Goal: Information Seeking & Learning: Check status

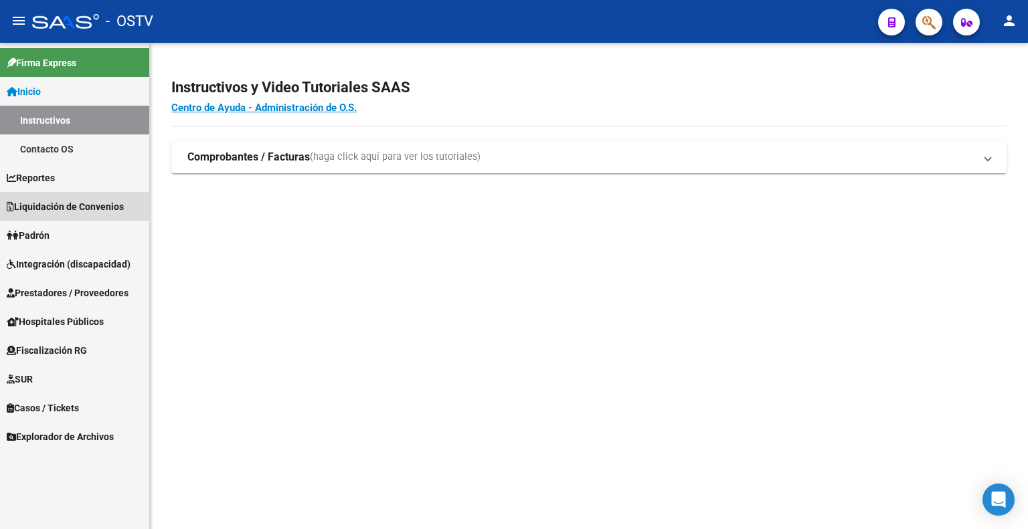
click at [66, 205] on span "Liquidación de Convenios" at bounding box center [65, 206] width 117 height 15
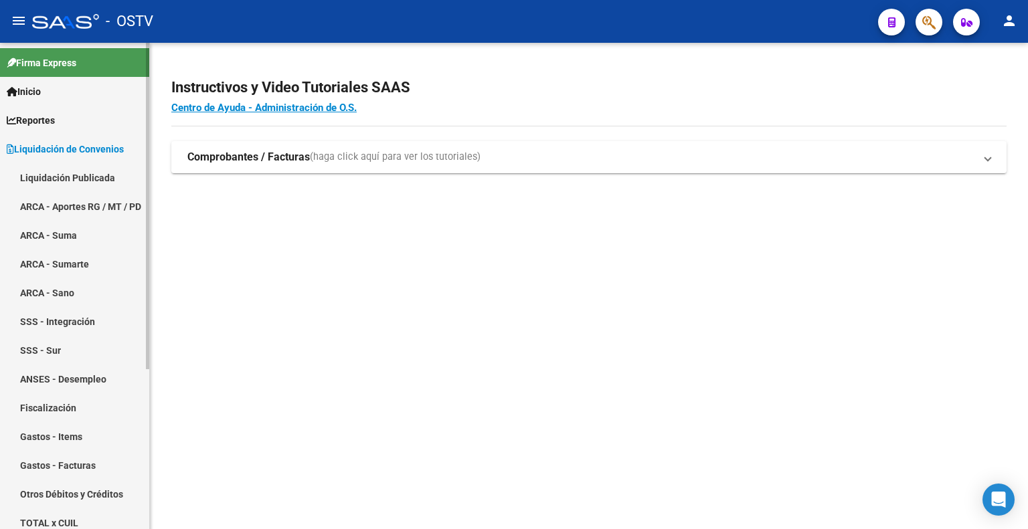
click at [105, 172] on link "Liquidación Publicada" at bounding box center [74, 177] width 149 height 29
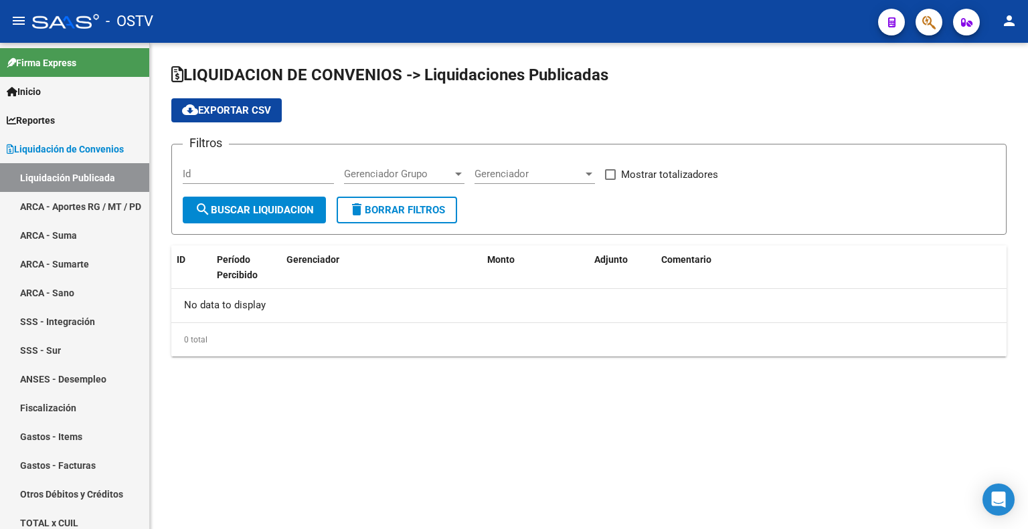
checkbox input "true"
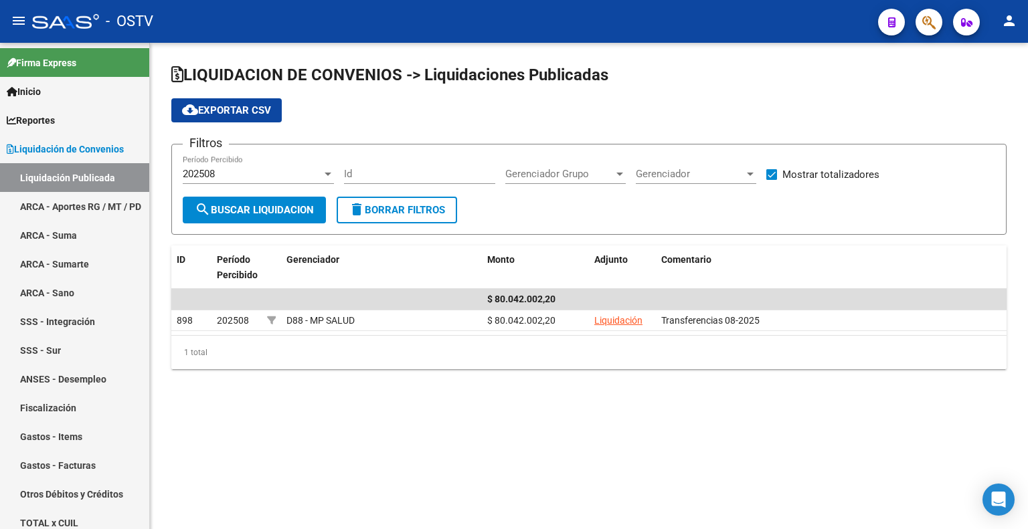
click at [259, 173] on div "202508" at bounding box center [252, 174] width 139 height 12
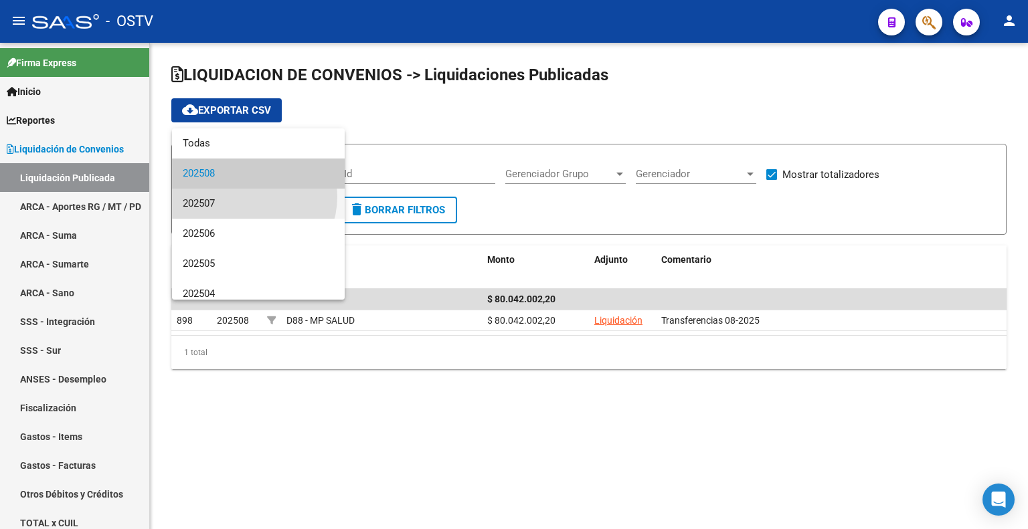
click at [248, 197] on span "202507" at bounding box center [258, 204] width 151 height 30
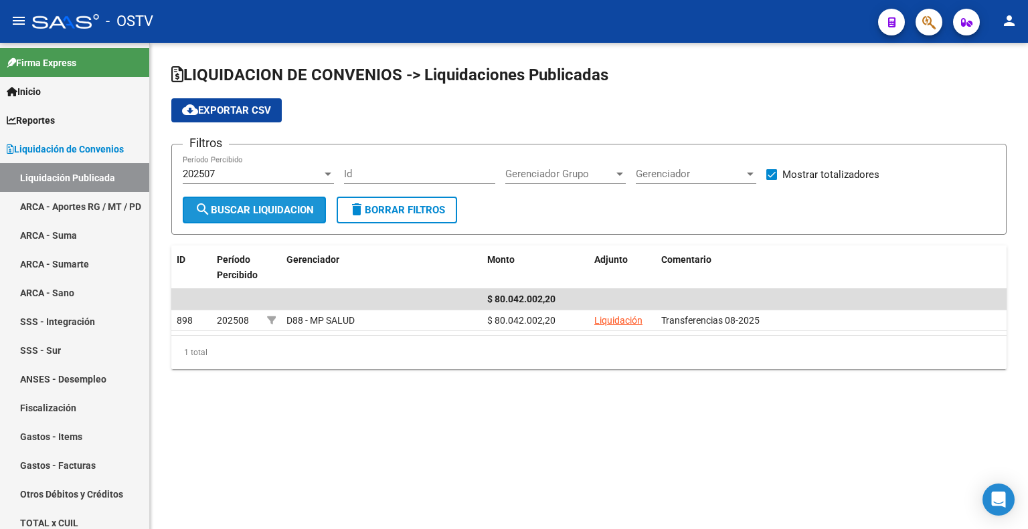
click at [267, 207] on span "search Buscar Liquidacion" at bounding box center [254, 210] width 119 height 12
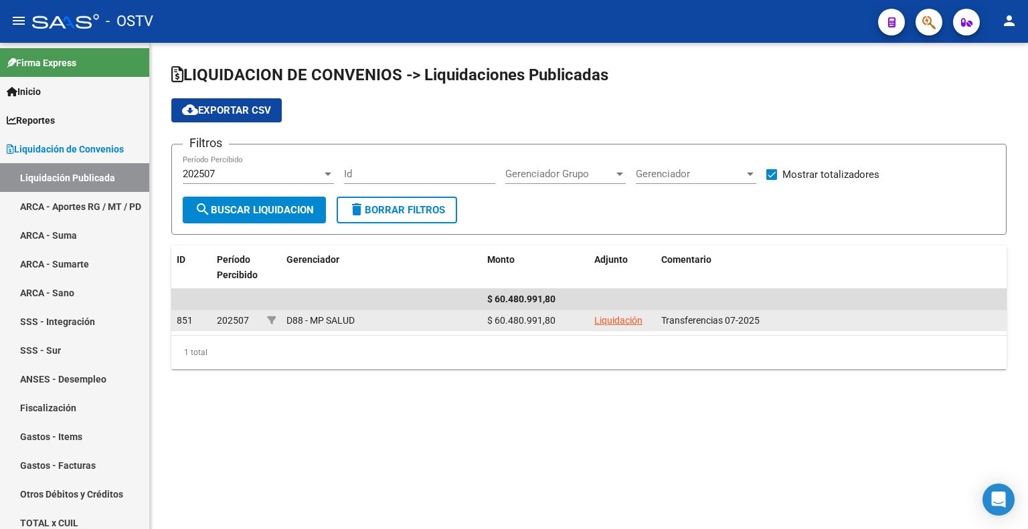
click at [630, 321] on link "Liquidación" at bounding box center [618, 320] width 48 height 11
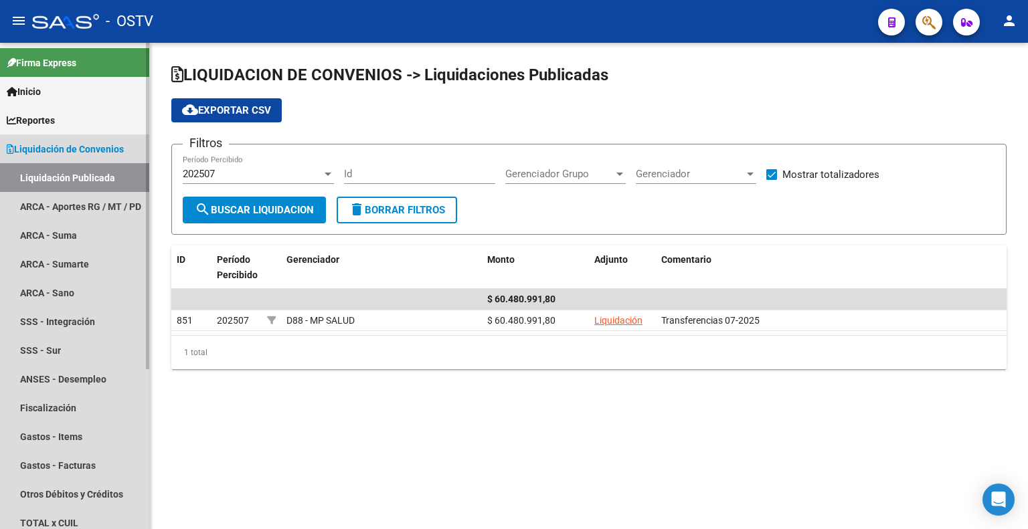
click at [88, 171] on link "Liquidación Publicada" at bounding box center [74, 177] width 149 height 29
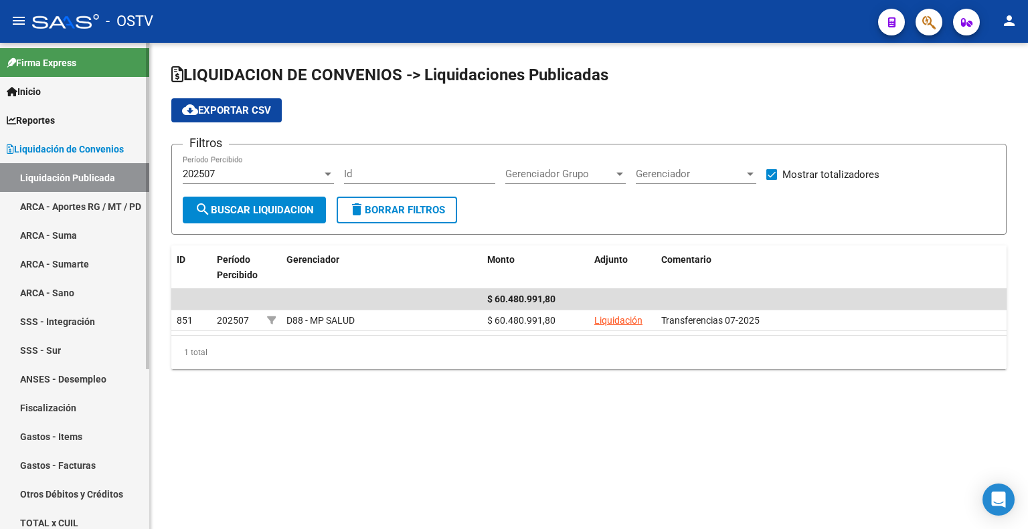
click at [105, 149] on span "Liquidación de Convenios" at bounding box center [65, 149] width 117 height 15
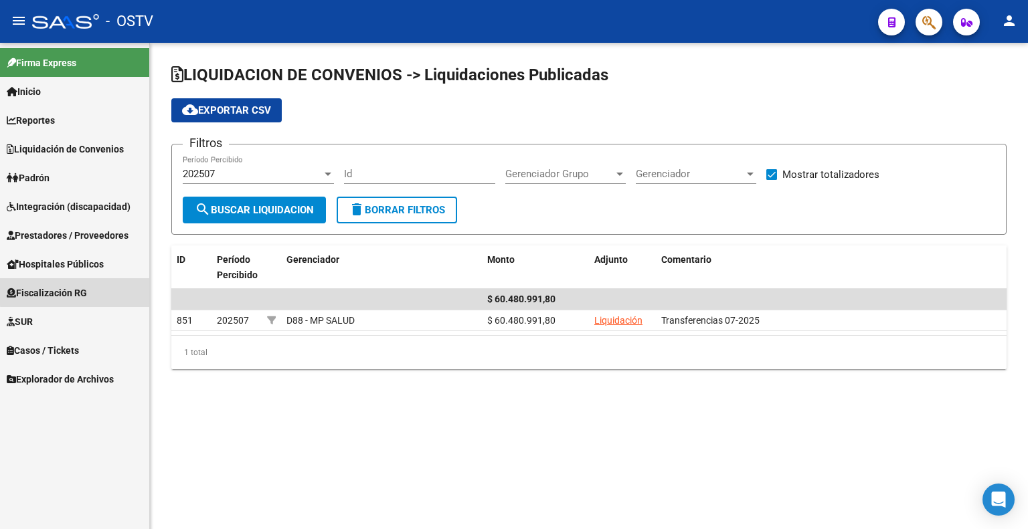
click at [85, 291] on span "Fiscalización RG" at bounding box center [47, 293] width 80 height 15
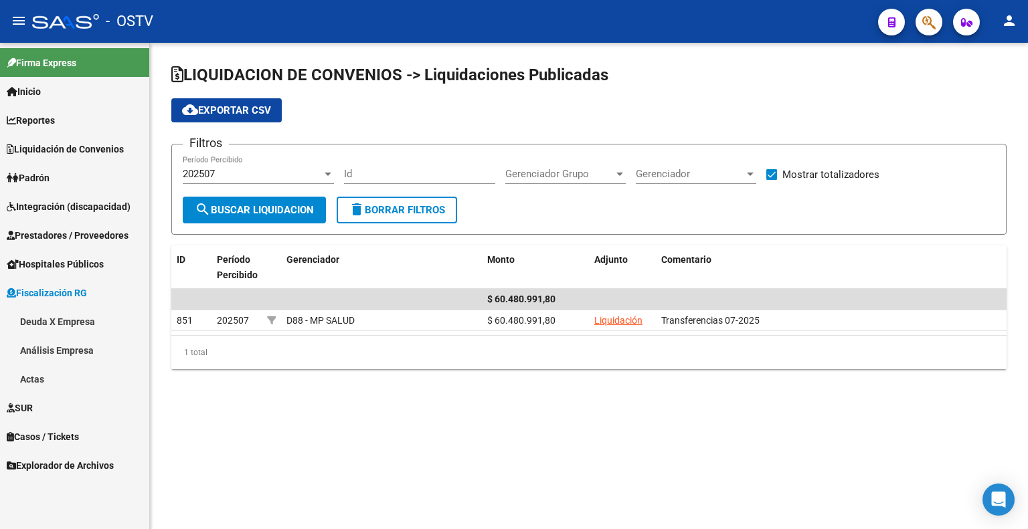
click at [59, 324] on link "Deuda X Empresa" at bounding box center [74, 321] width 149 height 29
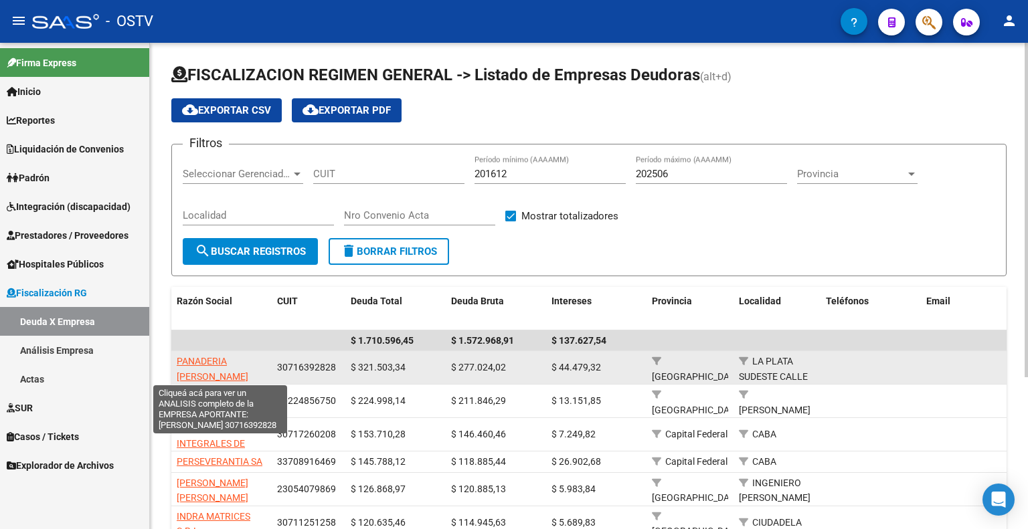
click at [228, 358] on span "PANADERIA PELUSO S.A." at bounding box center [213, 369] width 72 height 26
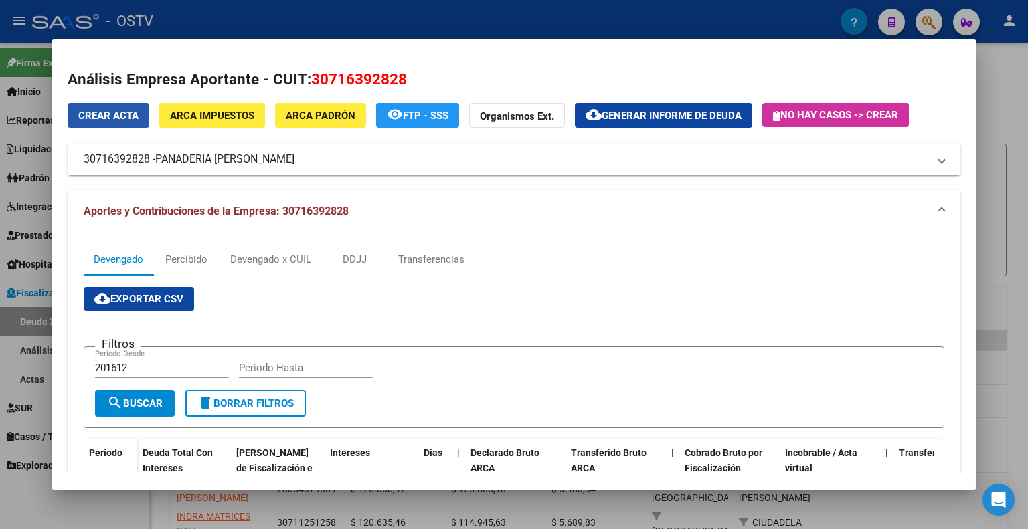
click at [86, 118] on span "Crear Acta" at bounding box center [108, 116] width 60 height 12
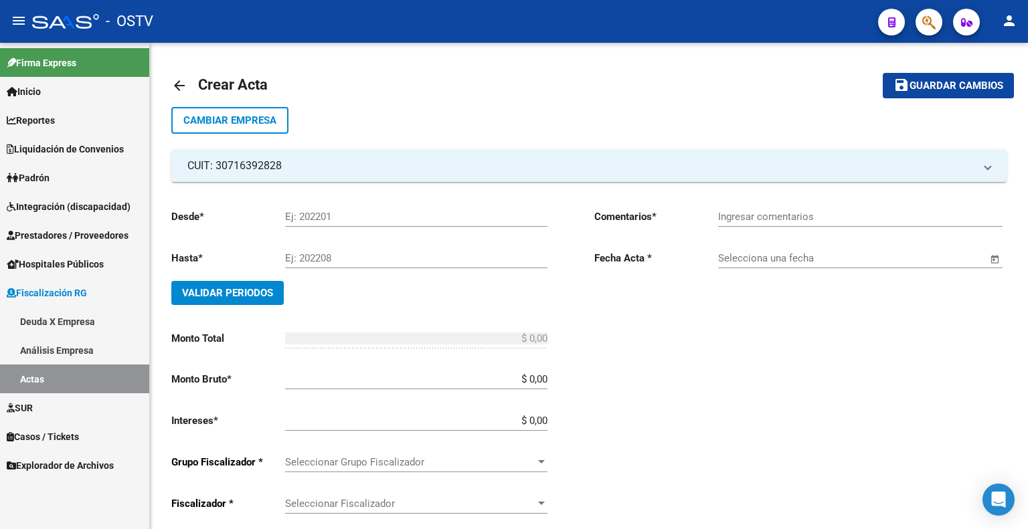
click at [58, 349] on link "Análisis Empresa" at bounding box center [74, 350] width 149 height 29
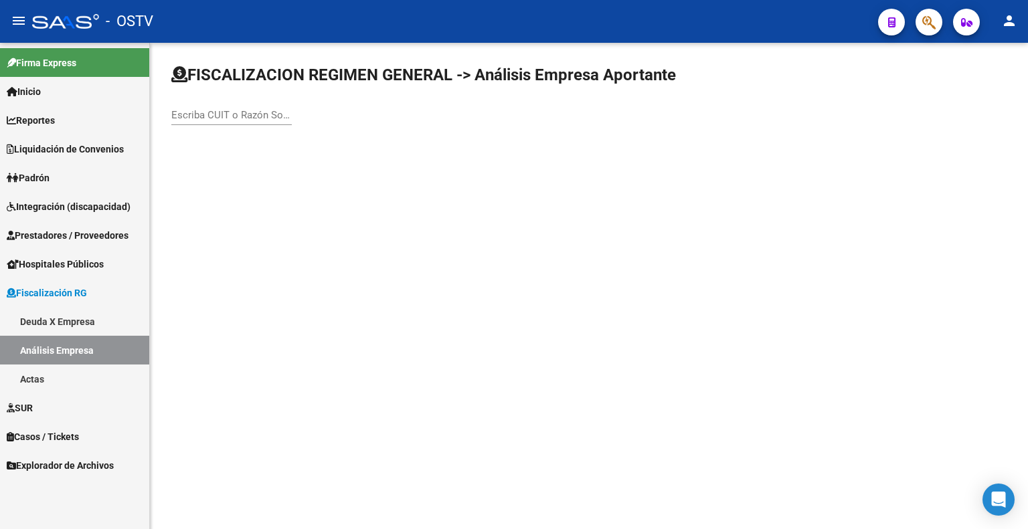
click at [254, 110] on input "Escriba CUIT o Razón Social para buscar" at bounding box center [231, 115] width 120 height 12
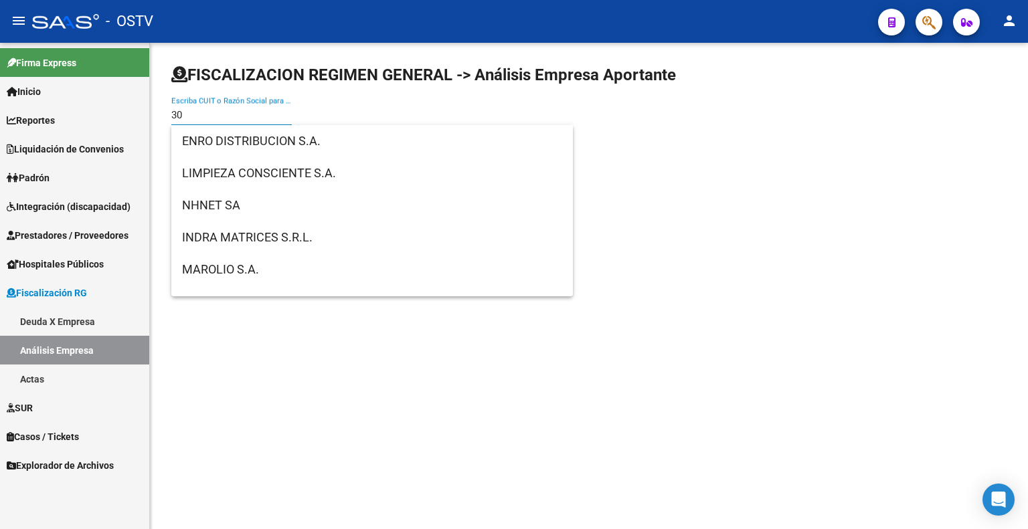
type input "3"
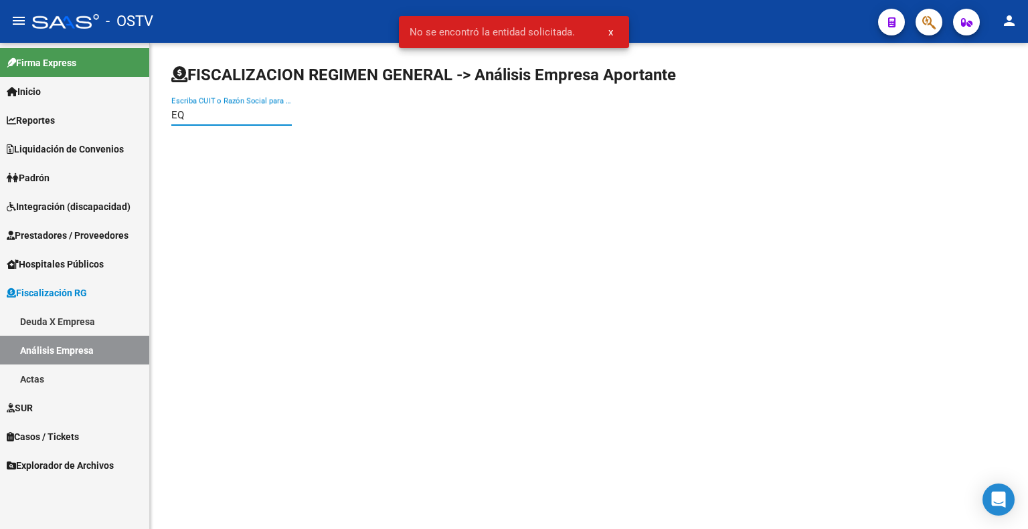
type input "E"
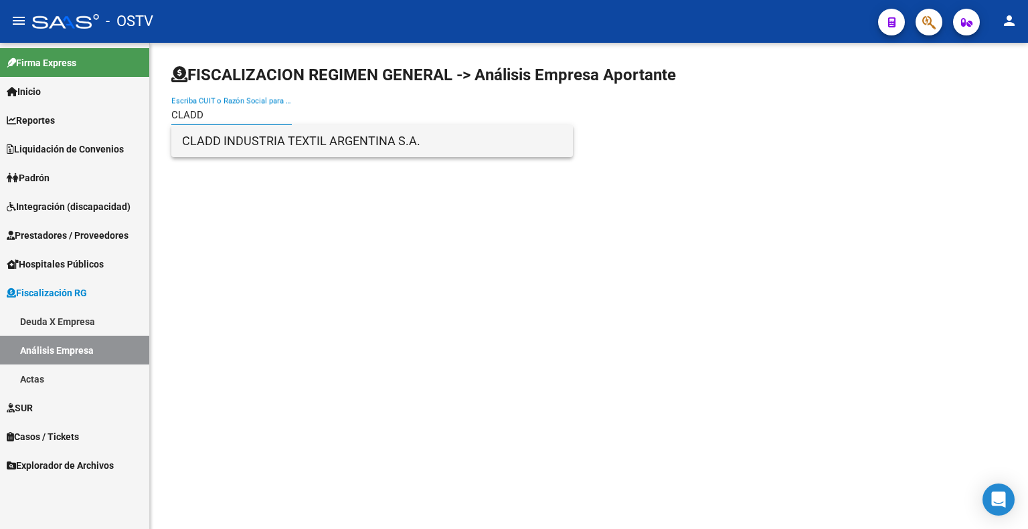
type input "CLADD"
click at [274, 142] on span "CLADD INDUSTRIA TEXTIL ARGENTINA S.A." at bounding box center [372, 141] width 380 height 32
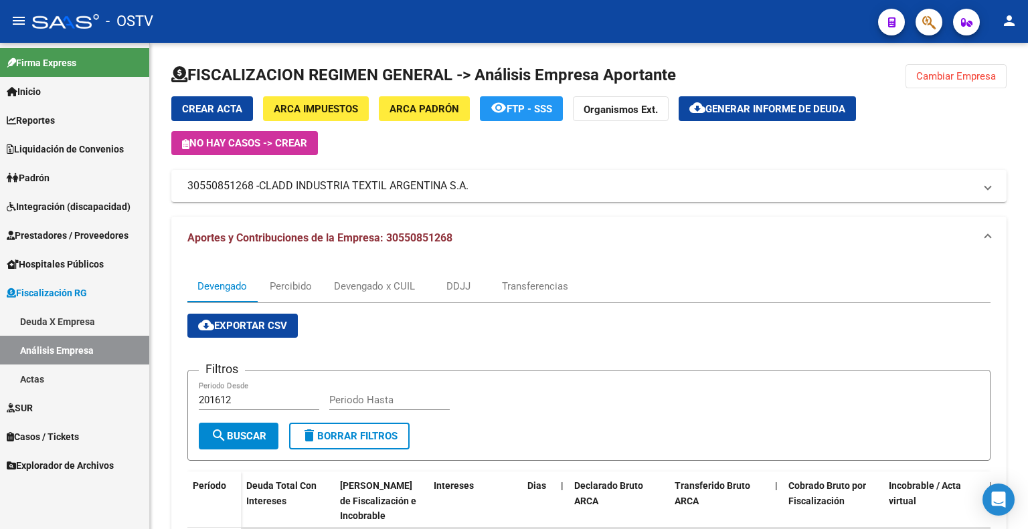
click at [74, 349] on link "Análisis Empresa" at bounding box center [74, 350] width 149 height 29
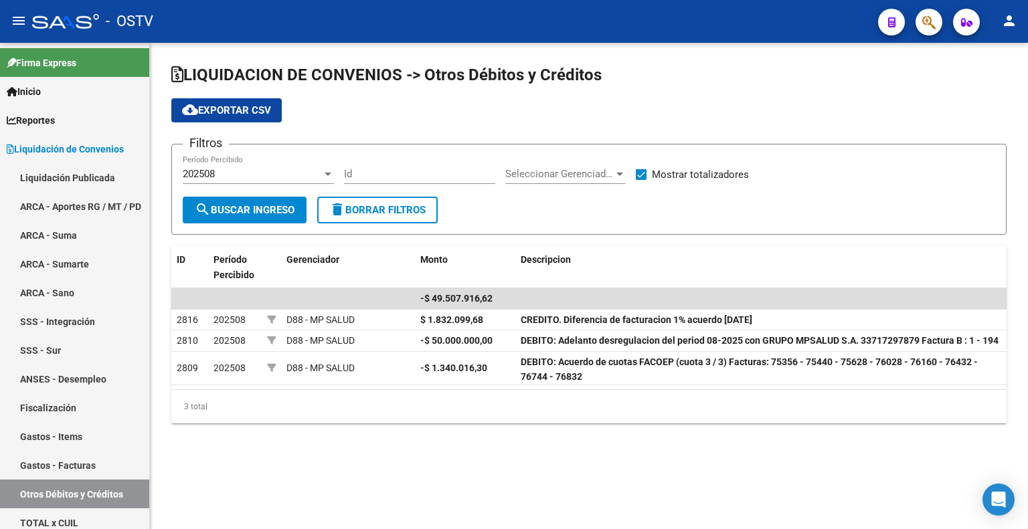
click at [239, 163] on div "202508 Período Percibido" at bounding box center [258, 169] width 151 height 29
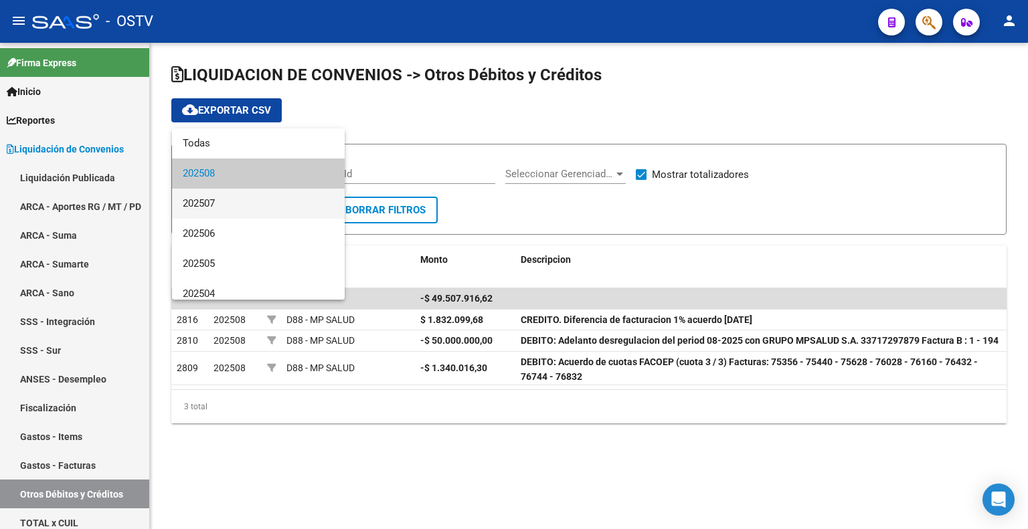
click at [233, 203] on span "202507" at bounding box center [258, 204] width 151 height 30
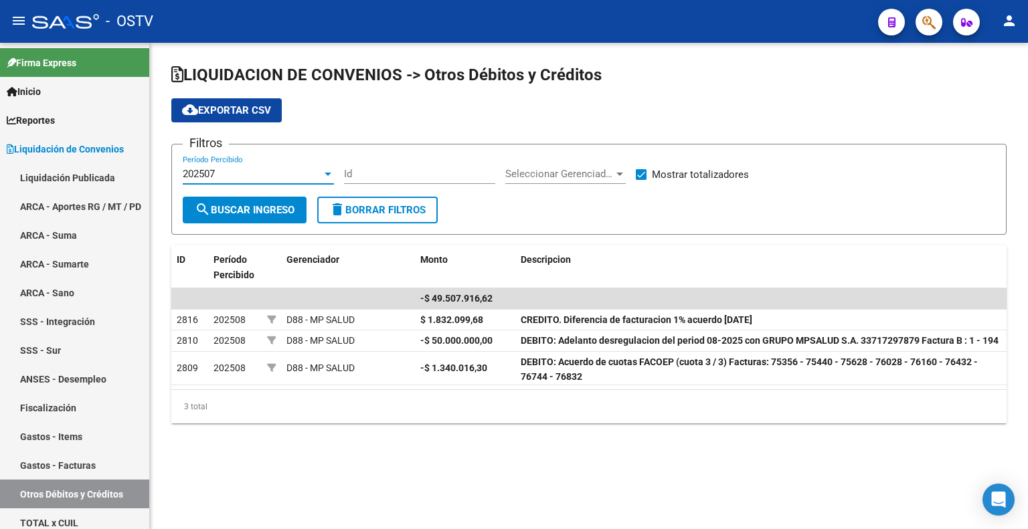
click at [228, 212] on span "search Buscar Ingreso" at bounding box center [245, 210] width 100 height 12
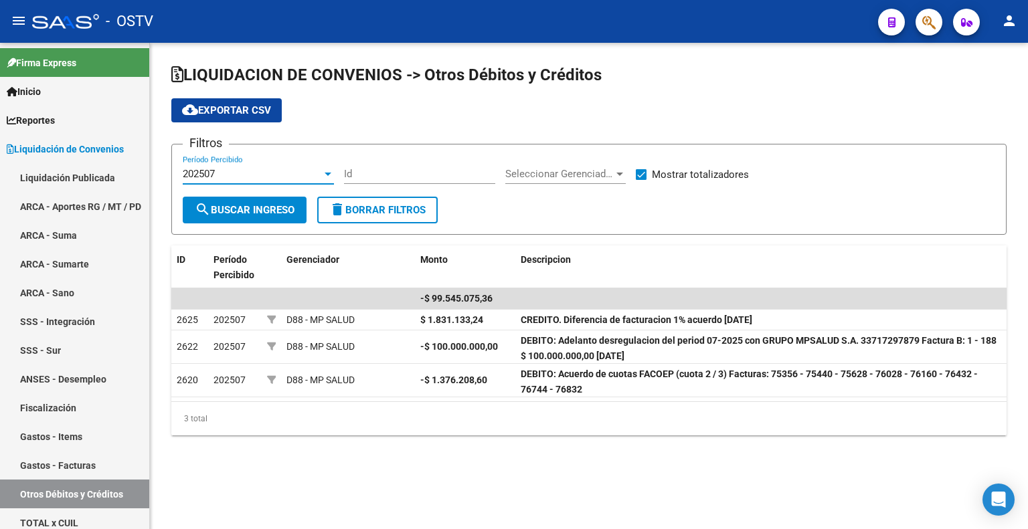
click at [302, 168] on div "202507" at bounding box center [252, 174] width 139 height 12
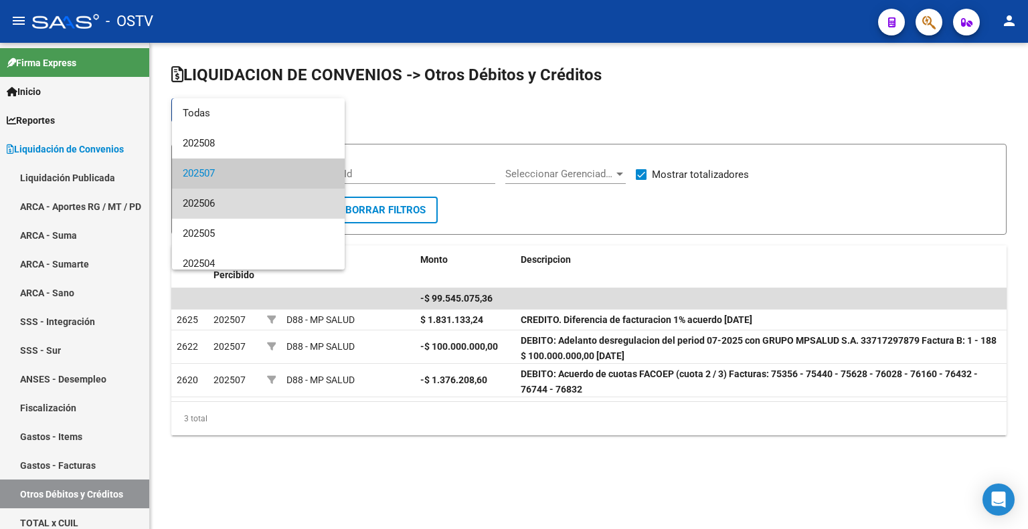
click at [272, 197] on span "202506" at bounding box center [258, 204] width 151 height 30
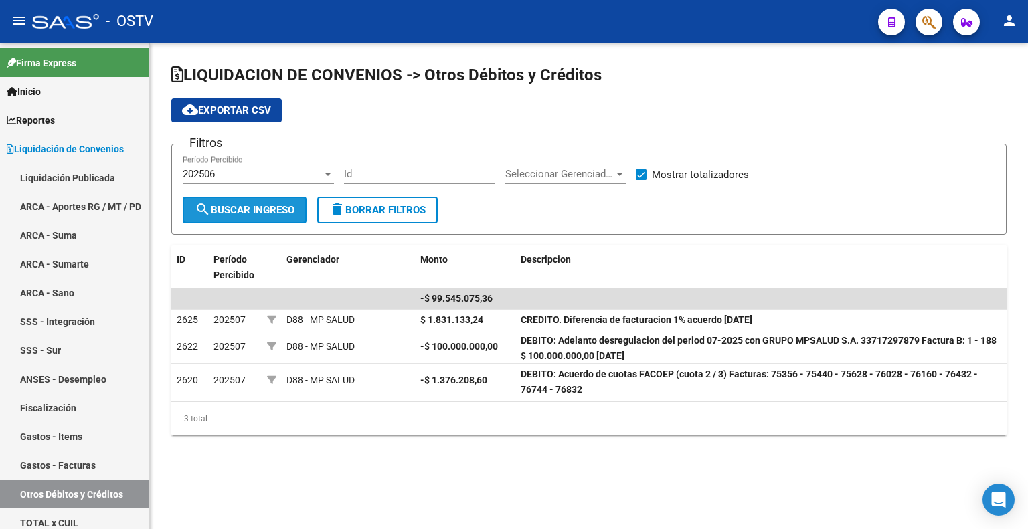
click at [246, 208] on span "search Buscar Ingreso" at bounding box center [245, 210] width 100 height 12
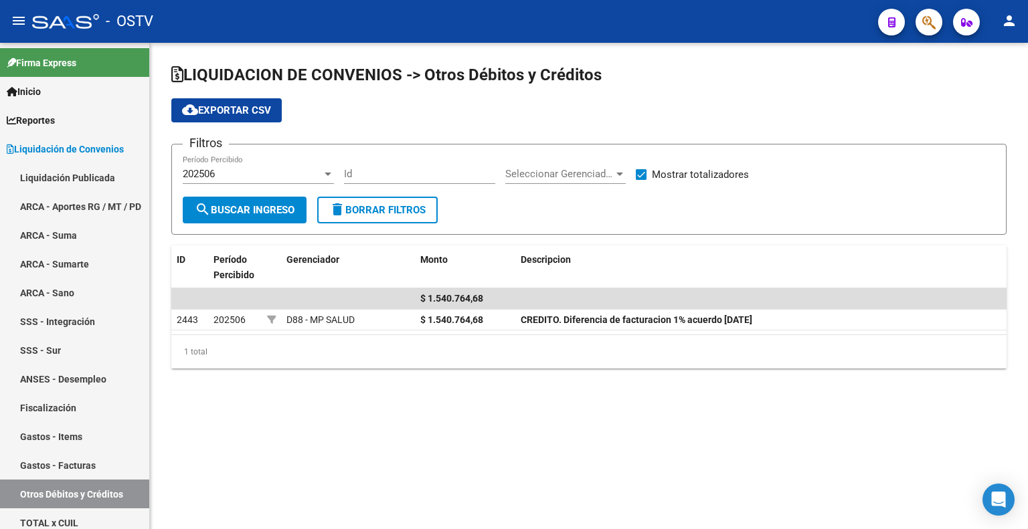
click at [283, 172] on div "202506" at bounding box center [252, 174] width 139 height 12
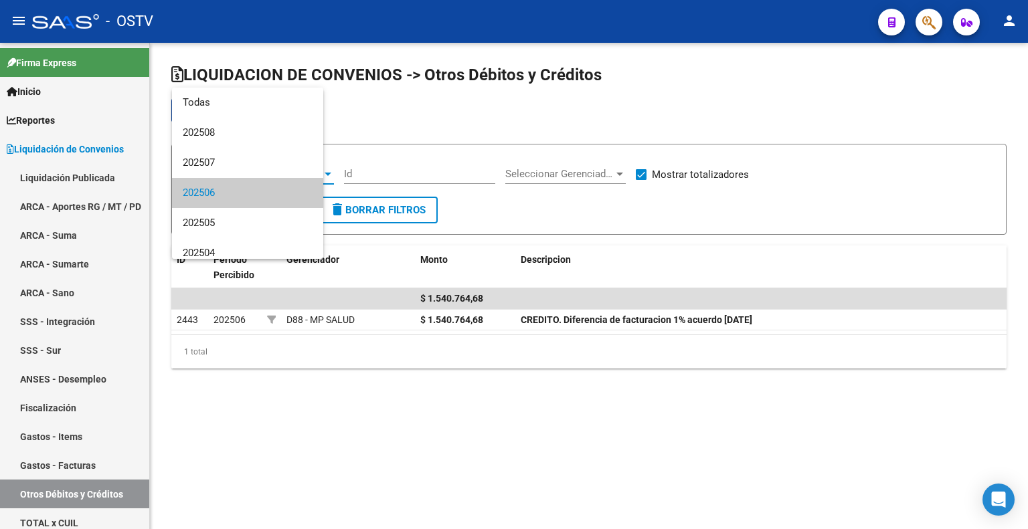
scroll to position [19, 0]
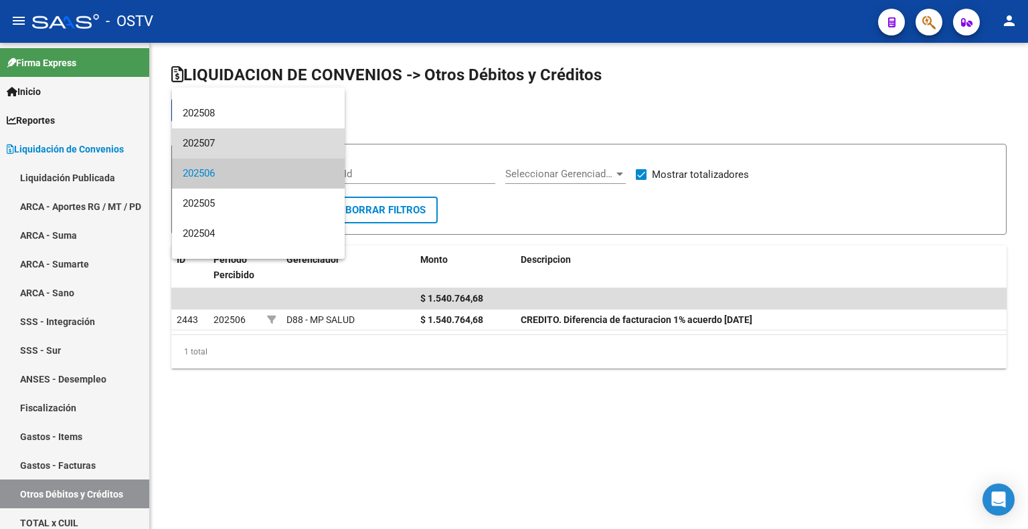
click at [290, 145] on span "202507" at bounding box center [258, 144] width 151 height 30
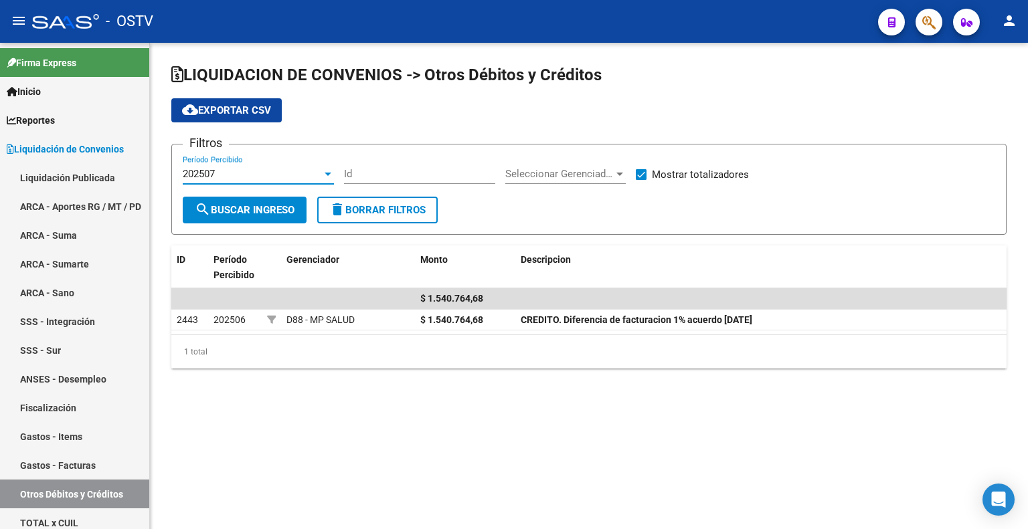
click at [278, 179] on div "202507" at bounding box center [252, 174] width 139 height 12
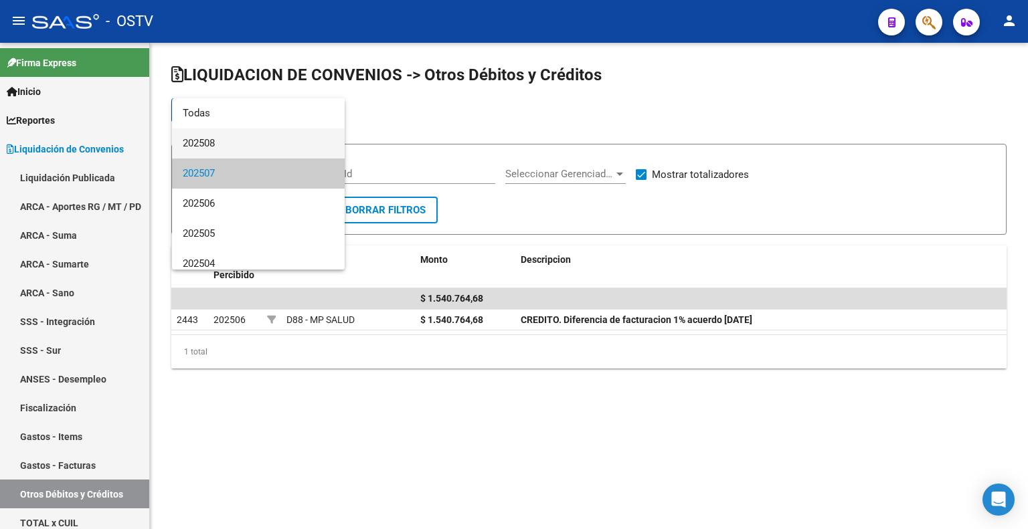
click at [288, 143] on span "202508" at bounding box center [258, 144] width 151 height 30
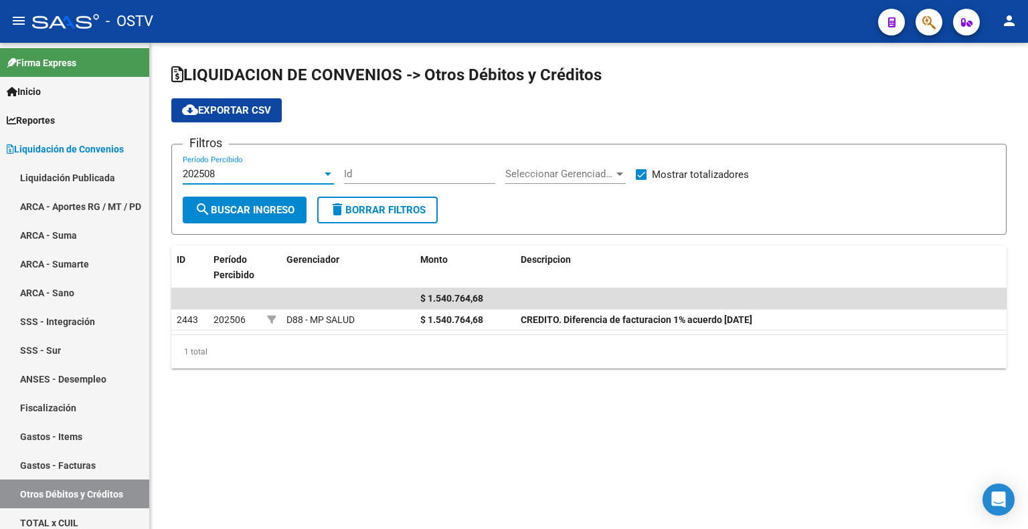
click at [263, 211] on span "search Buscar Ingreso" at bounding box center [245, 210] width 100 height 12
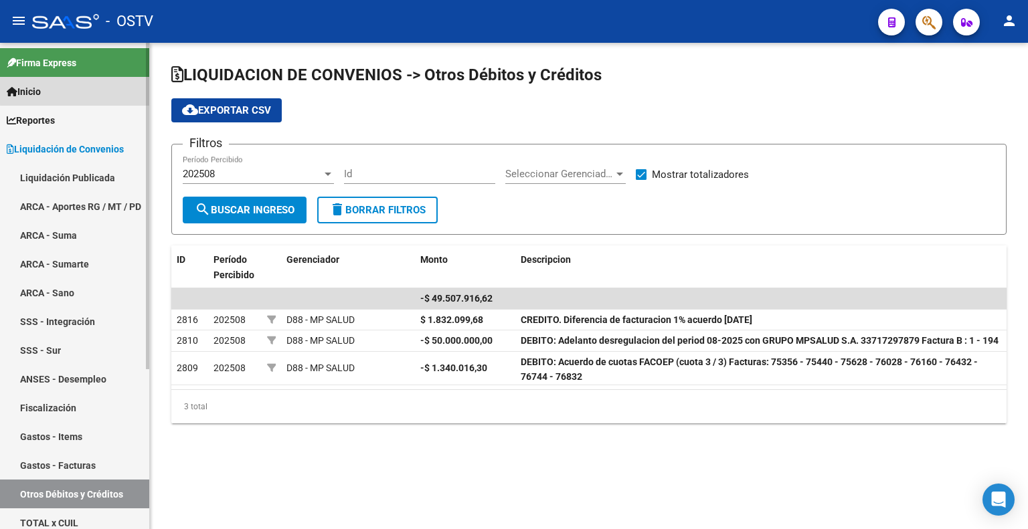
click at [81, 90] on link "Inicio" at bounding box center [74, 91] width 149 height 29
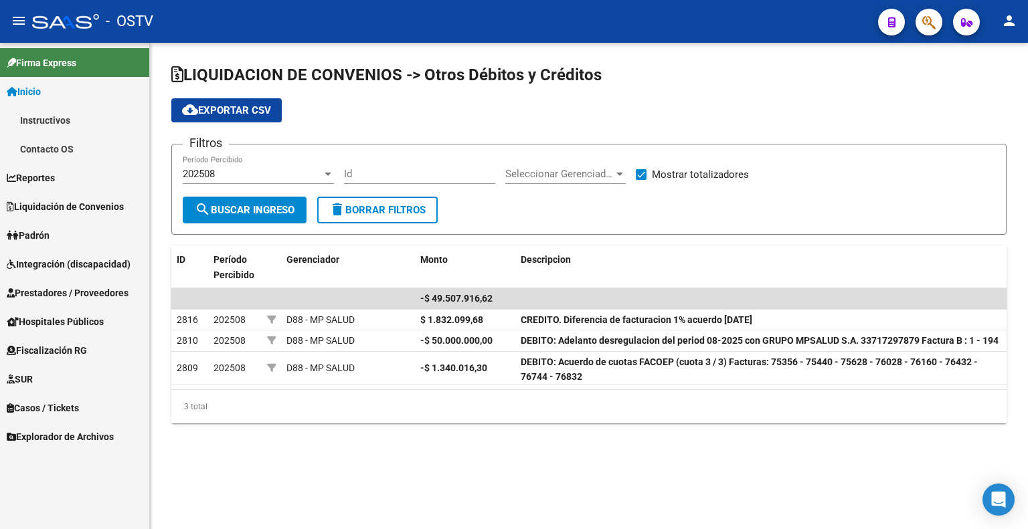
click at [92, 64] on link "Firma Express" at bounding box center [74, 62] width 149 height 29
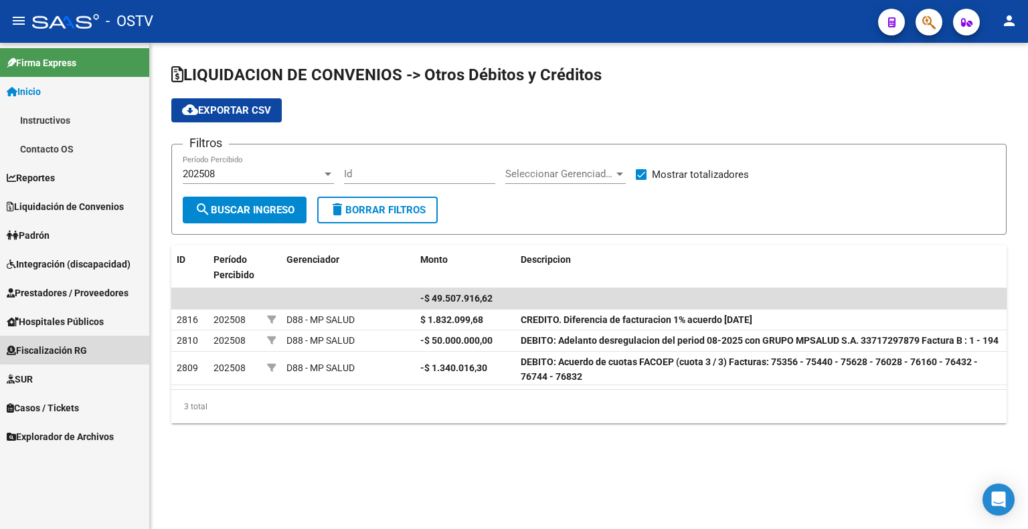
click at [78, 350] on span "Fiscalización RG" at bounding box center [47, 350] width 80 height 15
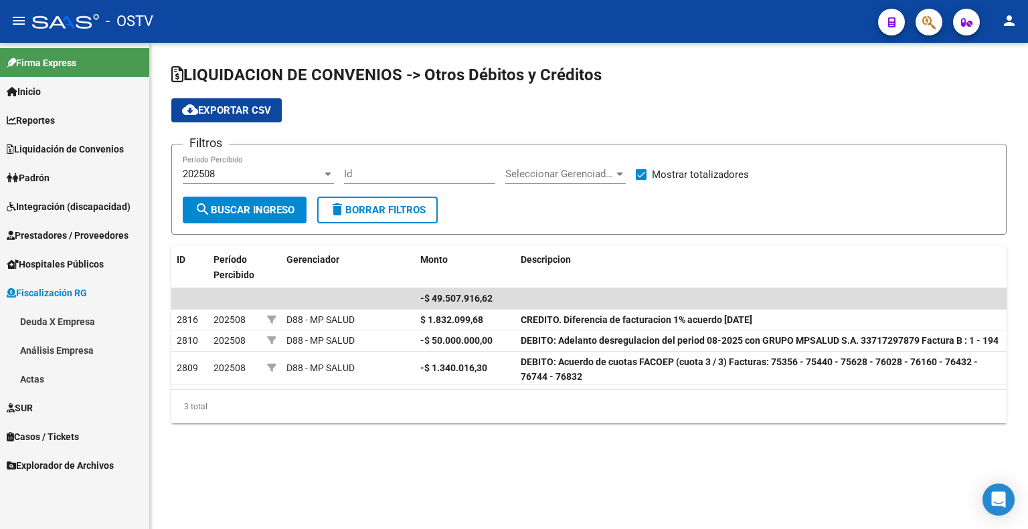
click at [72, 323] on link "Deuda X Empresa" at bounding box center [74, 321] width 149 height 29
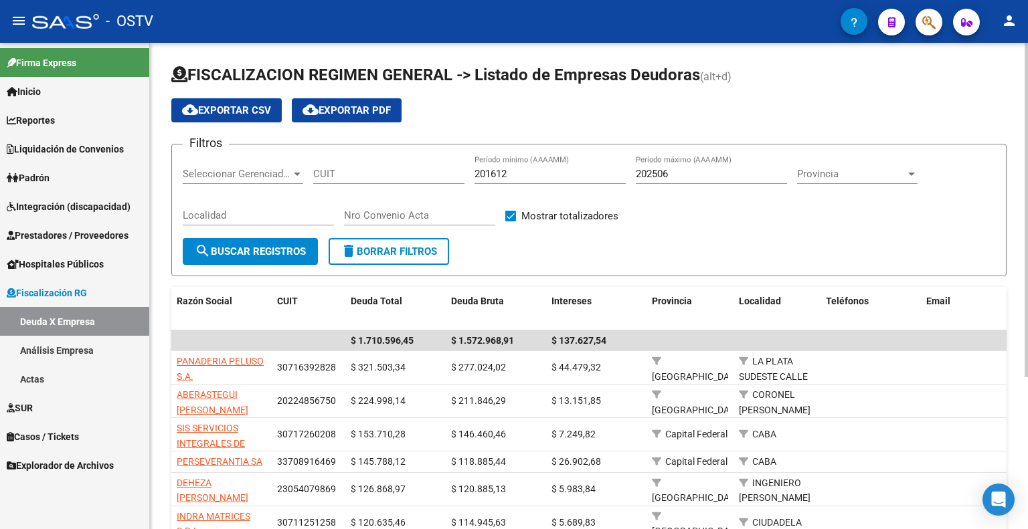
click at [255, 110] on span "cloud_download Exportar CSV" at bounding box center [226, 110] width 89 height 12
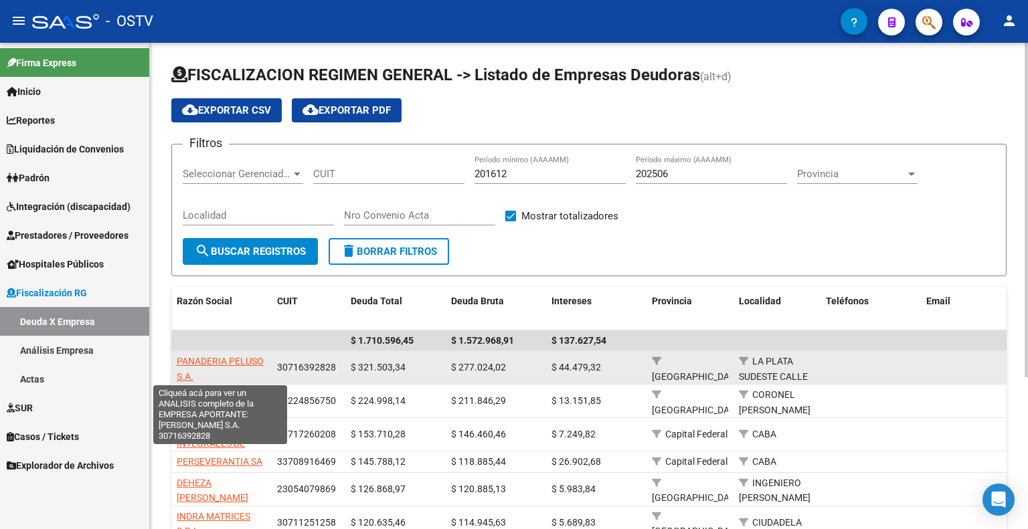
click at [211, 356] on span "PANADERIA PELUSO S.A." at bounding box center [220, 369] width 87 height 26
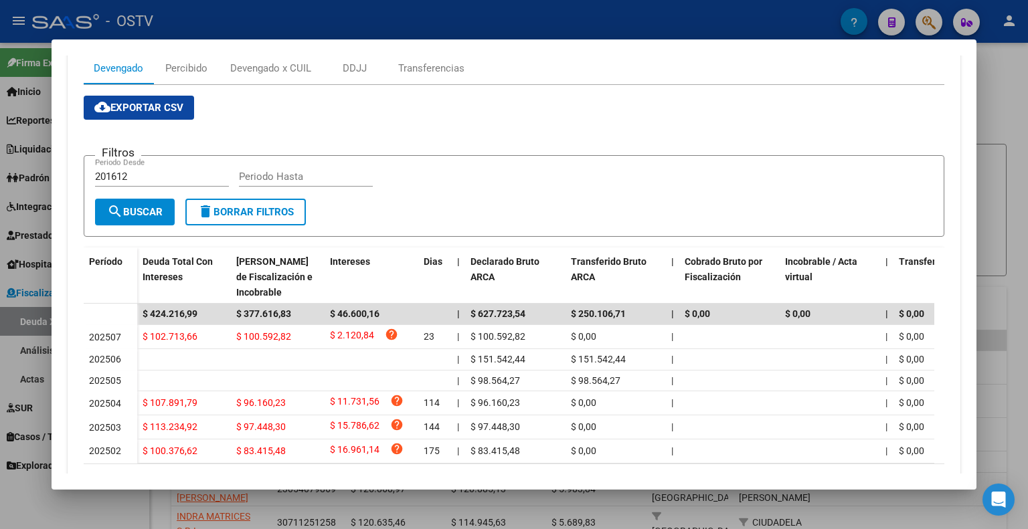
scroll to position [260, 0]
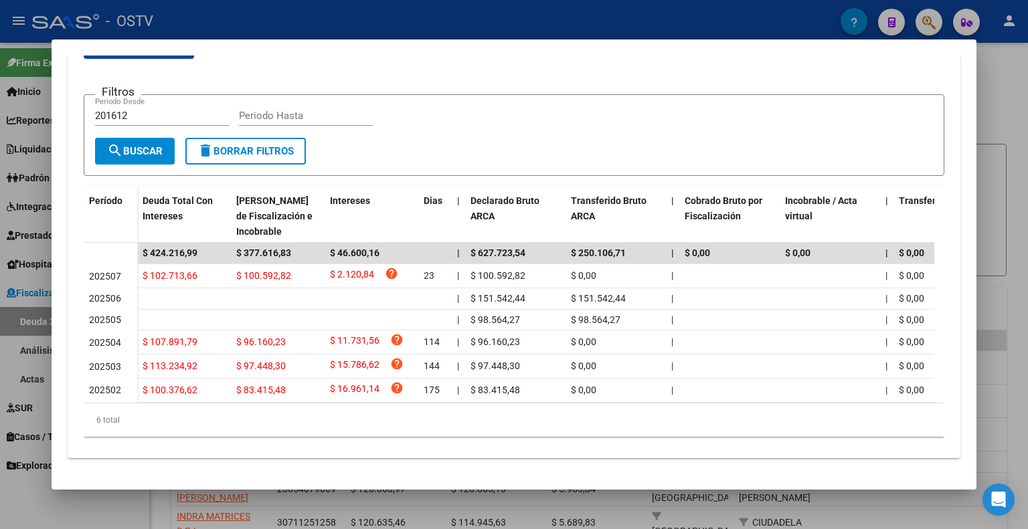
click at [736, 16] on div at bounding box center [514, 264] width 1028 height 529
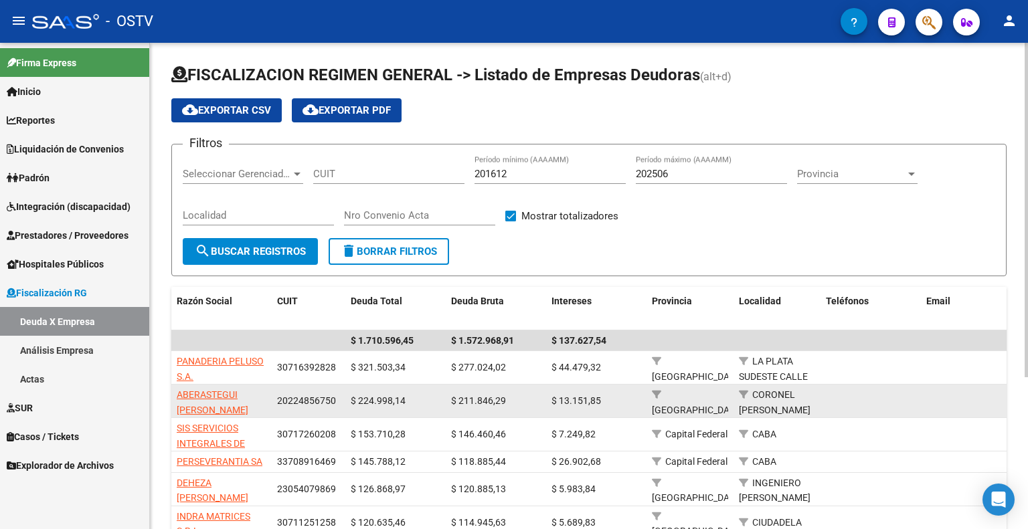
click at [228, 400] on app-link-go-to "ABERASTEGUI CARLOS ALBERTO" at bounding box center [222, 403] width 90 height 31
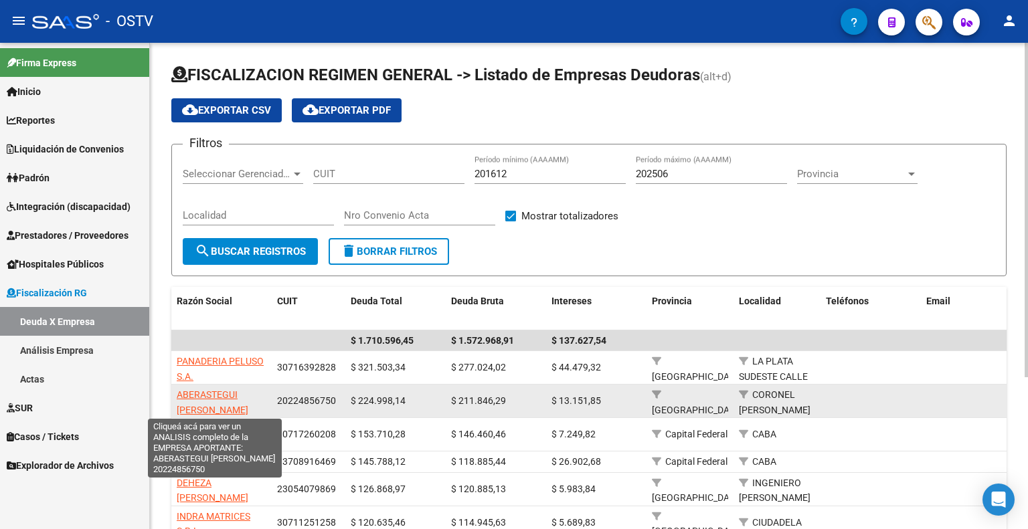
click at [207, 393] on span "ABERASTEGUI CARLOS ALBERTO" at bounding box center [213, 403] width 72 height 26
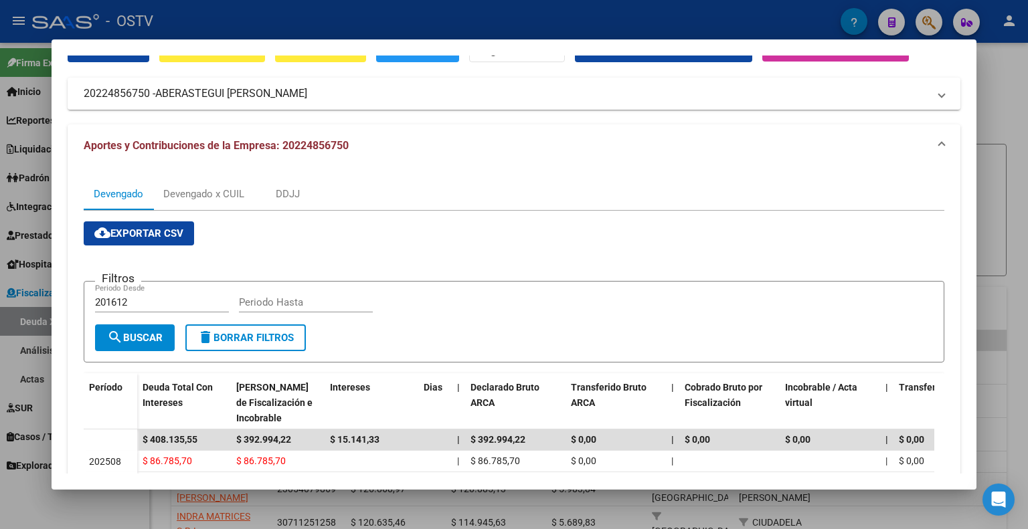
scroll to position [0, 0]
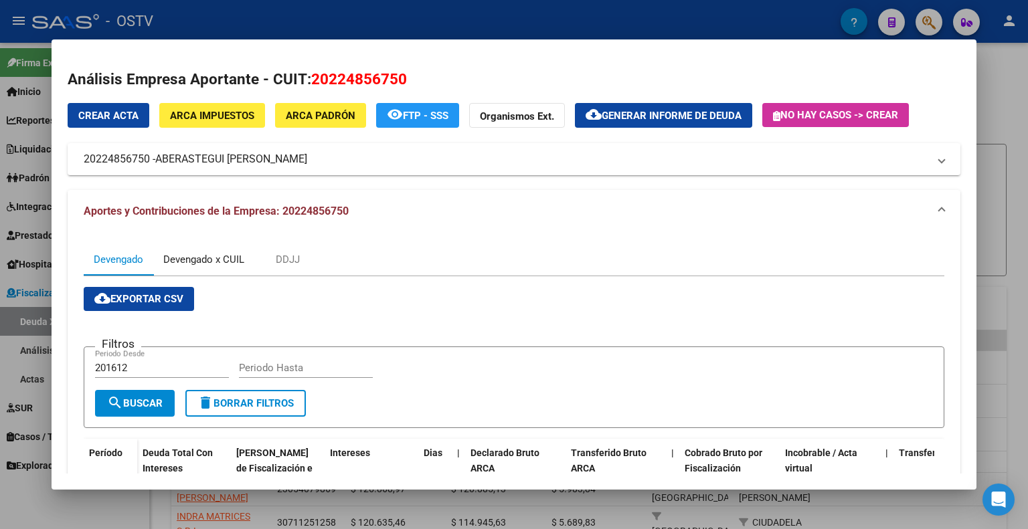
click at [203, 260] on div "Devengado x CUIL" at bounding box center [203, 259] width 81 height 15
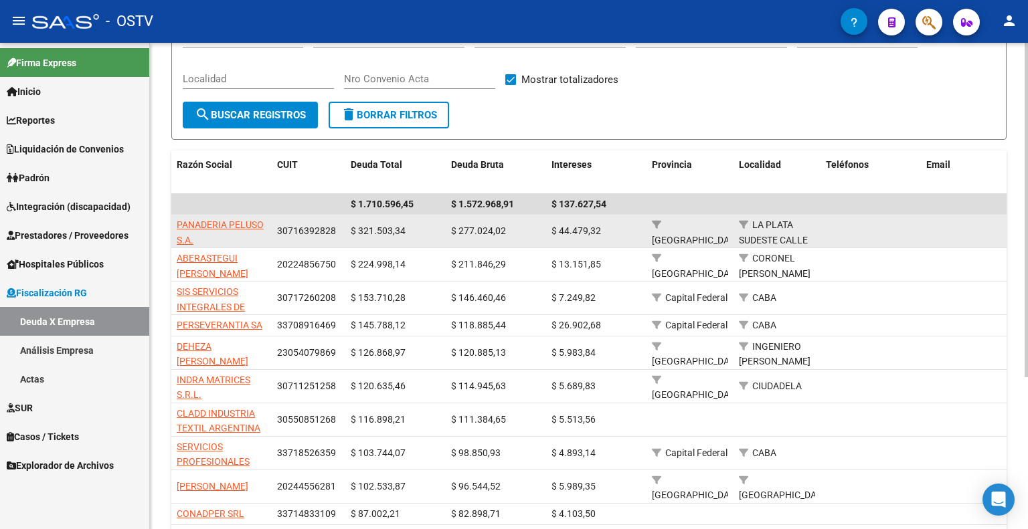
scroll to position [154, 0]
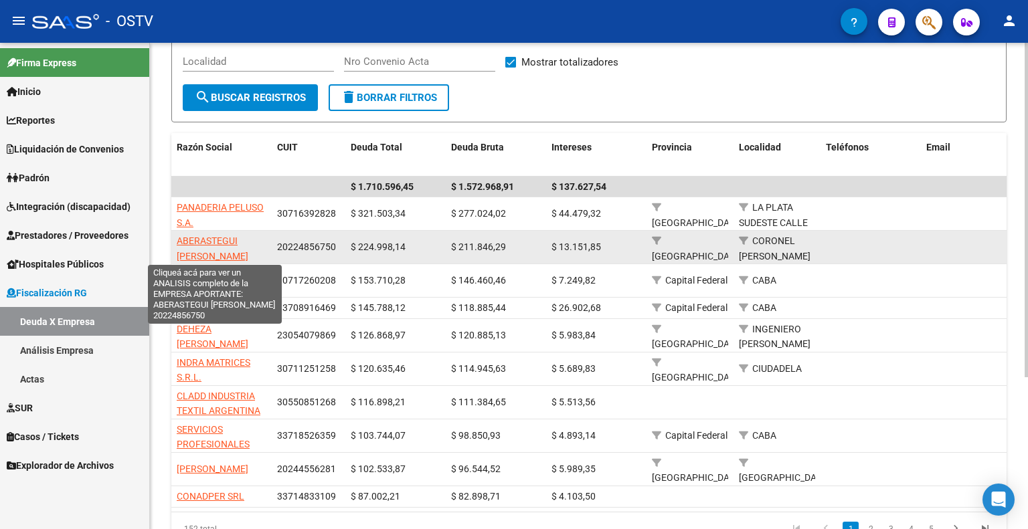
click at [213, 242] on span "ABERASTEGUI CARLOS ALBERTO" at bounding box center [213, 249] width 72 height 26
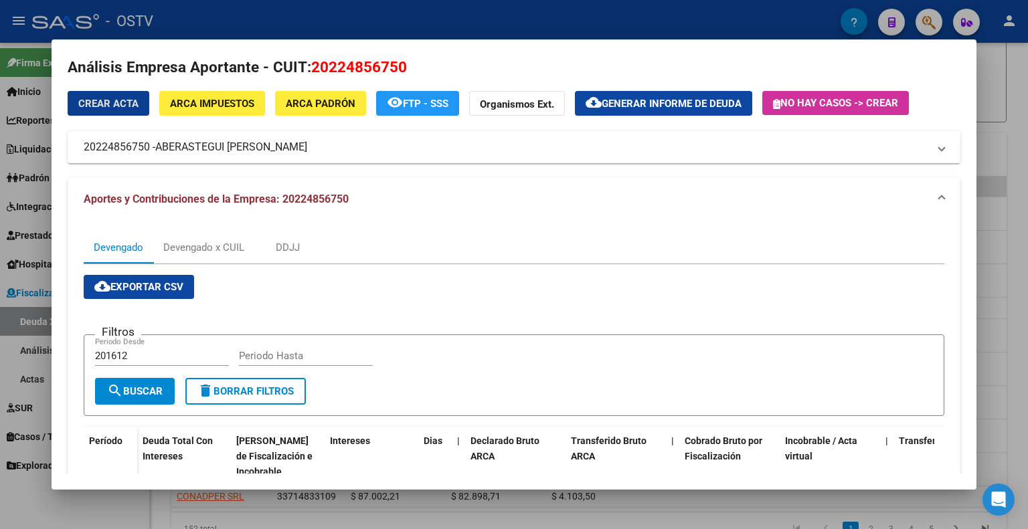
scroll to position [0, 0]
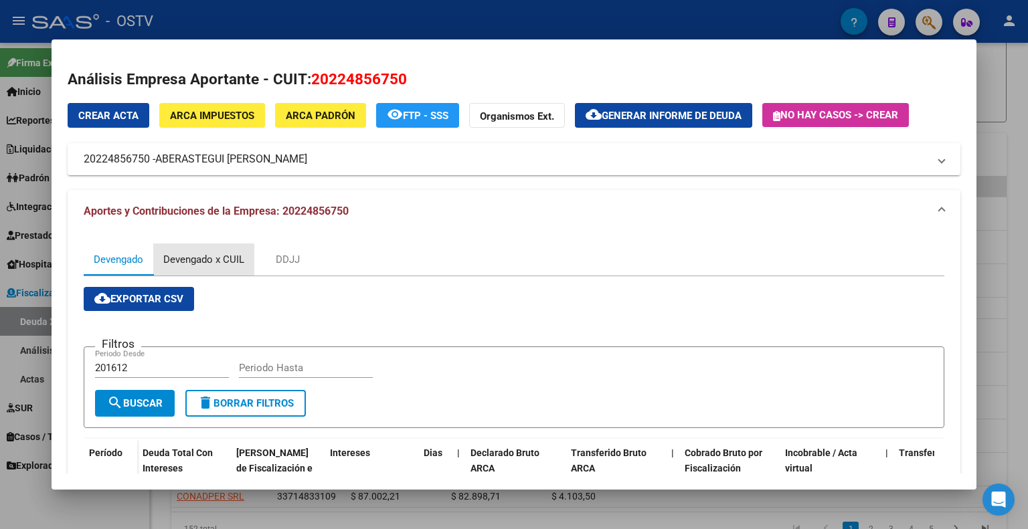
click at [203, 262] on div "Devengado x CUIL" at bounding box center [203, 259] width 81 height 15
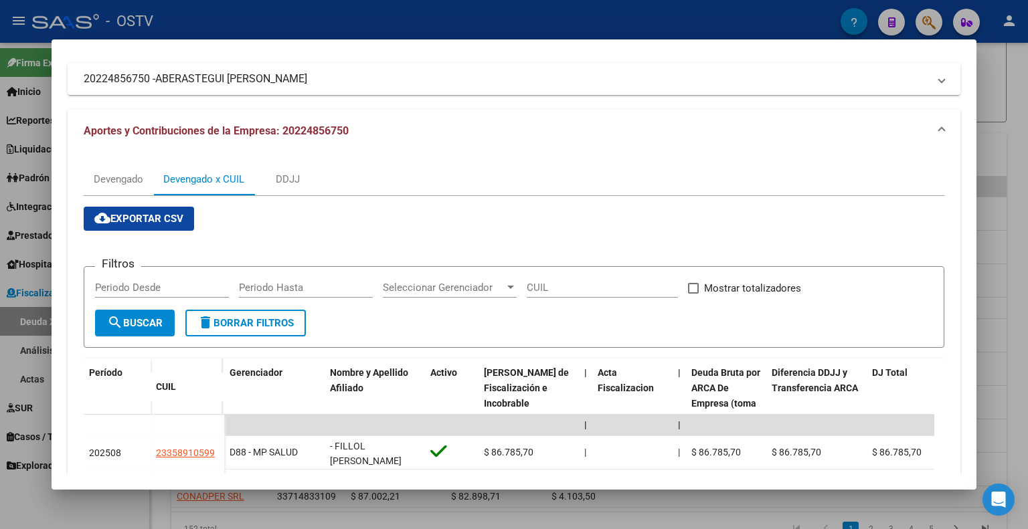
scroll to position [201, 0]
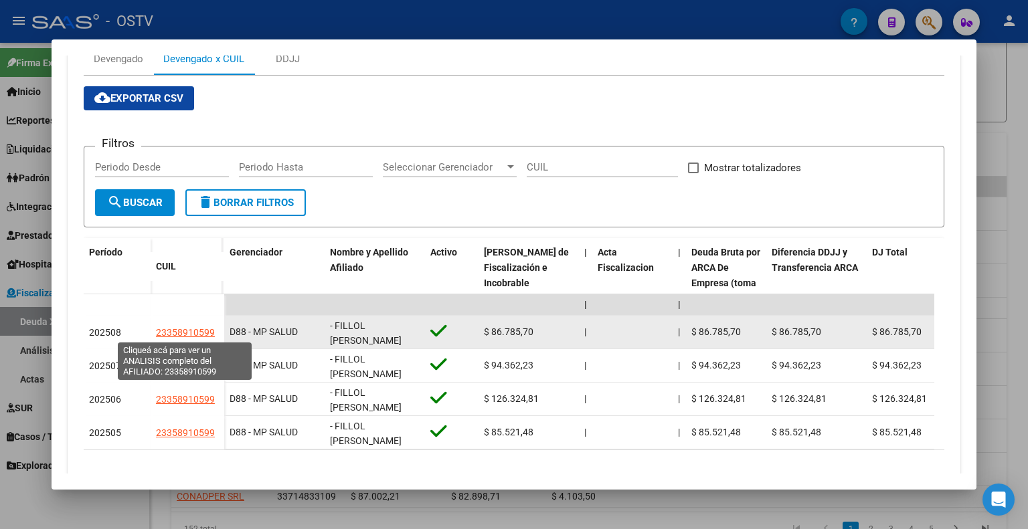
click at [187, 333] on span "23358910599" at bounding box center [185, 332] width 59 height 11
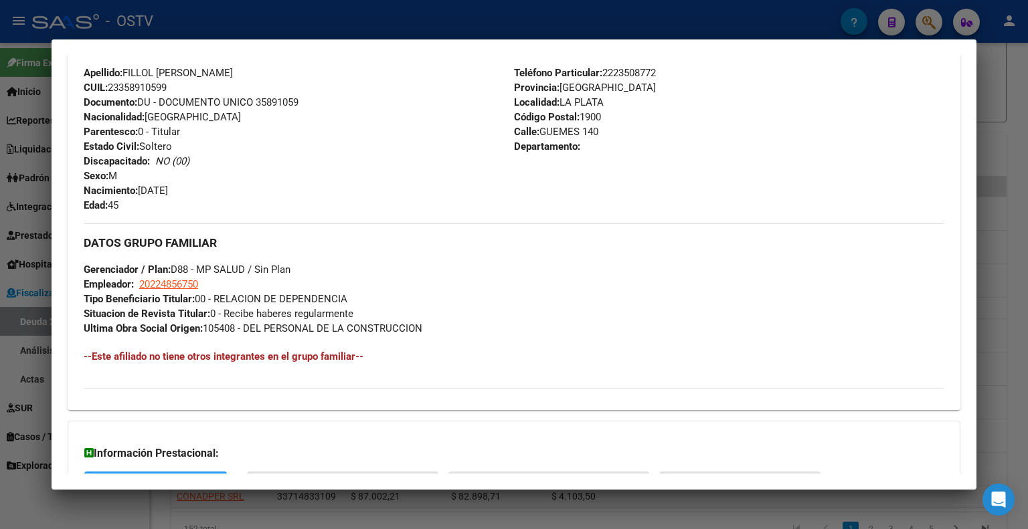
scroll to position [584, 0]
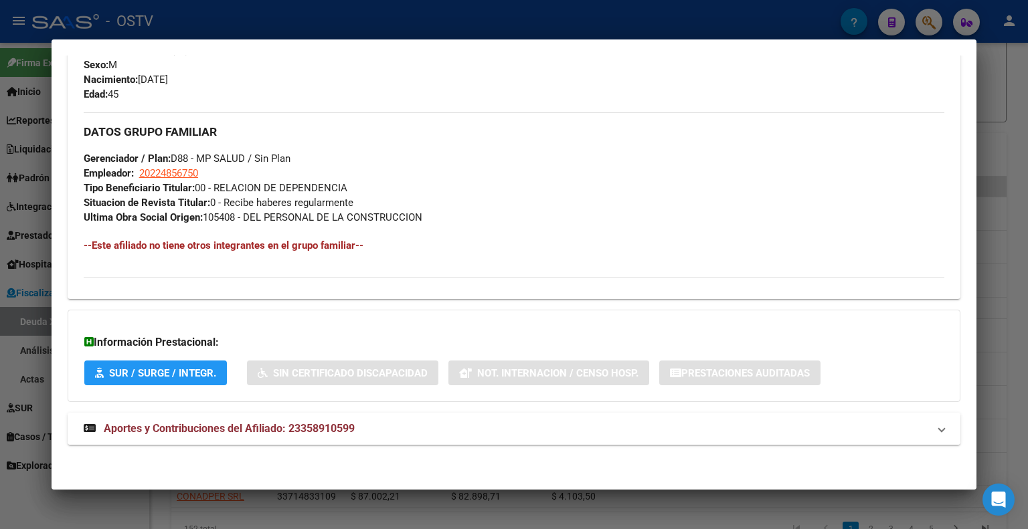
click at [331, 422] on span "Aportes y Contribuciones del Afiliado: 23358910599" at bounding box center [229, 428] width 251 height 13
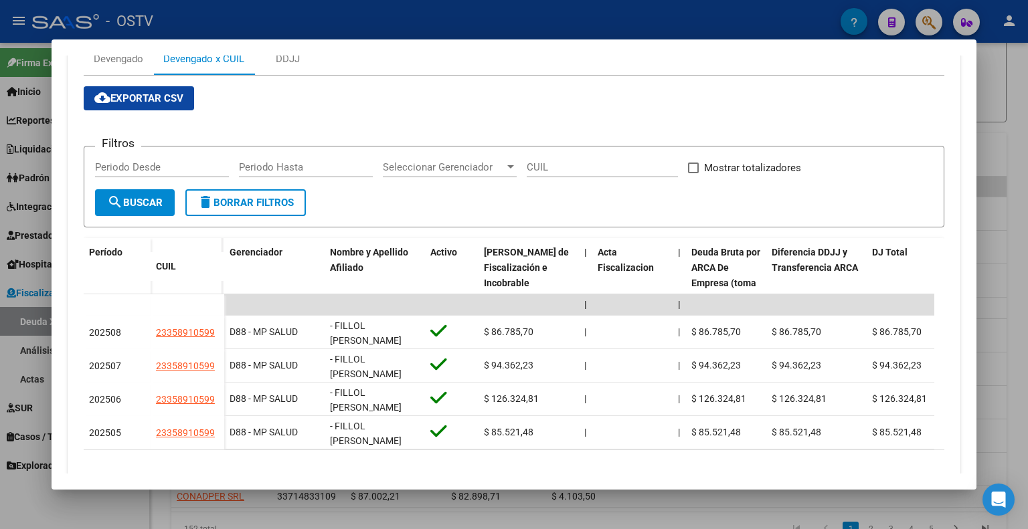
scroll to position [0, 0]
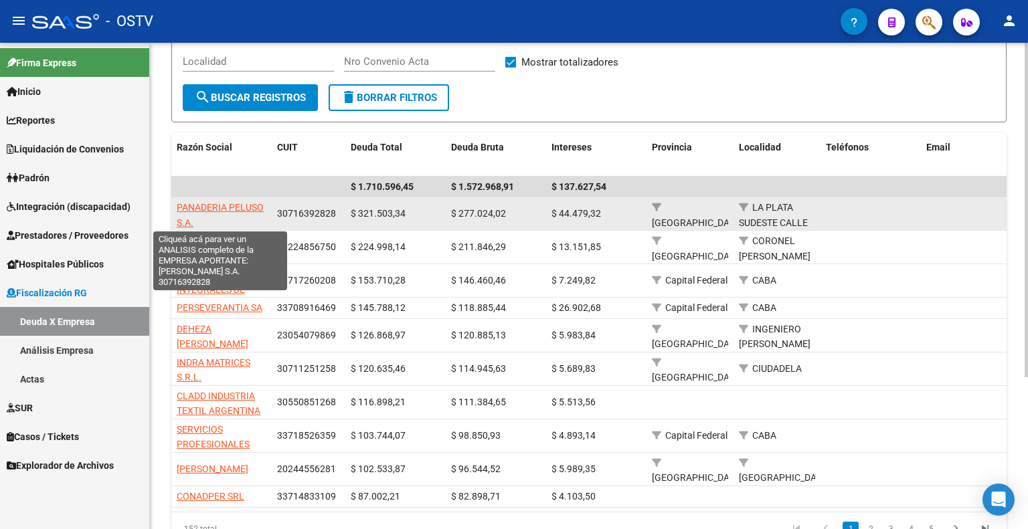
click at [230, 209] on span "PANADERIA PELUSO S.A." at bounding box center [220, 215] width 87 height 26
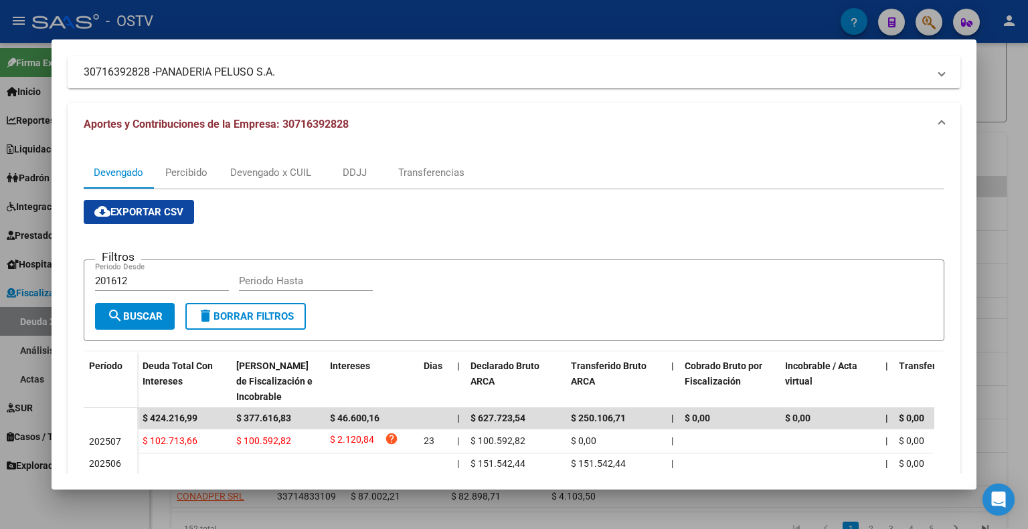
scroll to position [59, 0]
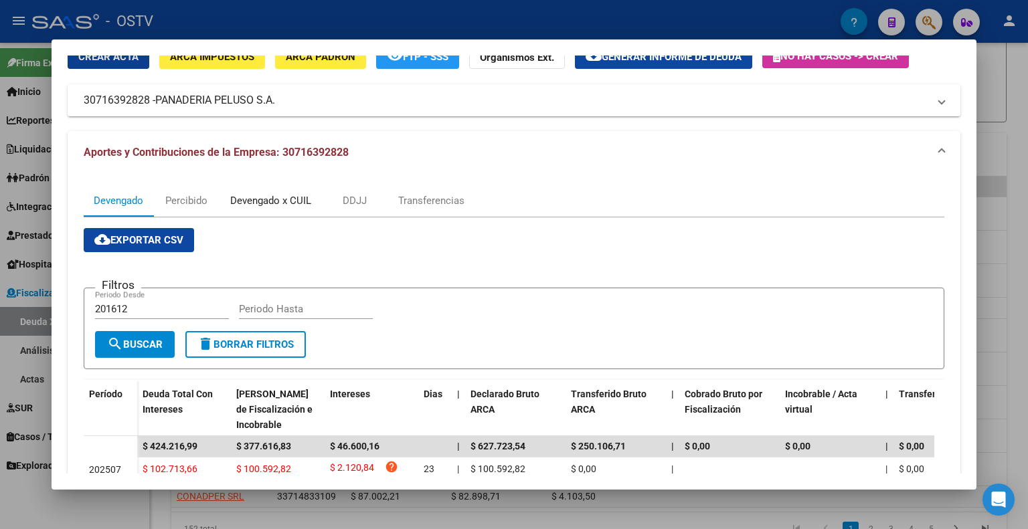
click at [273, 203] on div "Devengado x CUIL" at bounding box center [270, 200] width 81 height 15
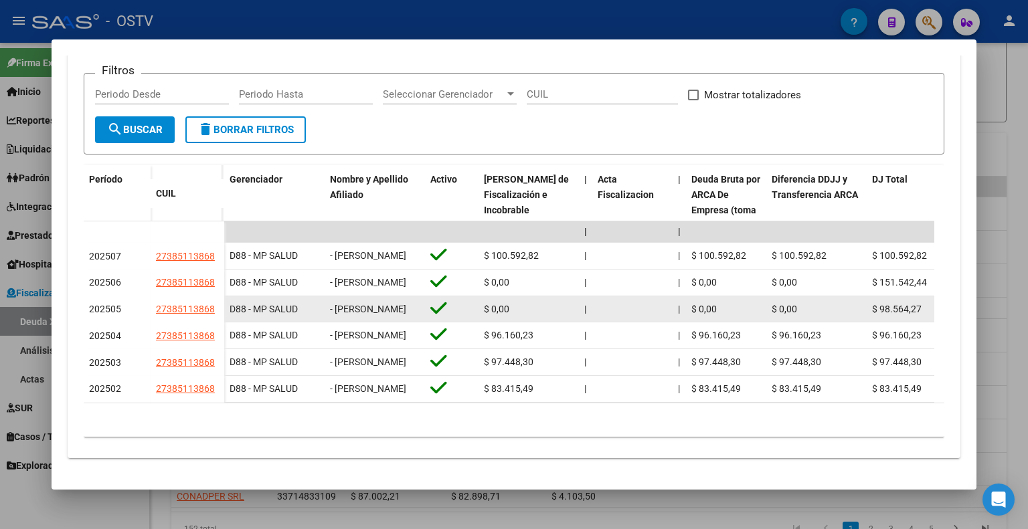
scroll to position [323, 0]
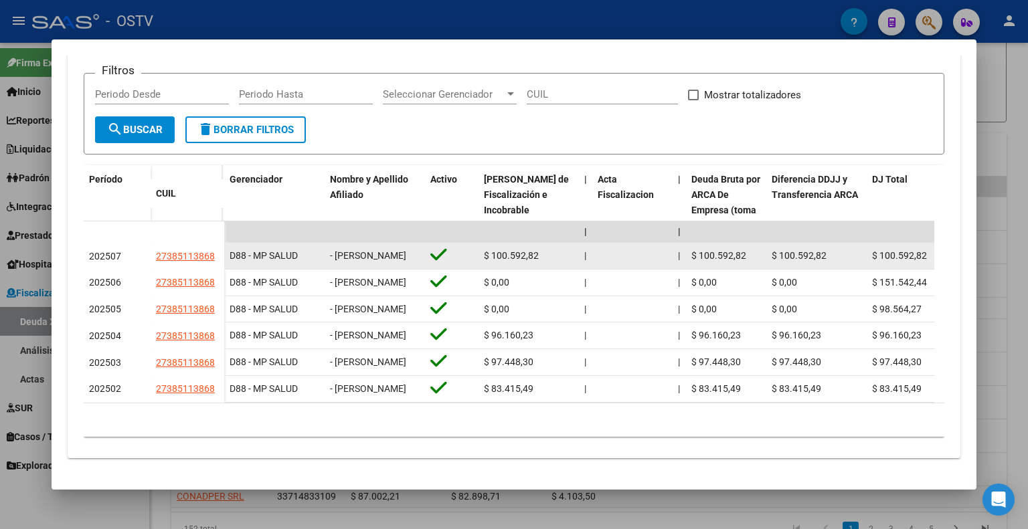
click at [520, 250] on span "$ 100.592,82" at bounding box center [511, 255] width 55 height 11
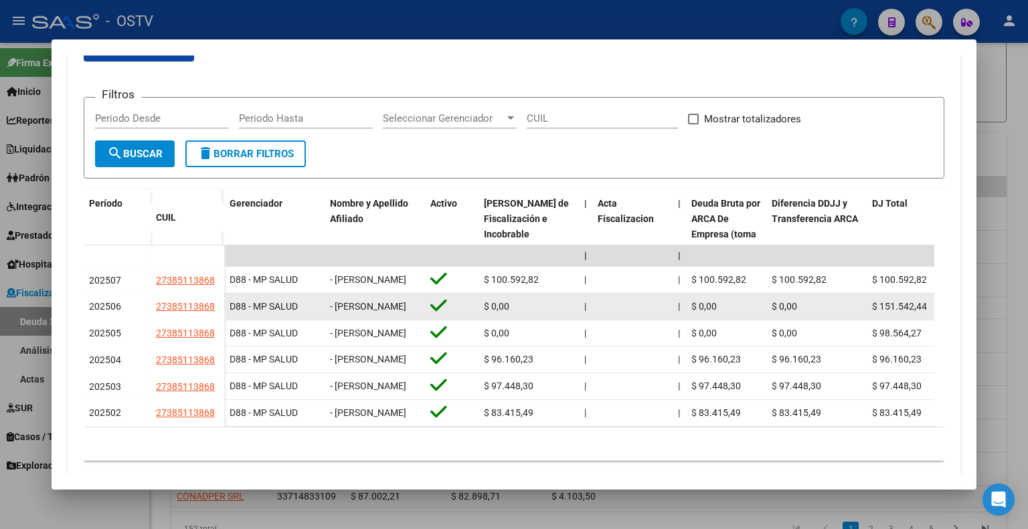
scroll to position [122, 0]
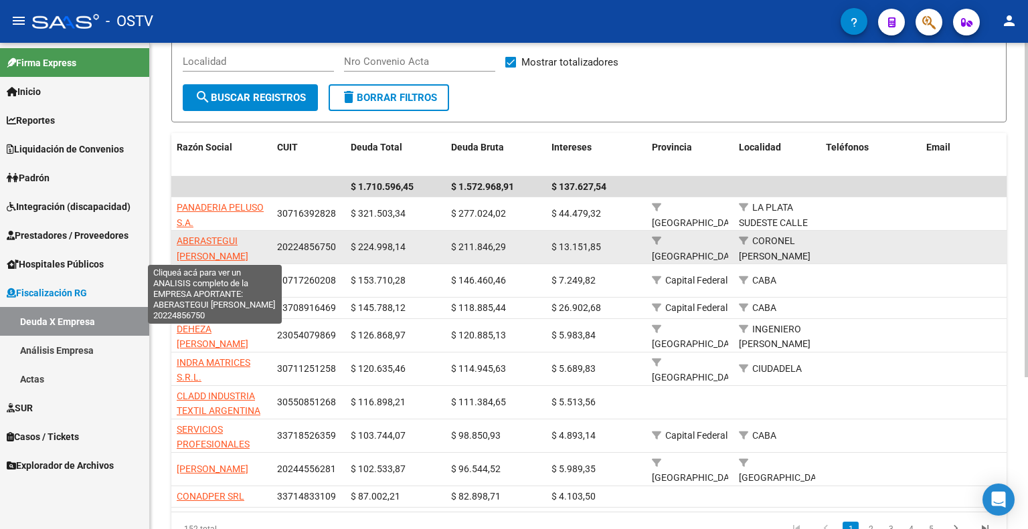
click at [206, 236] on span "ABERASTEGUI CARLOS ALBERTO" at bounding box center [213, 249] width 72 height 26
type textarea "20224856750"
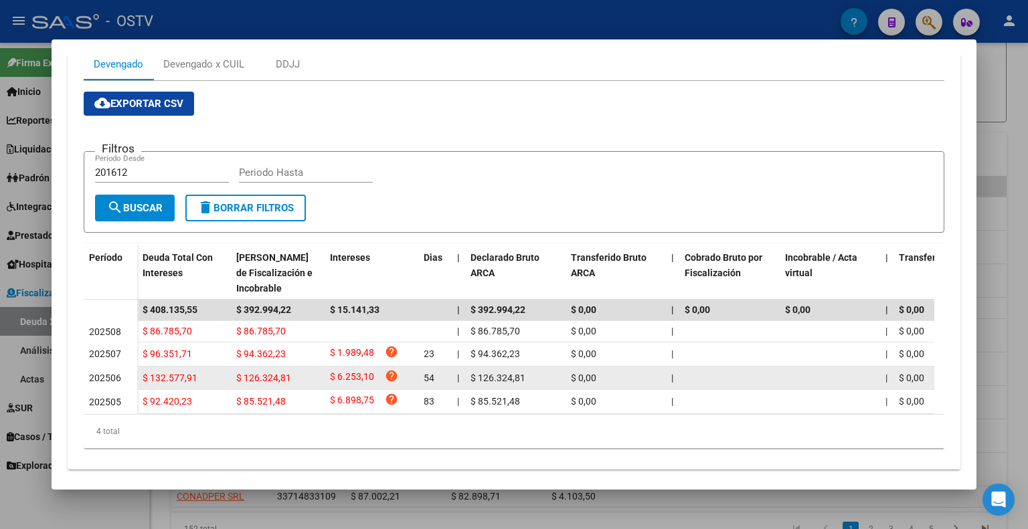
scroll to position [215, 0]
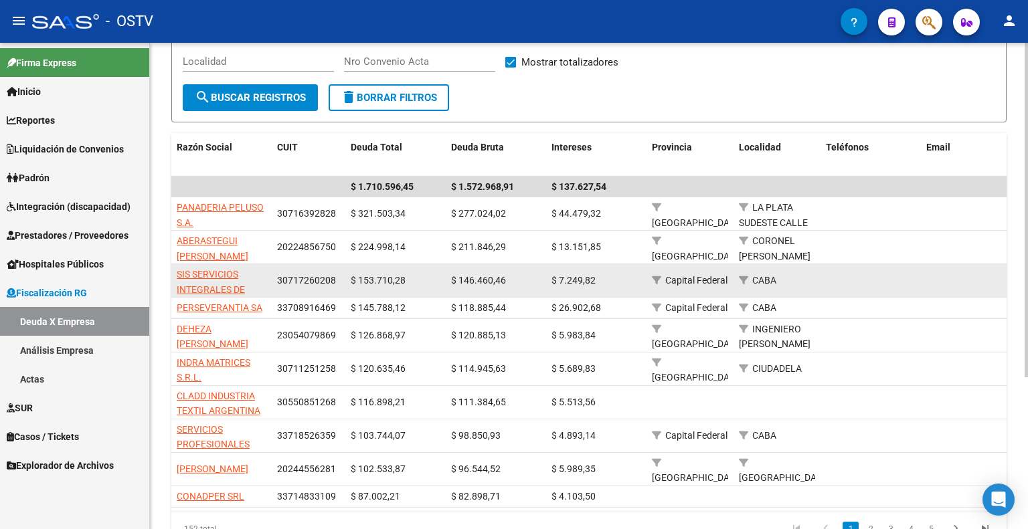
click at [209, 279] on app-link-go-to "SIS SERVICIOS INTEGRALES DE SEGUROS S.A." at bounding box center [222, 290] width 90 height 46
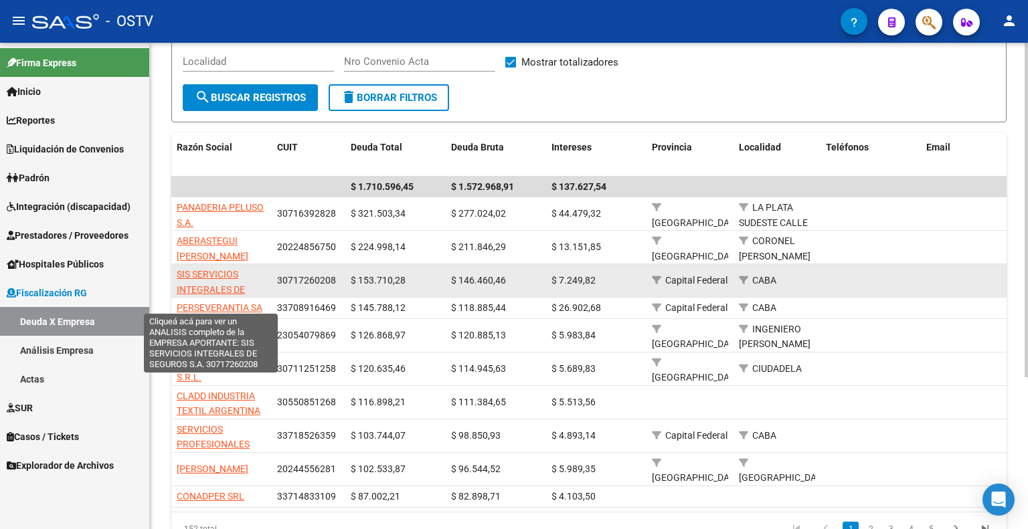
click at [220, 271] on span "SIS SERVICIOS INTEGRALES DE SEGUROS S.A." at bounding box center [211, 289] width 68 height 41
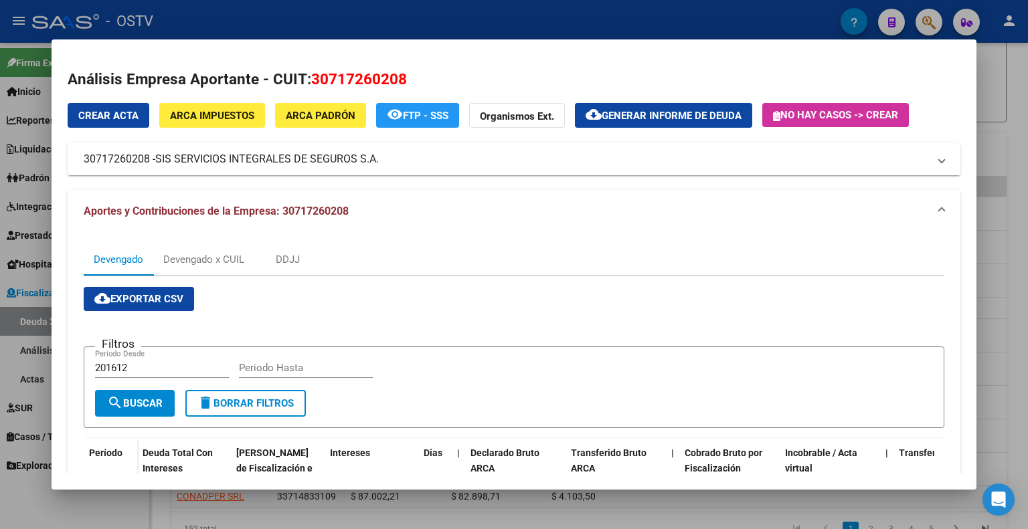
scroll to position [170, 0]
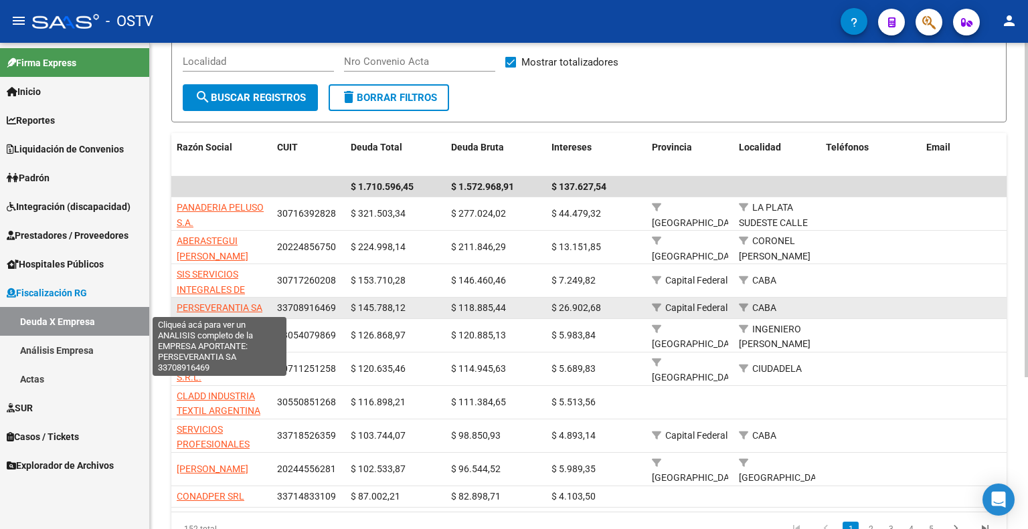
click at [225, 307] on span "PERSEVERANTIA SA" at bounding box center [220, 308] width 86 height 11
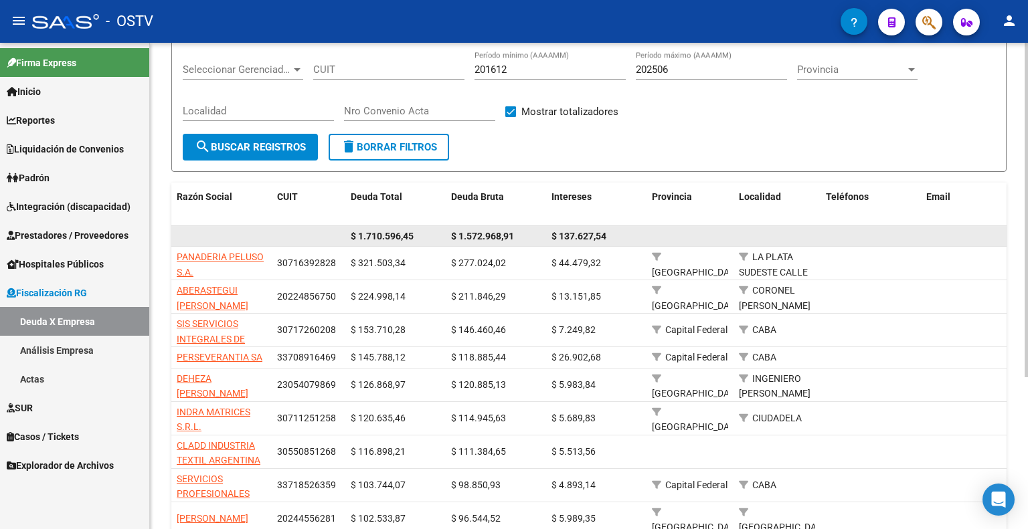
scroll to position [134, 0]
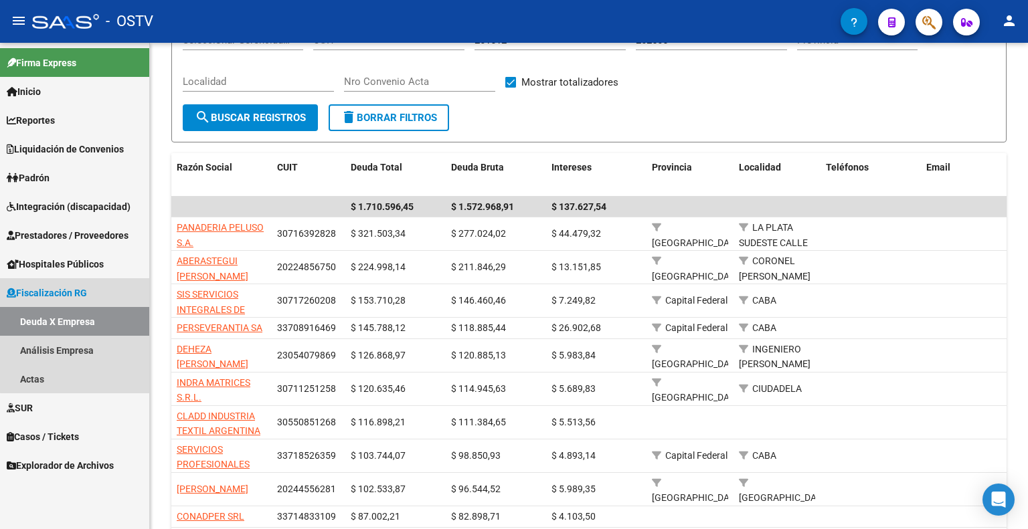
click at [78, 319] on link "Deuda X Empresa" at bounding box center [74, 321] width 149 height 29
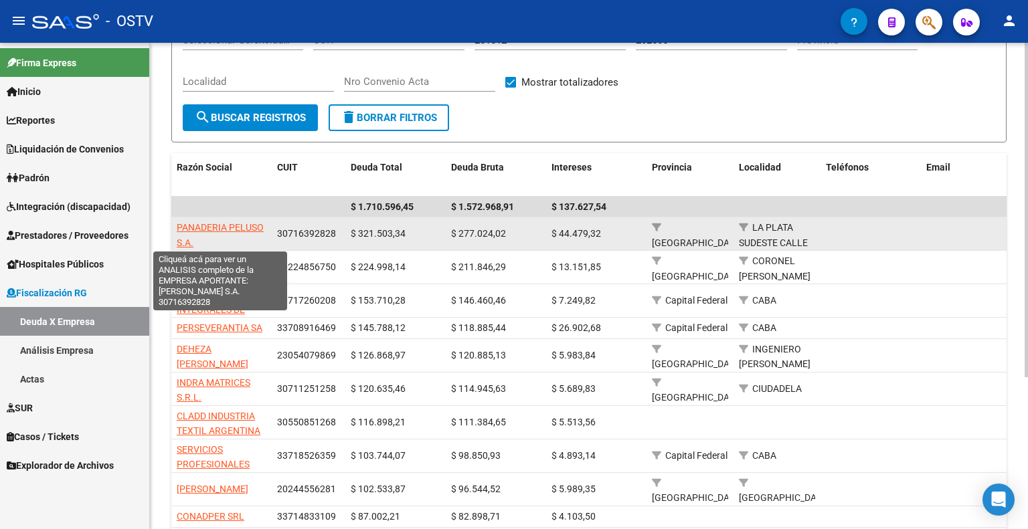
click at [238, 223] on span "PANADERIA PELUSO S.A." at bounding box center [220, 235] width 87 height 26
type textarea "30716392828"
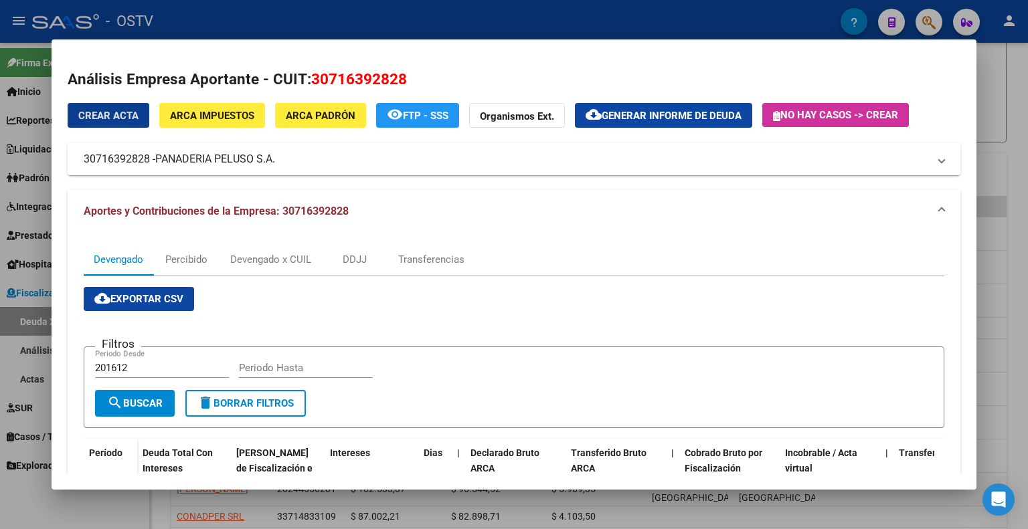
scroll to position [260, 0]
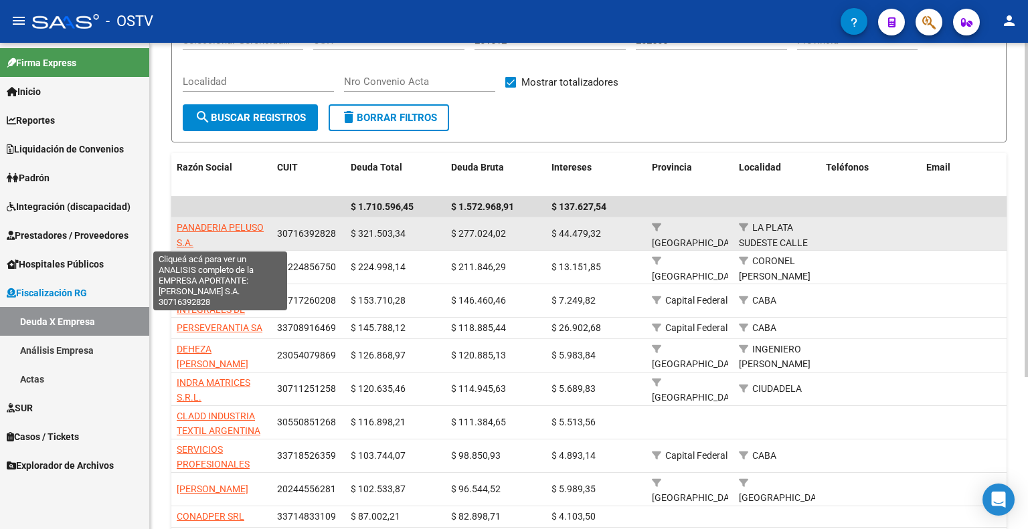
click at [230, 226] on span "PANADERIA PELUSO S.A." at bounding box center [220, 235] width 87 height 26
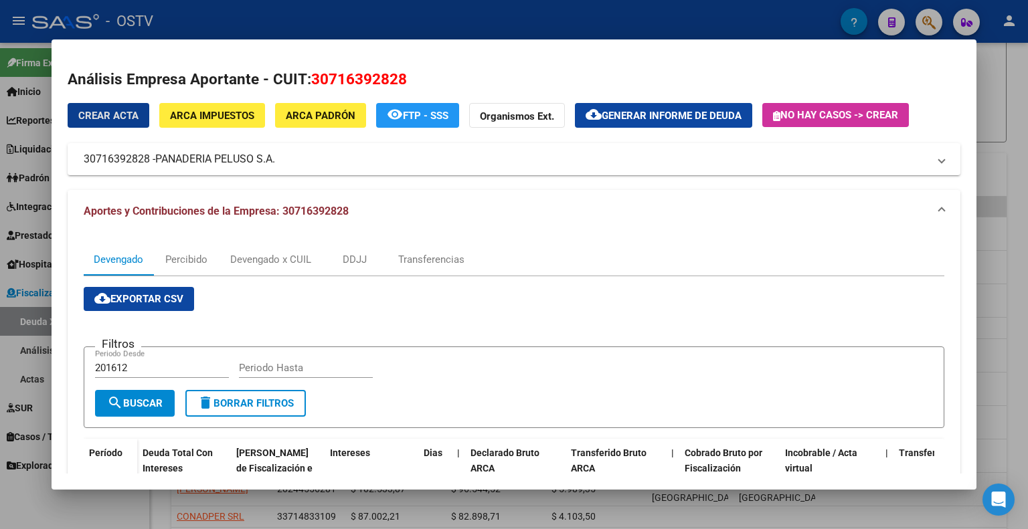
scroll to position [67, 0]
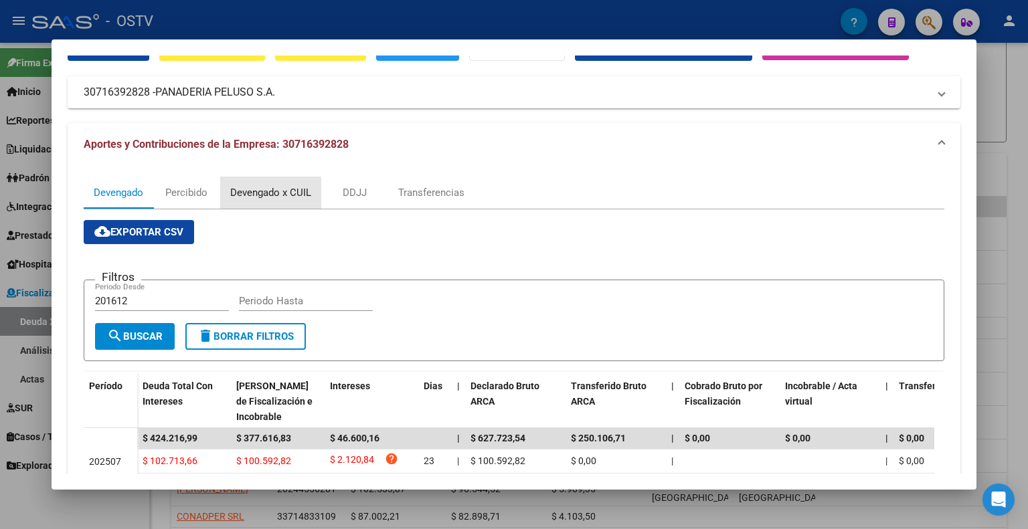
click at [299, 197] on div "Devengado x CUIL" at bounding box center [270, 192] width 81 height 15
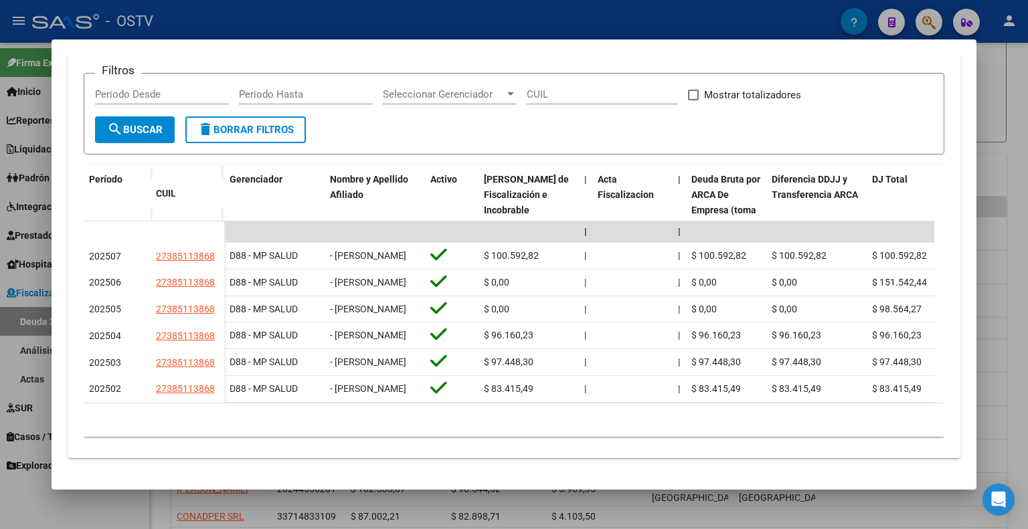
scroll to position [323, 0]
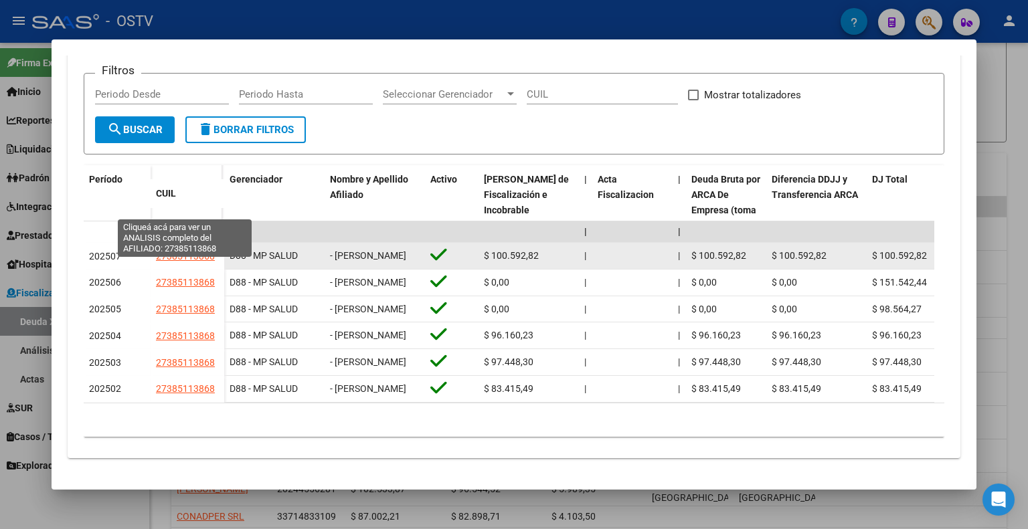
click at [191, 251] on span "27385113868" at bounding box center [185, 256] width 59 height 11
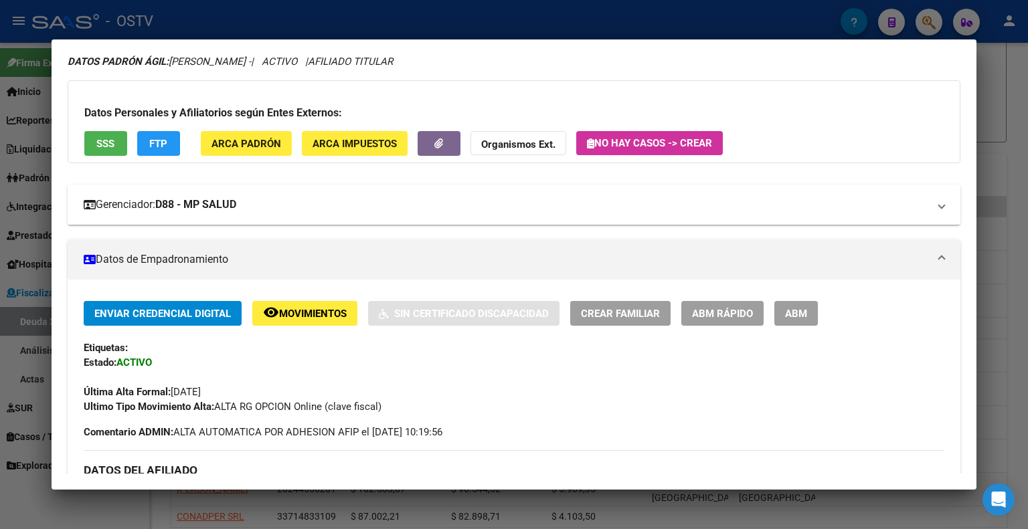
scroll to position [0, 0]
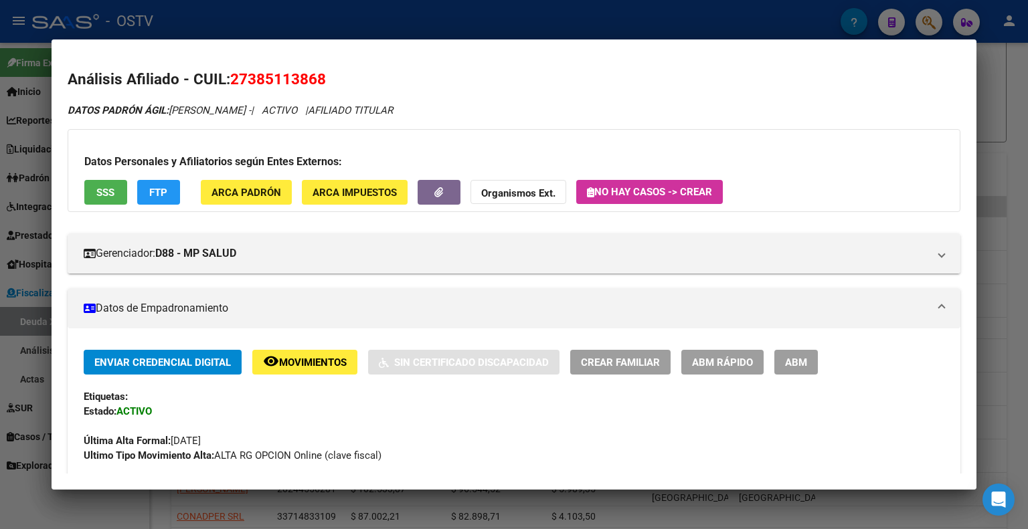
click at [520, 23] on div at bounding box center [514, 264] width 1028 height 529
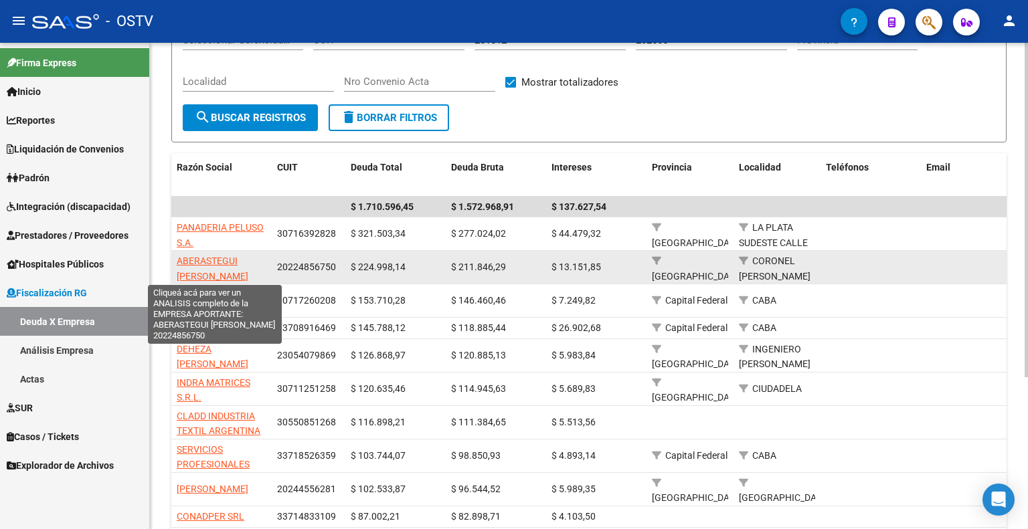
click at [222, 264] on span "ABERASTEGUI CARLOS ALBERTO" at bounding box center [213, 269] width 72 height 26
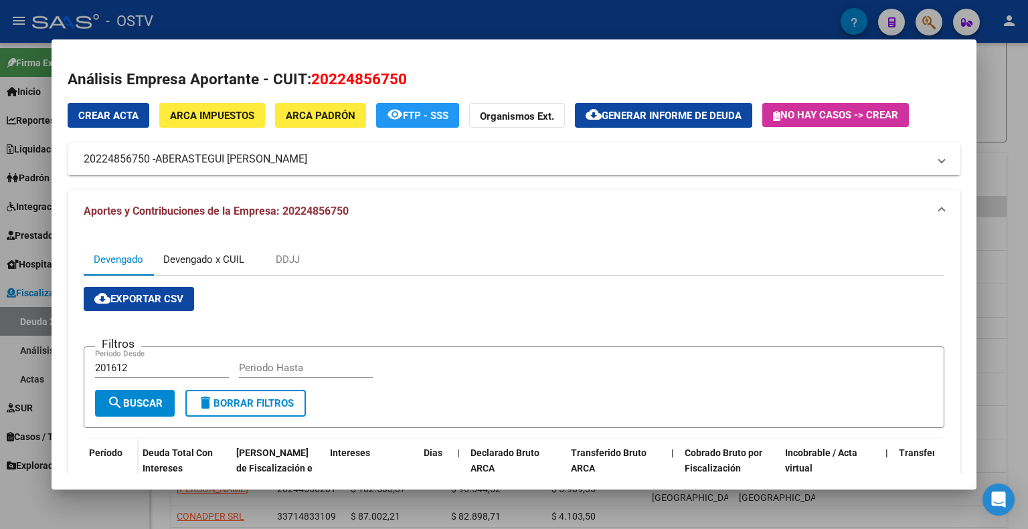
click at [190, 264] on div "Devengado x CUIL" at bounding box center [203, 259] width 81 height 15
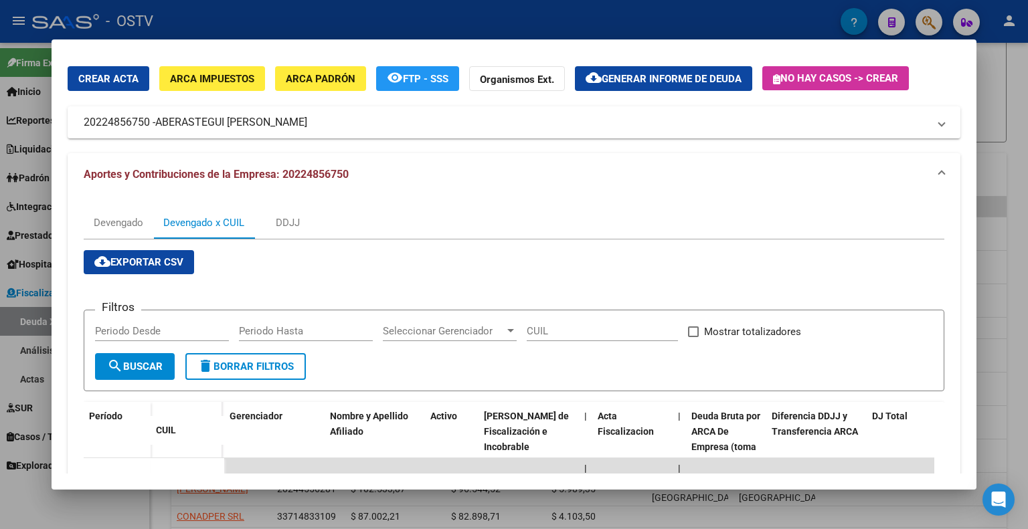
scroll to position [201, 0]
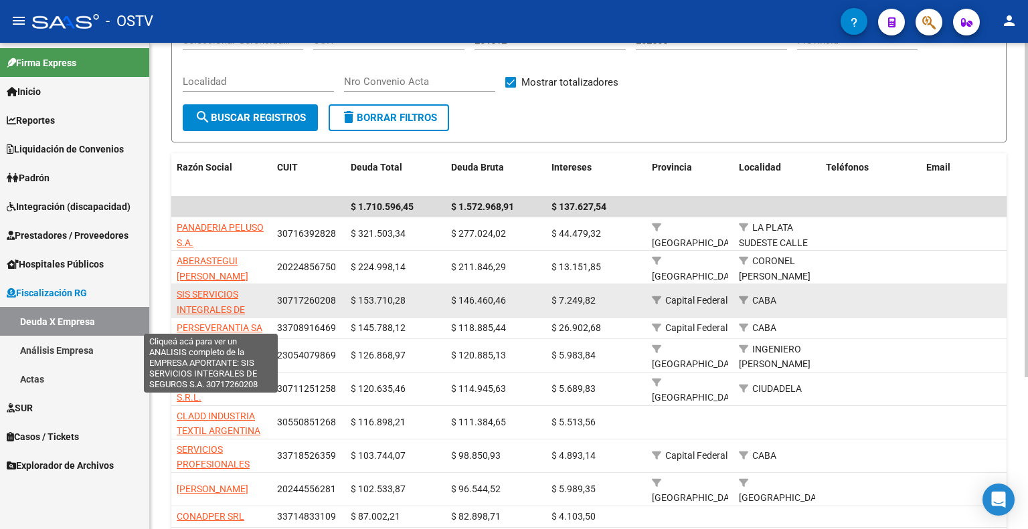
click at [221, 296] on span "SIS SERVICIOS INTEGRALES DE SEGUROS S.A." at bounding box center [211, 309] width 68 height 41
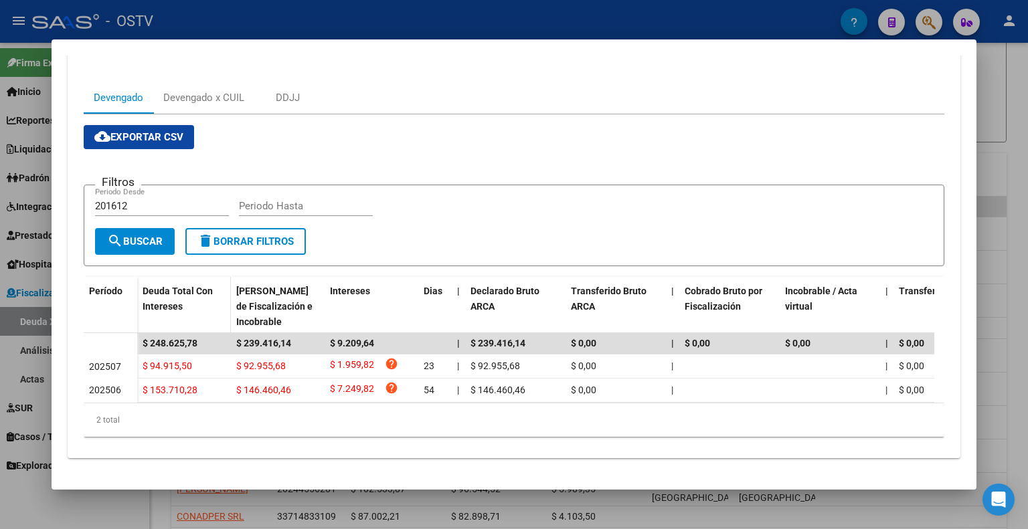
scroll to position [0, 0]
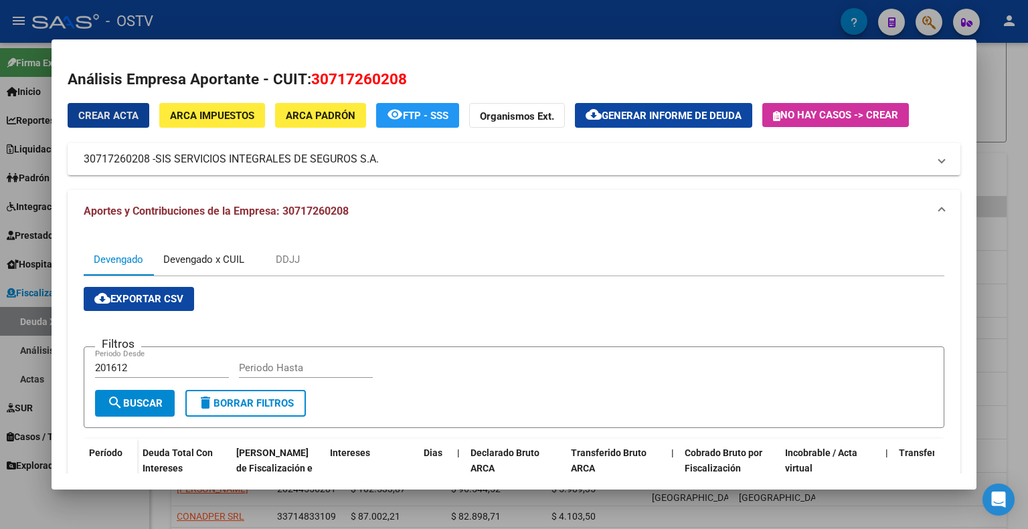
click at [195, 262] on div "Devengado x CUIL" at bounding box center [203, 259] width 81 height 15
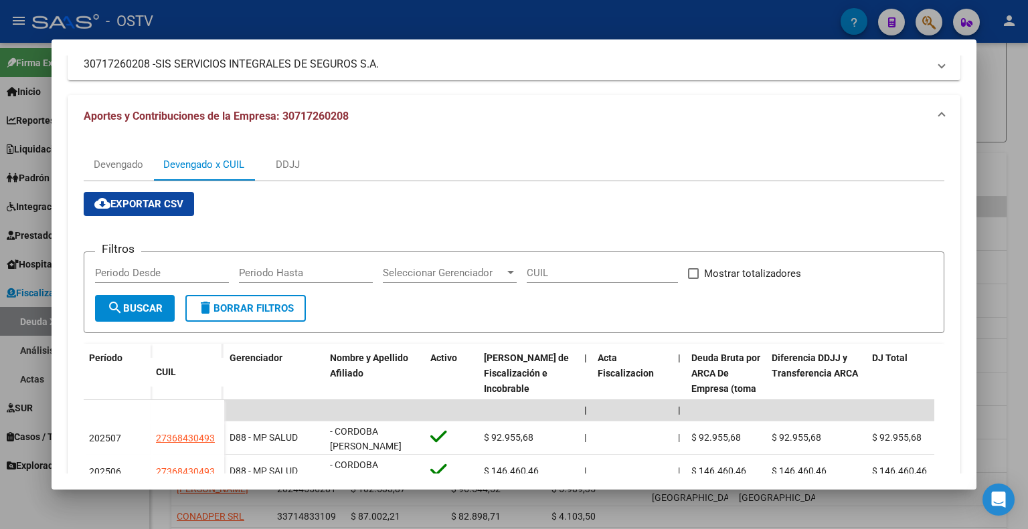
scroll to position [189, 0]
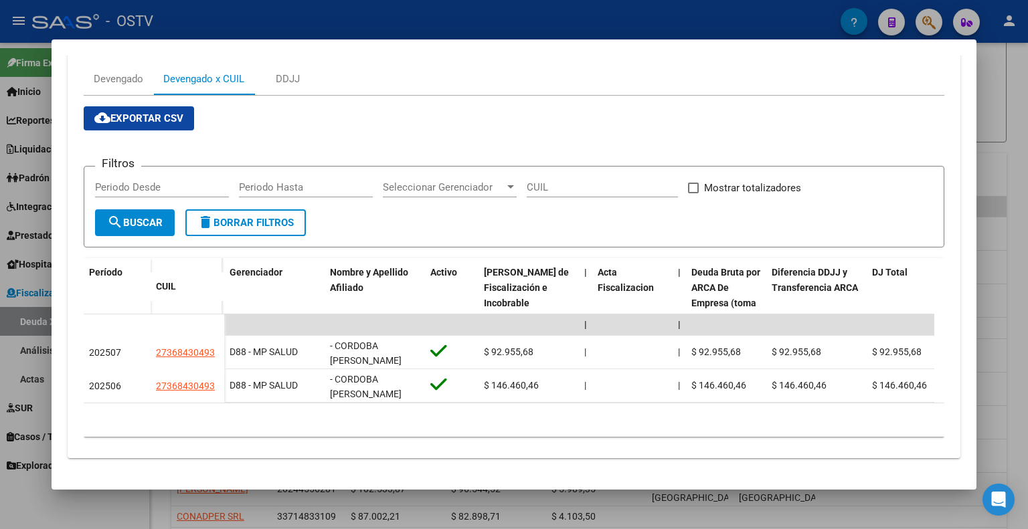
click at [533, 63] on div "Devengado Devengado x CUIL DDJJ" at bounding box center [514, 79] width 861 height 32
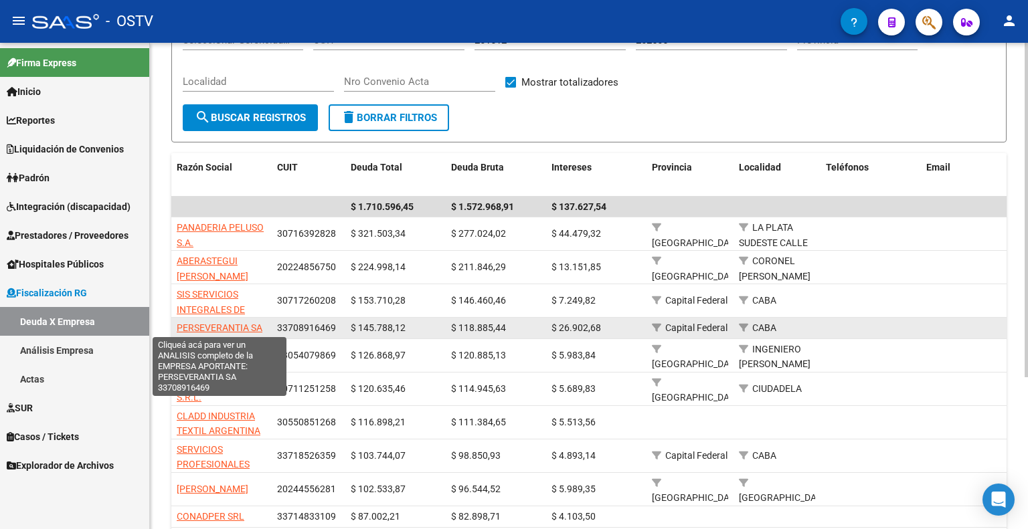
click at [221, 328] on span "PERSEVERANTIA SA" at bounding box center [220, 328] width 86 height 11
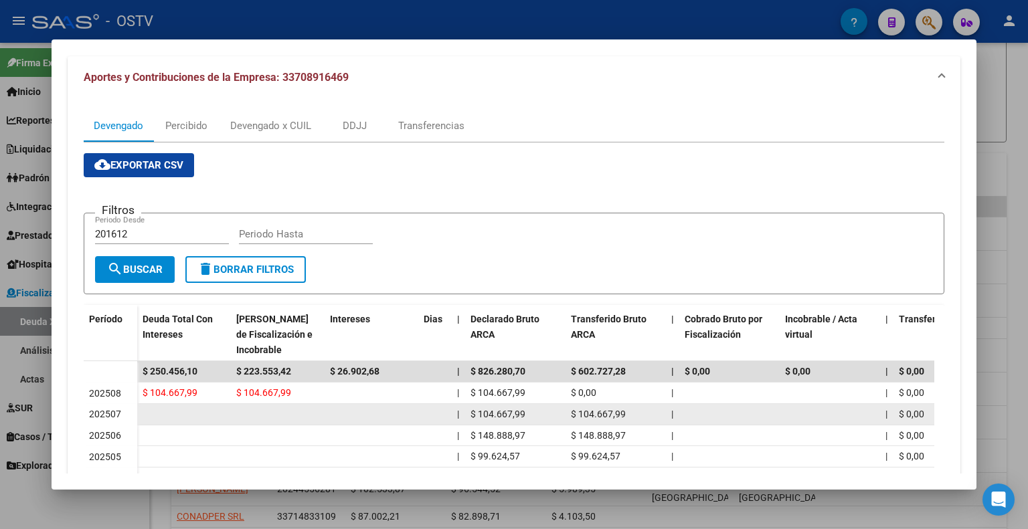
scroll to position [0, 0]
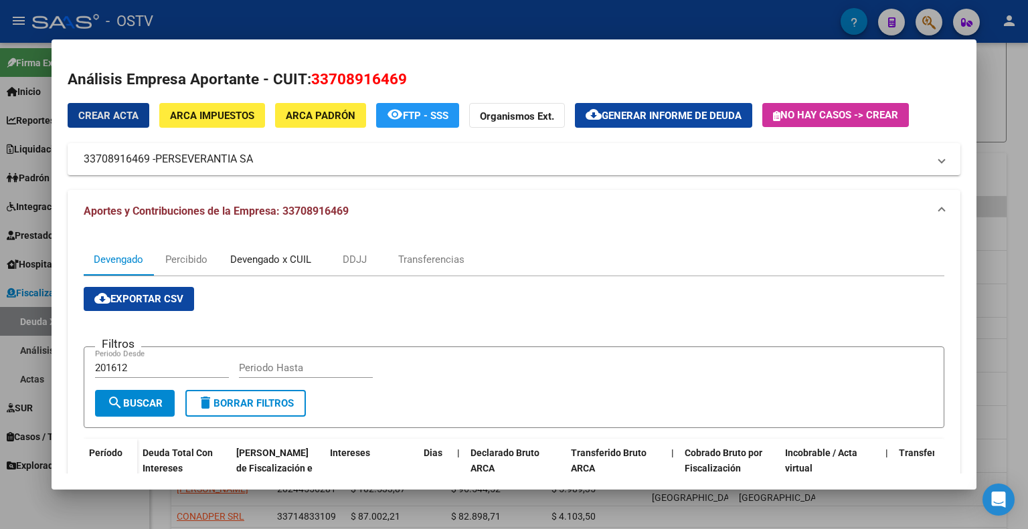
click at [274, 258] on div "Devengado x CUIL" at bounding box center [270, 259] width 81 height 15
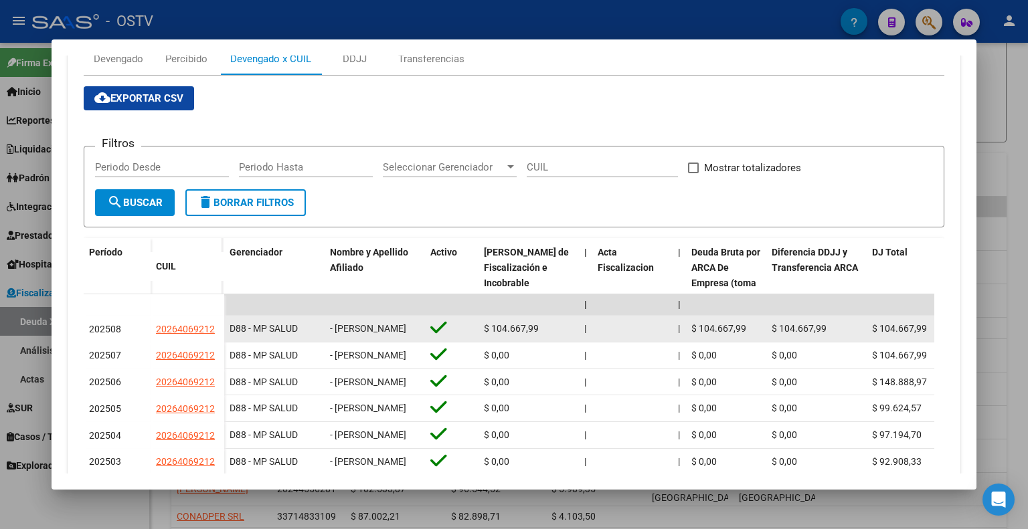
scroll to position [2, 0]
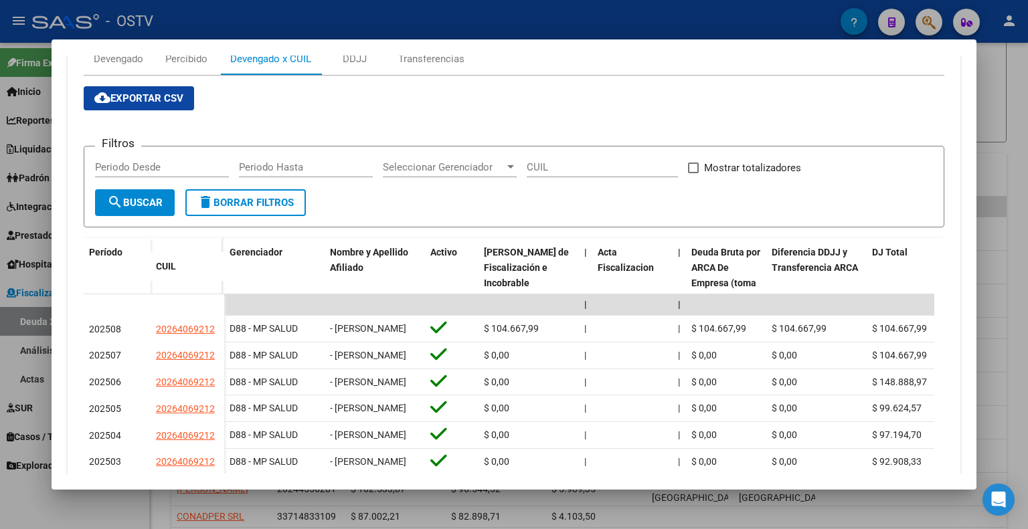
click at [421, 94] on div "cloud_download Exportar CSV Filtros Periodo Desde Periodo Hasta Seleccionar Ger…" at bounding box center [514, 324] width 861 height 477
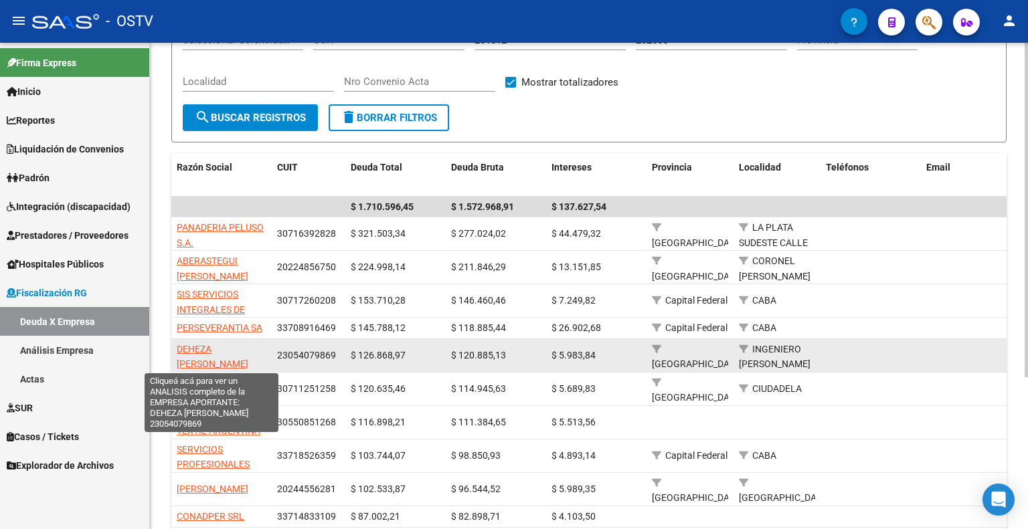
click at [222, 346] on span "DEHEZA VICTOR JOSE" at bounding box center [213, 357] width 72 height 26
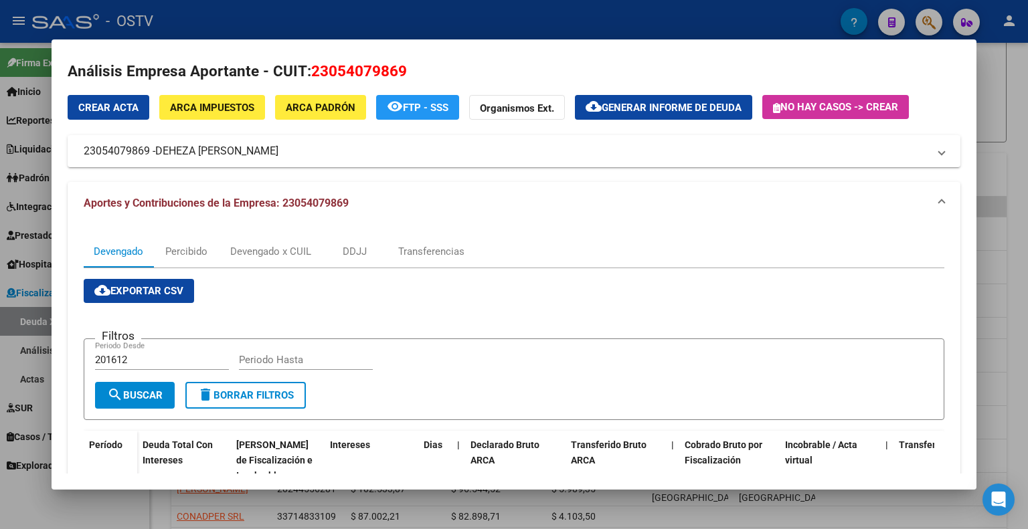
scroll to position [0, 0]
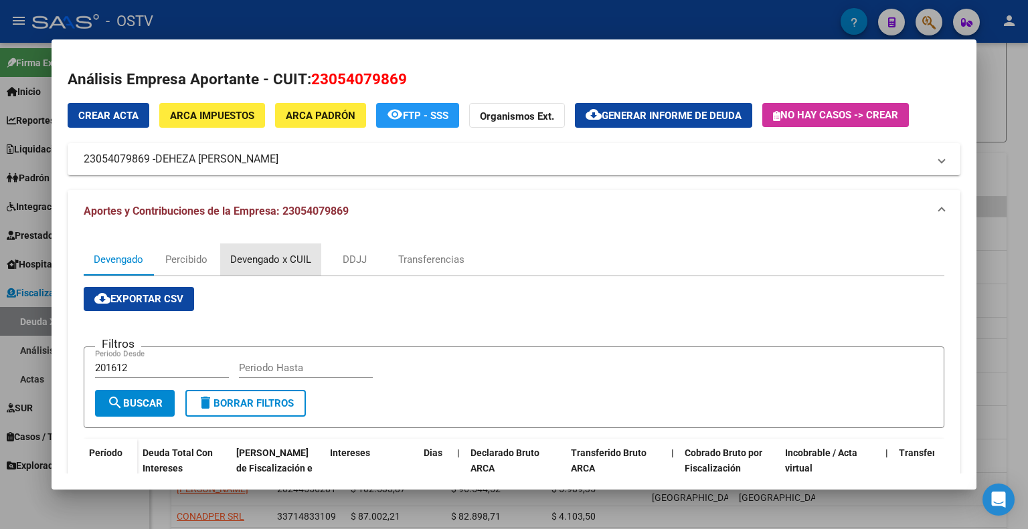
click at [271, 254] on div "Devengado x CUIL" at bounding box center [270, 259] width 81 height 15
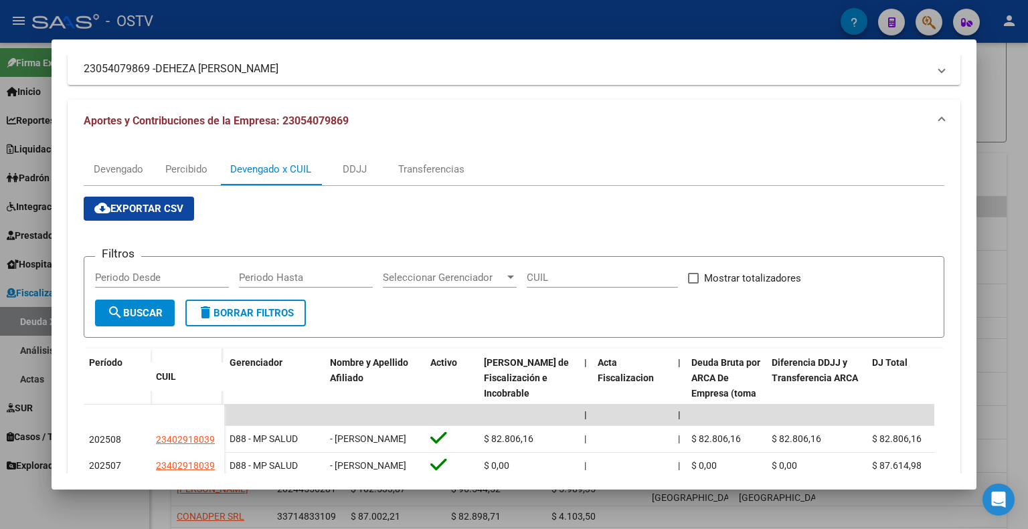
scroll to position [222, 0]
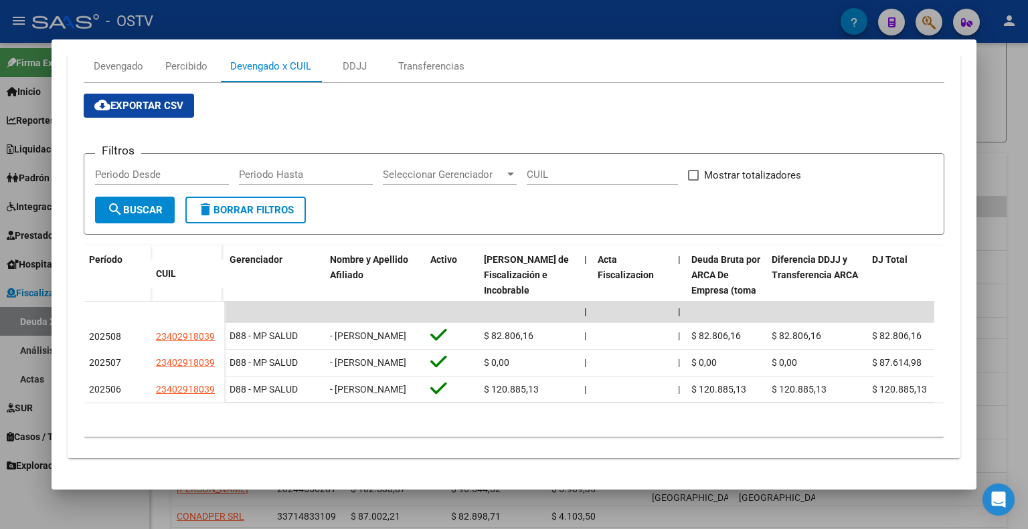
click at [498, 94] on div "cloud_download Exportar CSV Filtros Periodo Desde Periodo Hasta Seleccionar Ger…" at bounding box center [514, 265] width 861 height 343
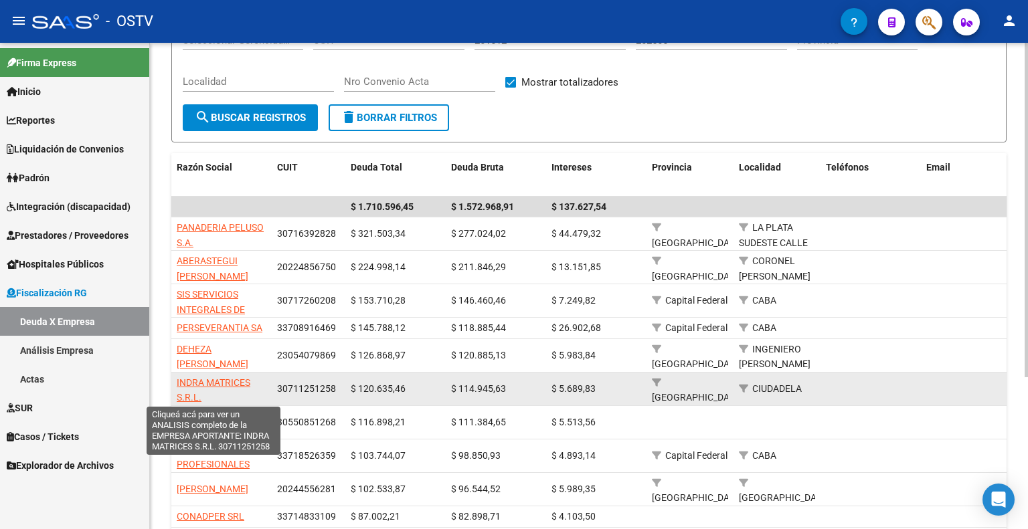
click at [223, 381] on span "INDRA MATRICES S.R.L." at bounding box center [214, 390] width 74 height 26
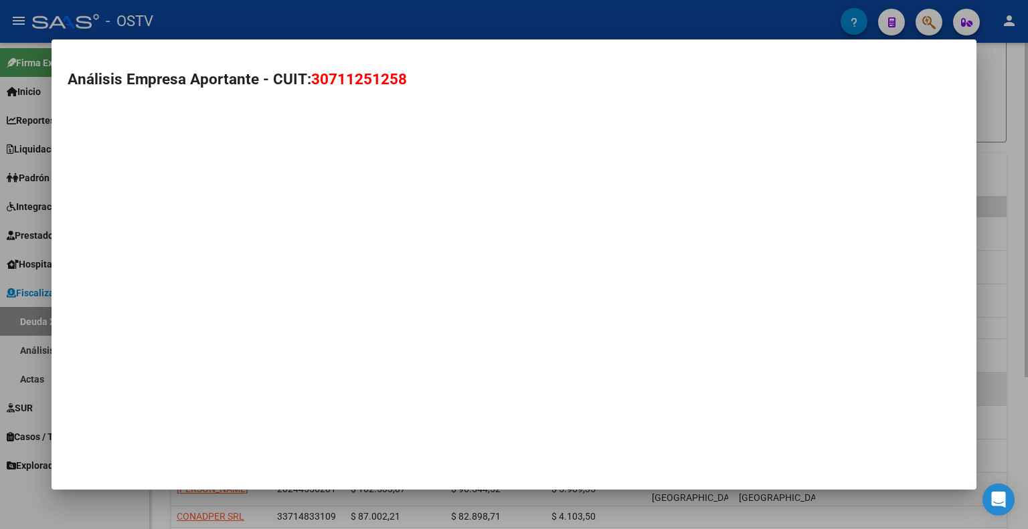
click at [223, 381] on mat-dialog-container "Análisis Empresa Aportante - CUIT: 30711251258" at bounding box center [514, 264] width 925 height 450
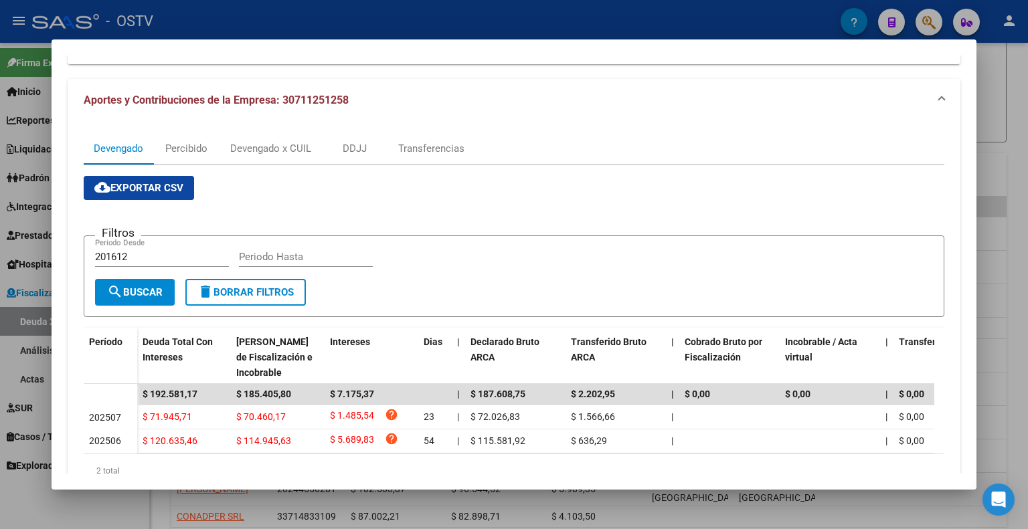
scroll to position [170, 0]
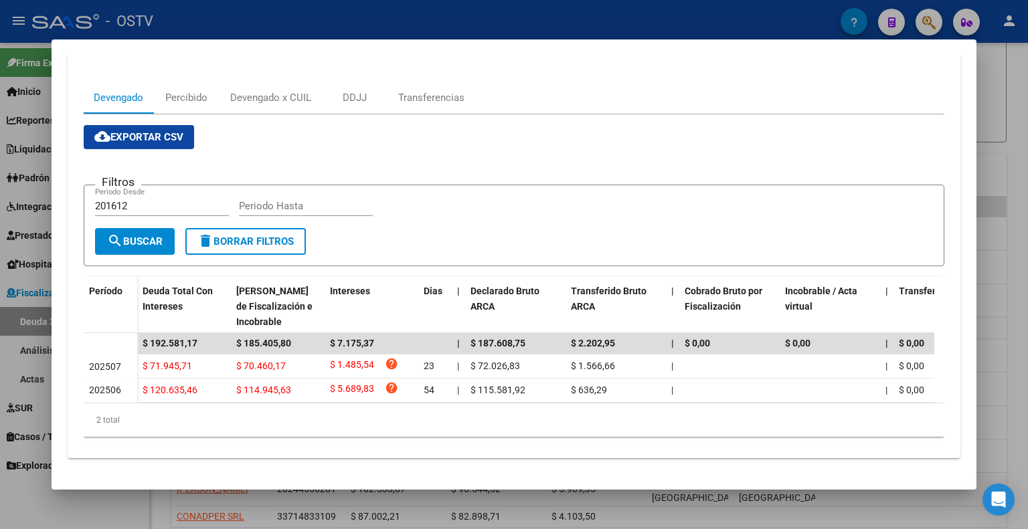
click at [436, 196] on div "Filtros 201612 Periodo Desde Periodo Hasta" at bounding box center [514, 212] width 838 height 33
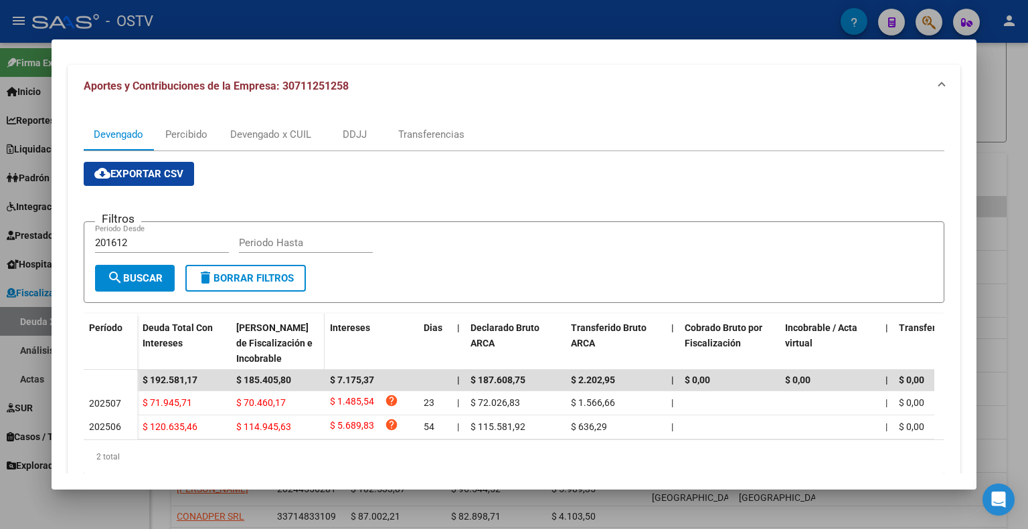
scroll to position [36, 0]
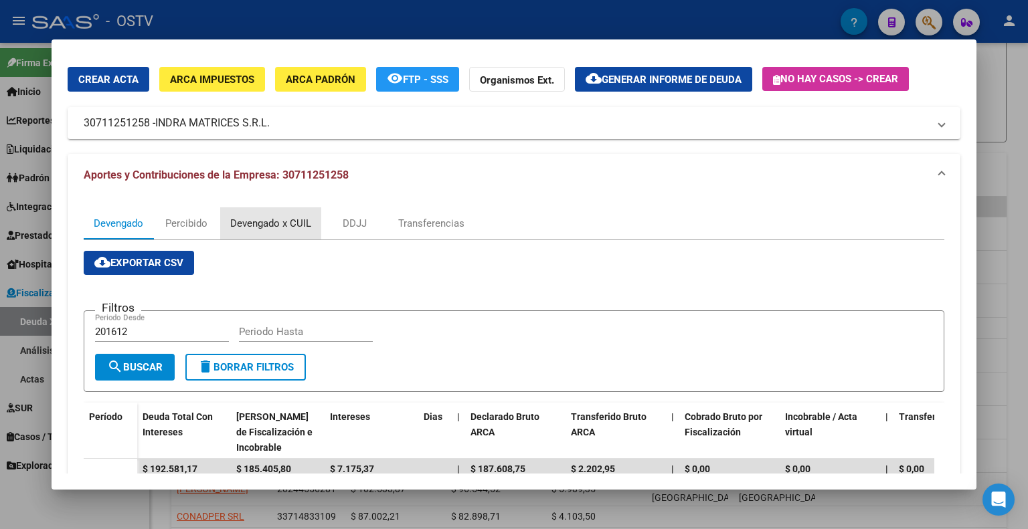
click at [254, 227] on div "Devengado x CUIL" at bounding box center [270, 223] width 81 height 15
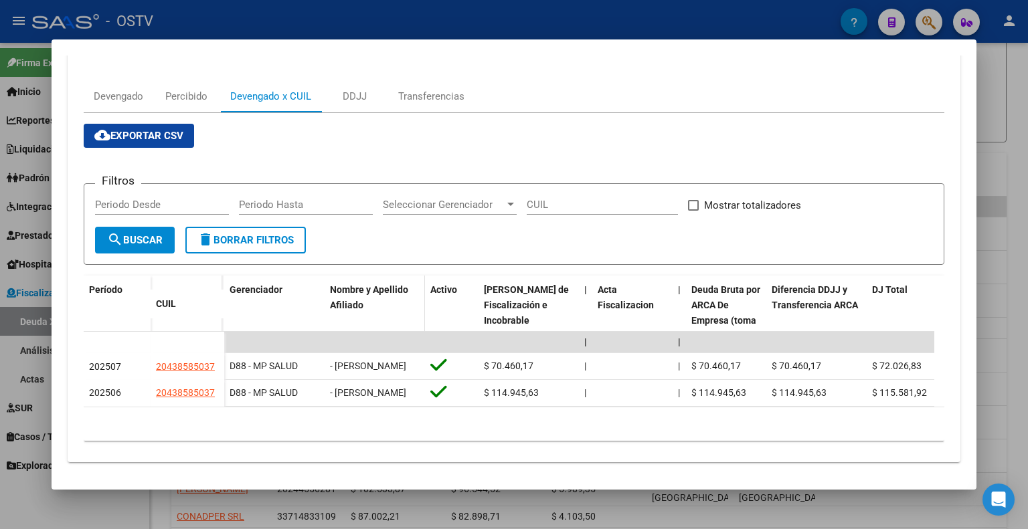
scroll to position [175, 0]
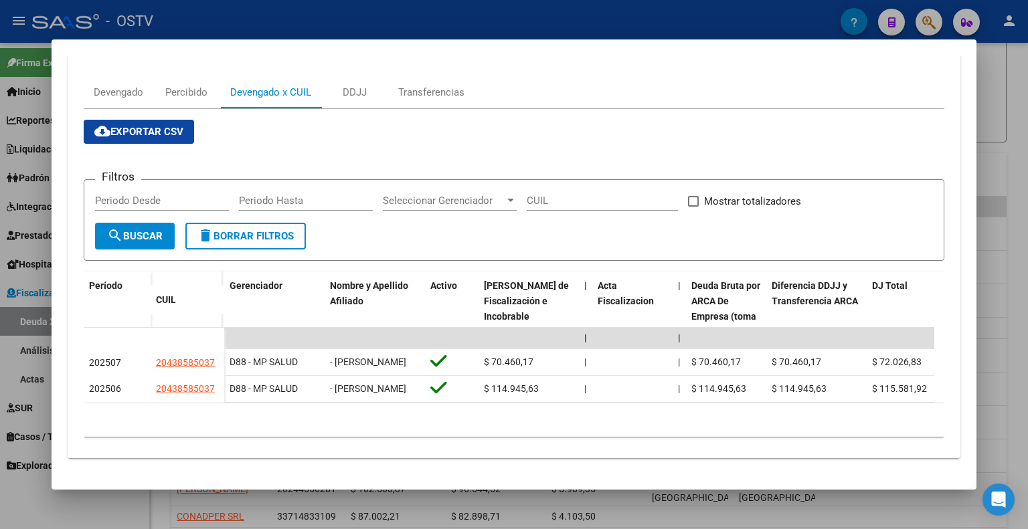
click at [513, 84] on div "Devengado Percibido Devengado x CUIL DDJJ Transferencias" at bounding box center [514, 92] width 861 height 32
click at [364, 144] on div "cloud_download Exportar CSV Filtros Periodo Desde Periodo Hasta Seleccionar Ger…" at bounding box center [514, 278] width 861 height 317
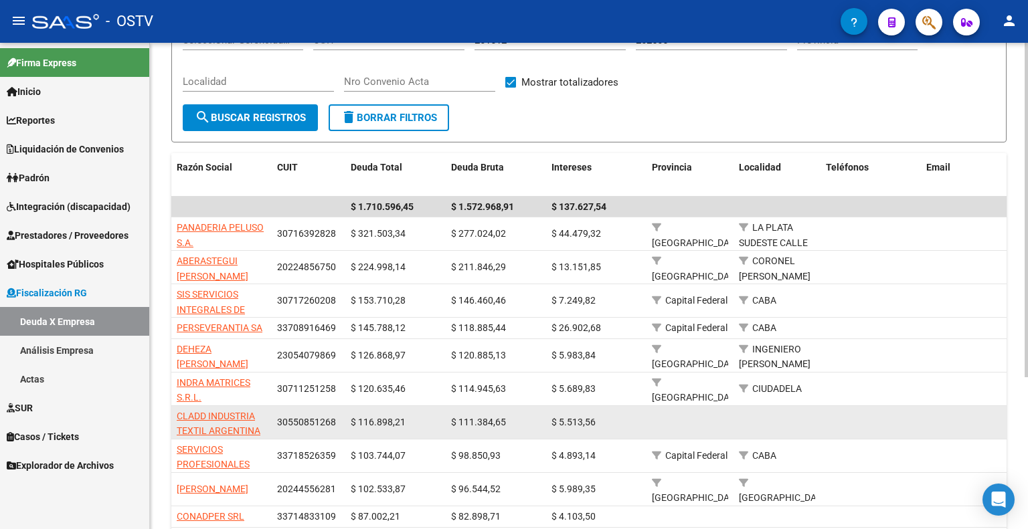
scroll to position [201, 0]
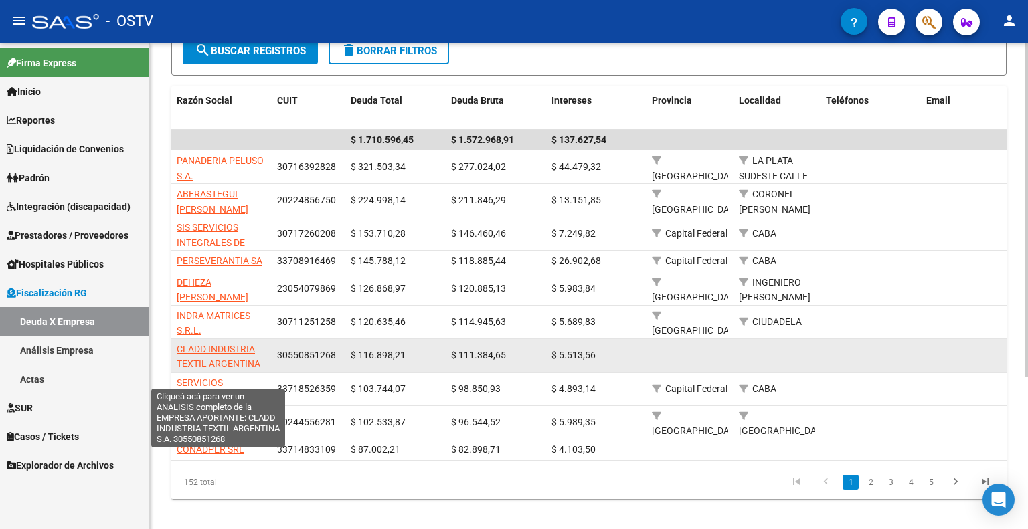
click at [244, 350] on span "CLADD INDUSTRIA TEXTIL ARGENTINA S.A." at bounding box center [219, 364] width 84 height 41
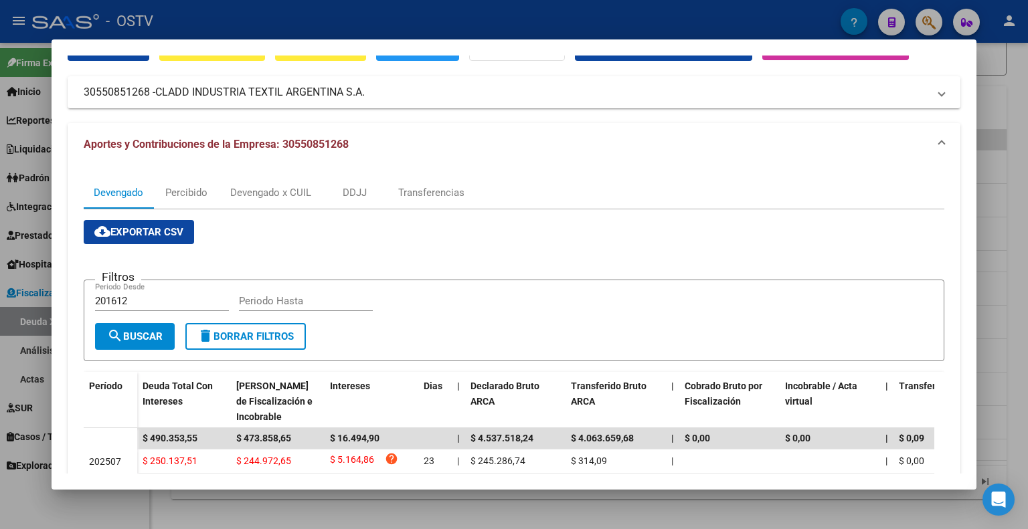
scroll to position [67, 0]
click at [278, 195] on div "Devengado x CUIL" at bounding box center [270, 192] width 81 height 15
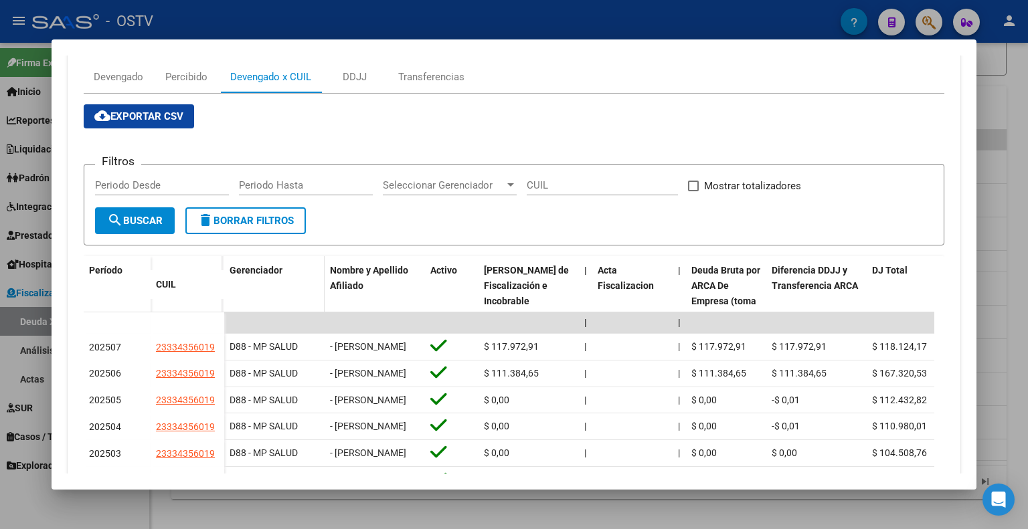
scroll to position [335, 0]
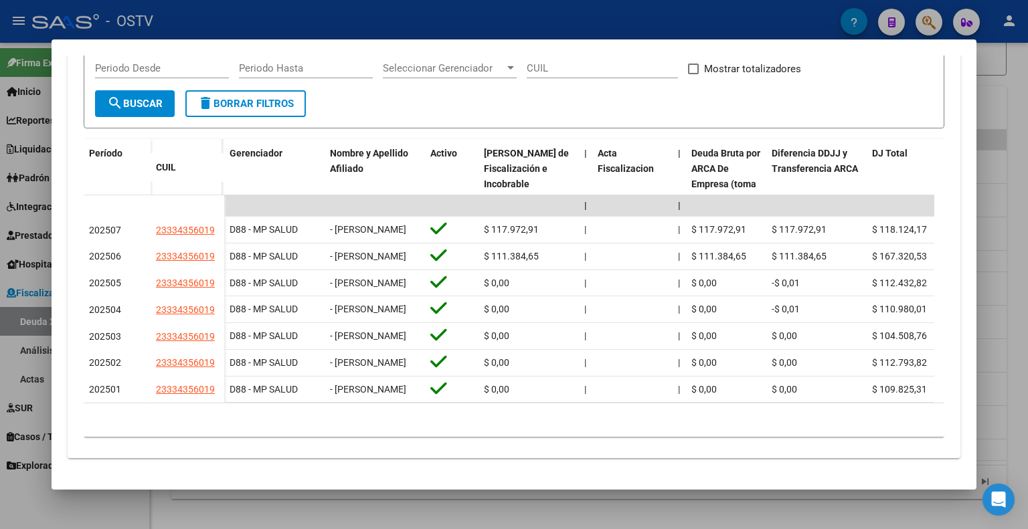
click at [468, 74] on form "Filtros Periodo Desde Periodo Hasta Seleccionar Gerenciador Seleccionar Gerenci…" at bounding box center [514, 88] width 861 height 82
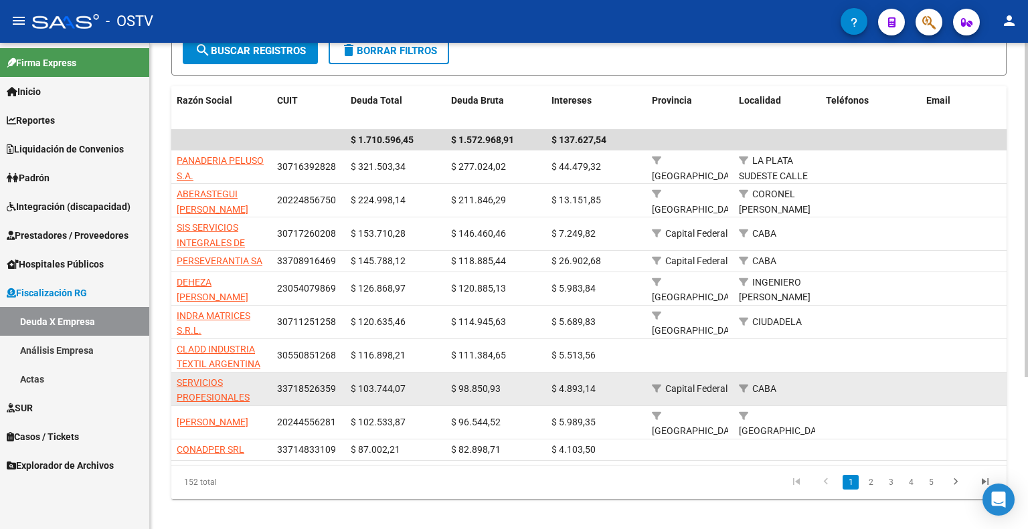
scroll to position [17, 0]
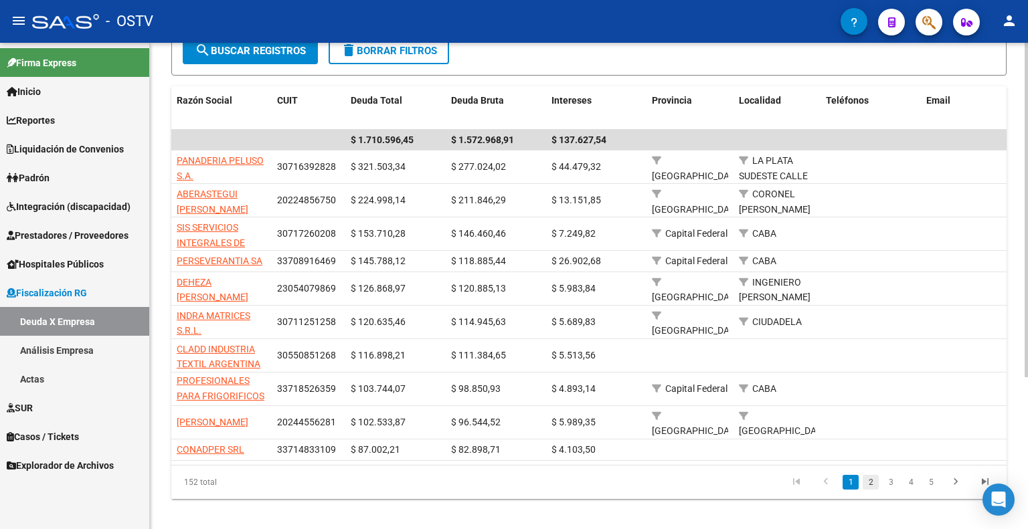
click at [869, 487] on link "2" at bounding box center [871, 482] width 16 height 15
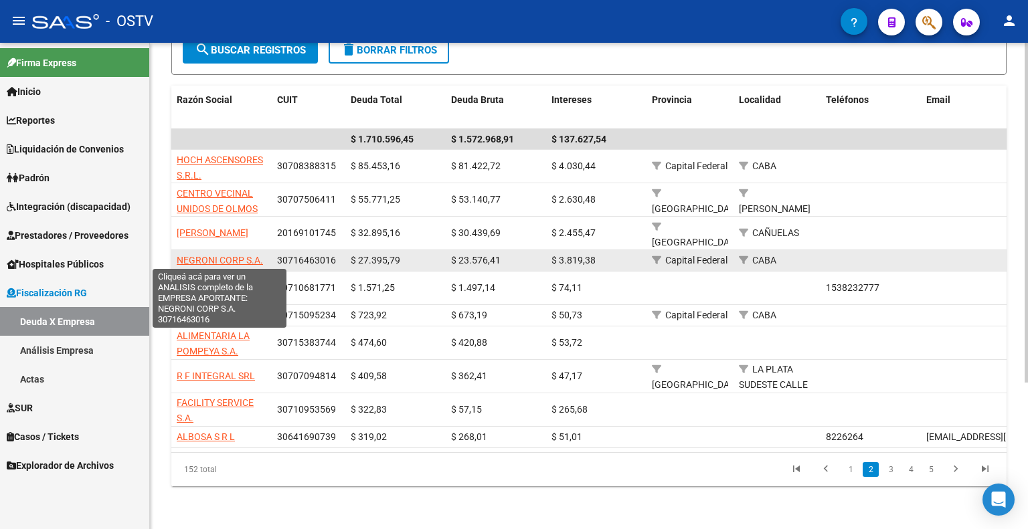
scroll to position [0, 0]
click at [219, 261] on span "NEGRONI CORP S.A." at bounding box center [220, 260] width 86 height 11
type textarea "30716463016"
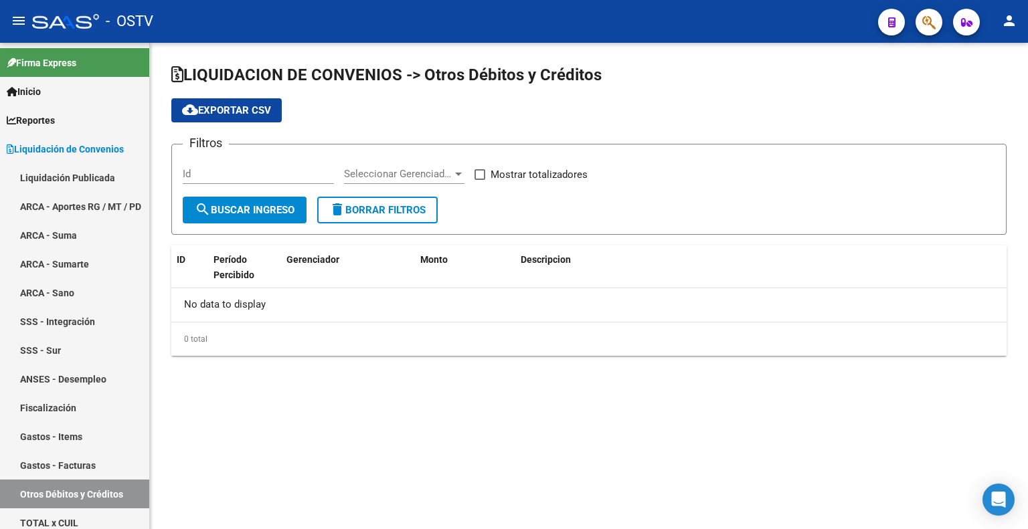
checkbox input "true"
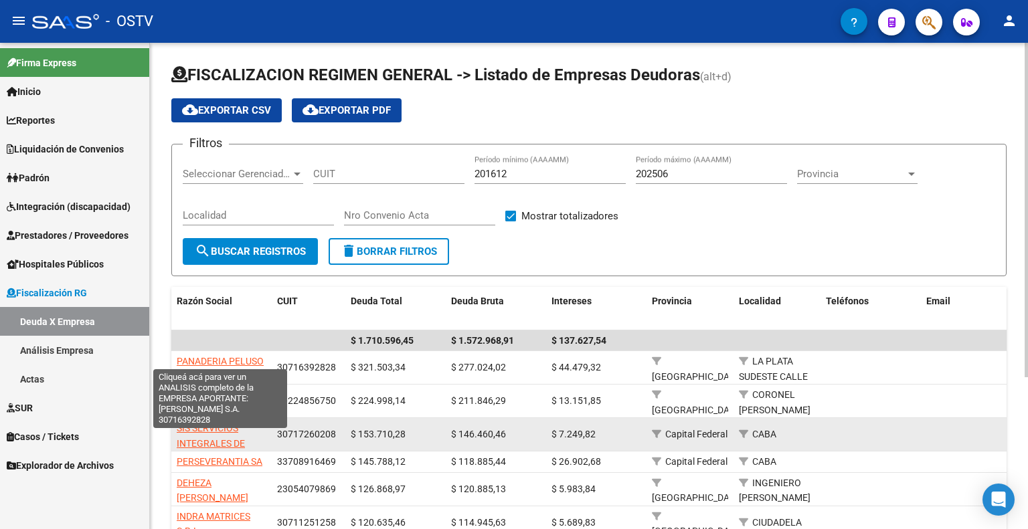
scroll to position [67, 0]
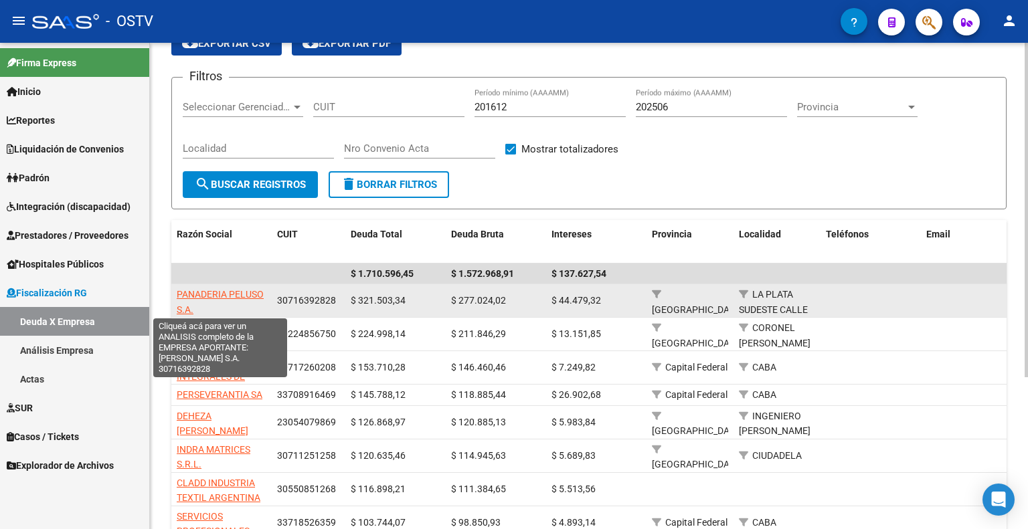
click at [224, 290] on span "PANADERIA PELUSO S.A." at bounding box center [220, 302] width 87 height 26
type textarea "30716392828"
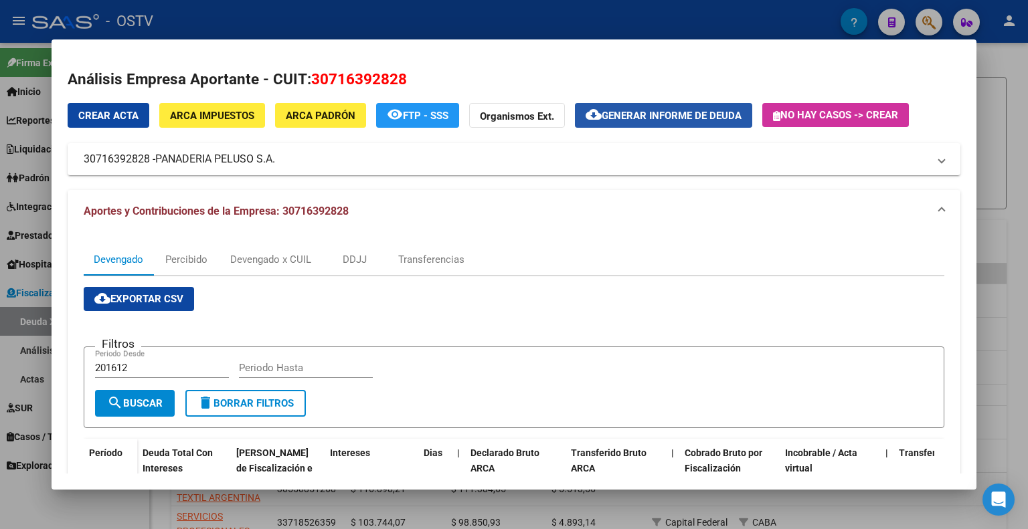
click at [659, 112] on span "Generar informe de deuda" at bounding box center [672, 116] width 140 height 12
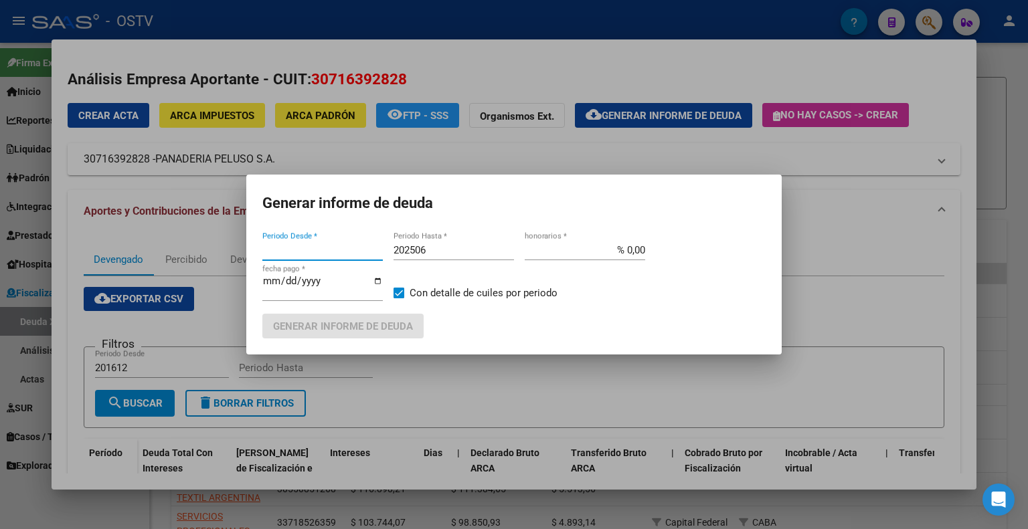
type input "201612"
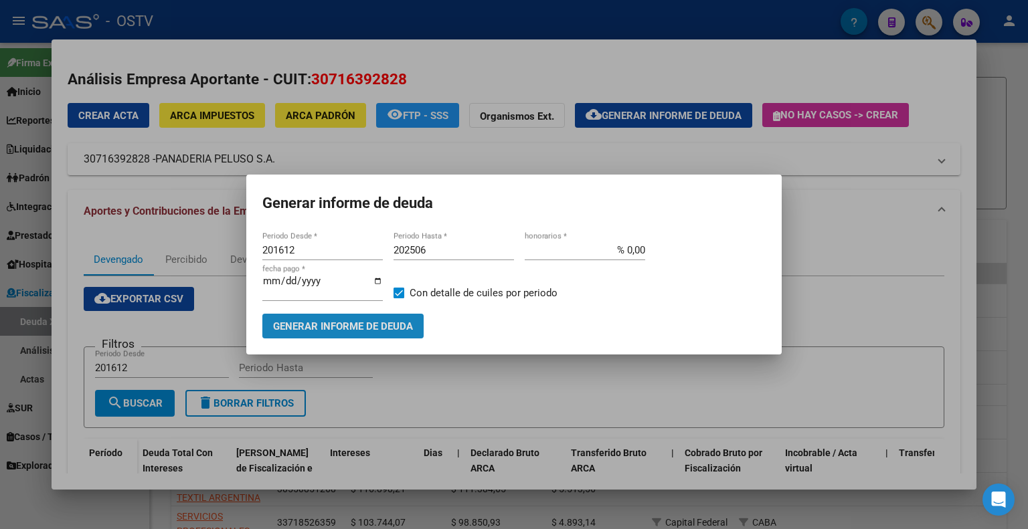
click at [355, 327] on span "Generar informe de deuda" at bounding box center [343, 327] width 140 height 12
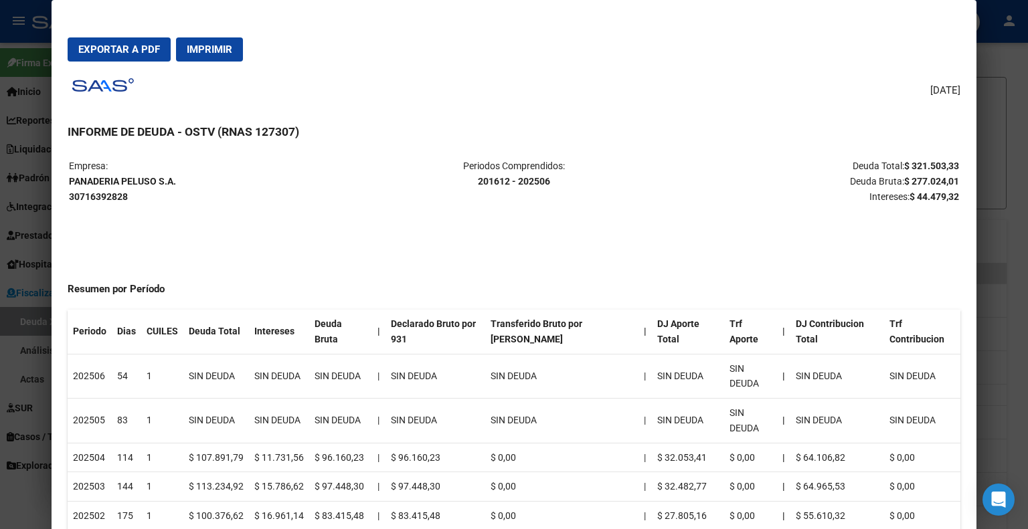
scroll to position [0, 0]
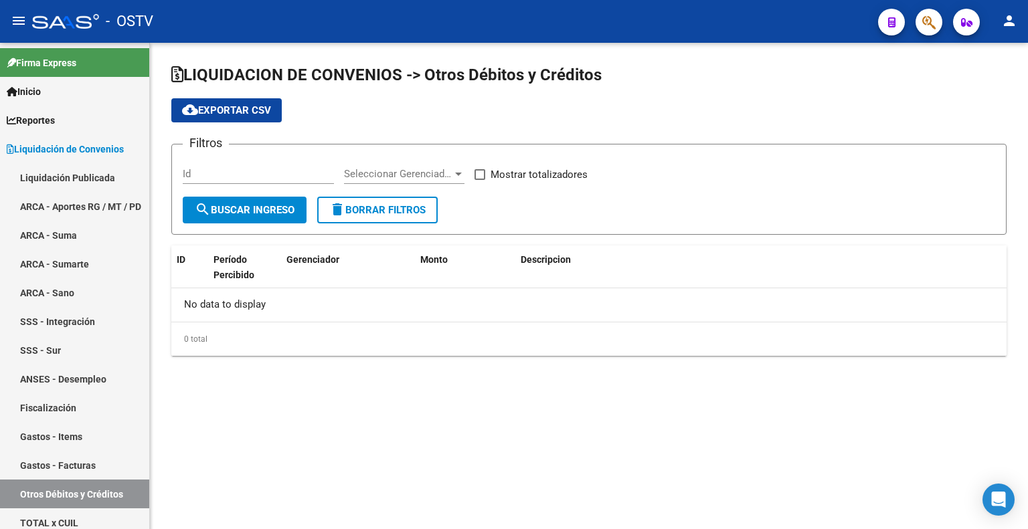
checkbox input "true"
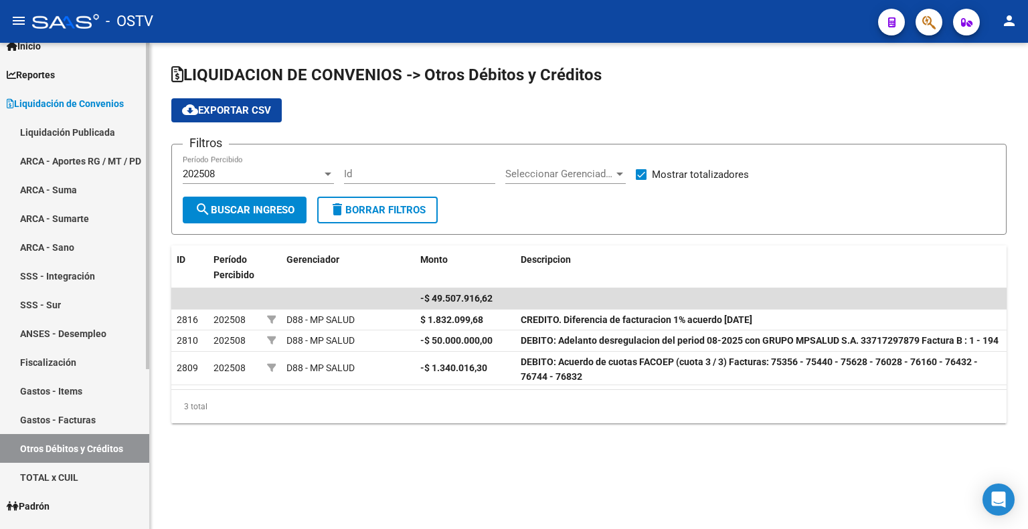
scroll to position [67, 0]
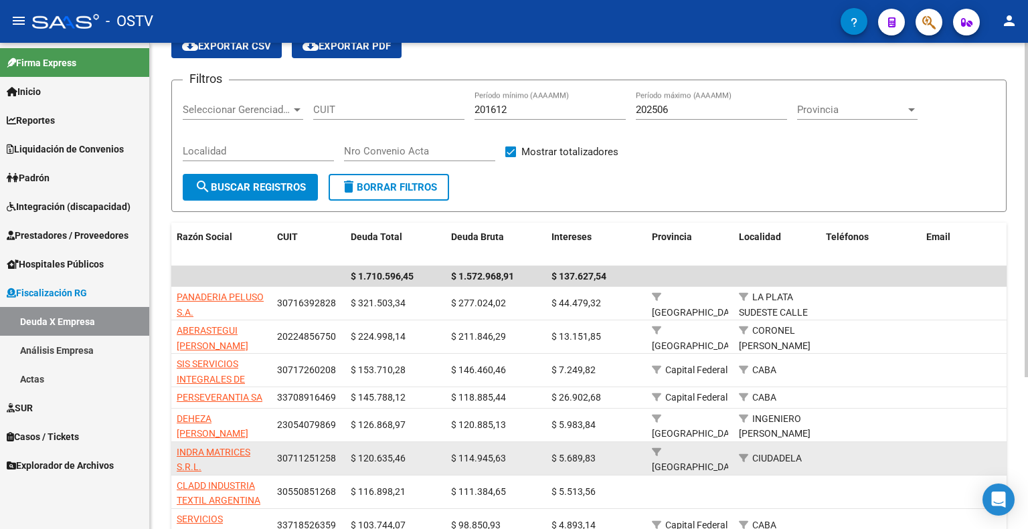
scroll to position [134, 0]
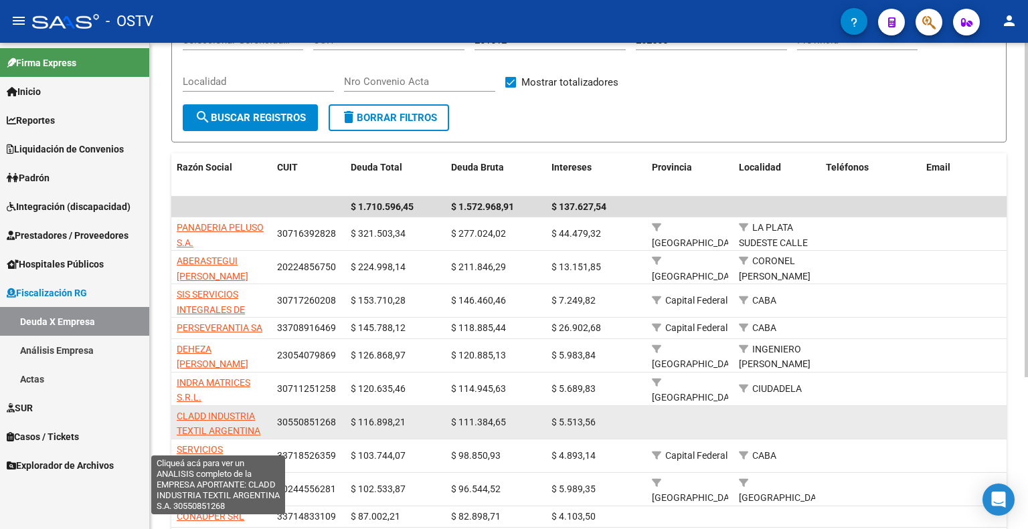
click at [211, 416] on span "CLADD INDUSTRIA TEXTIL ARGENTINA S.A." at bounding box center [219, 431] width 84 height 41
type textarea "30550851268"
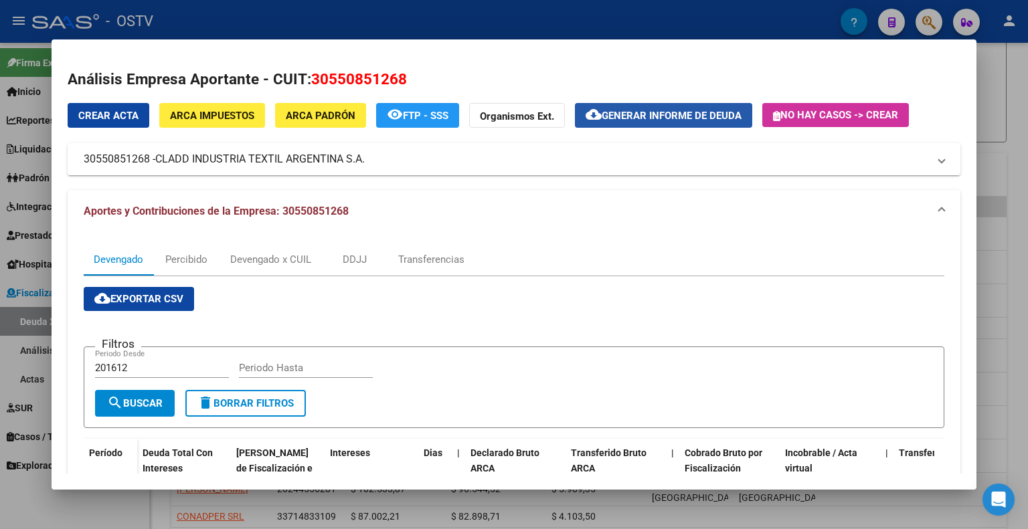
click at [651, 122] on button "cloud_download Generar informe de deuda" at bounding box center [663, 115] width 177 height 25
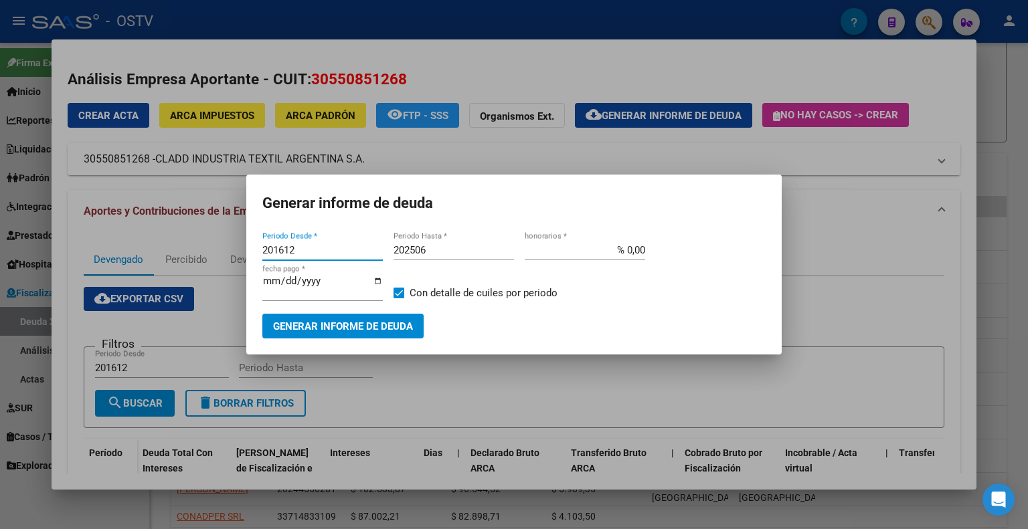
click at [322, 250] on input "201612" at bounding box center [322, 250] width 120 height 12
type input "2"
type input "202405"
click at [339, 325] on span "Generar informe de deuda" at bounding box center [343, 327] width 140 height 12
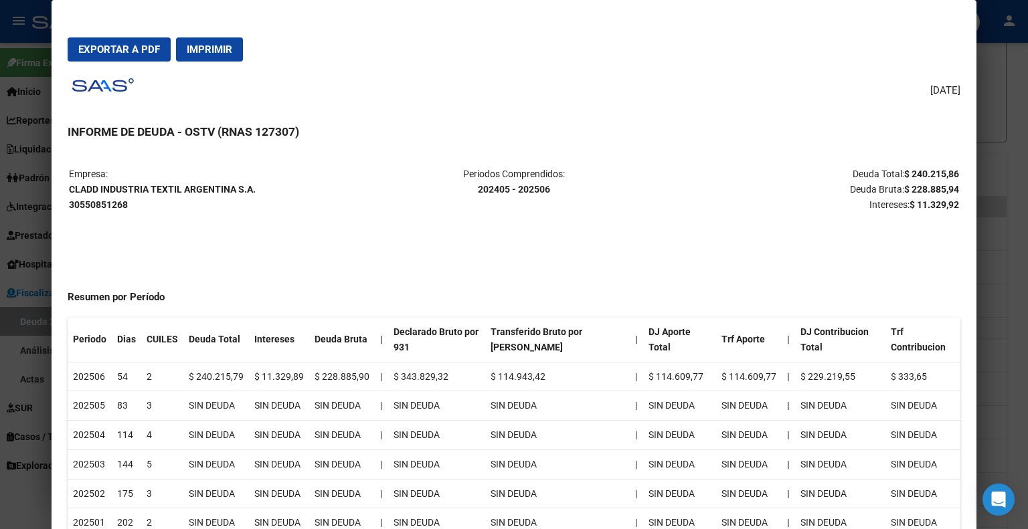
scroll to position [0, 0]
click at [147, 52] on span "Exportar a PDF" at bounding box center [119, 50] width 82 height 12
click at [407, 93] on div "11/09/2025 INFORME DE DEUDA - OSTV (RNAS 127307) Empresa: CLADD INDUSTRIA TEXTI…" at bounding box center [514, 302] width 893 height 461
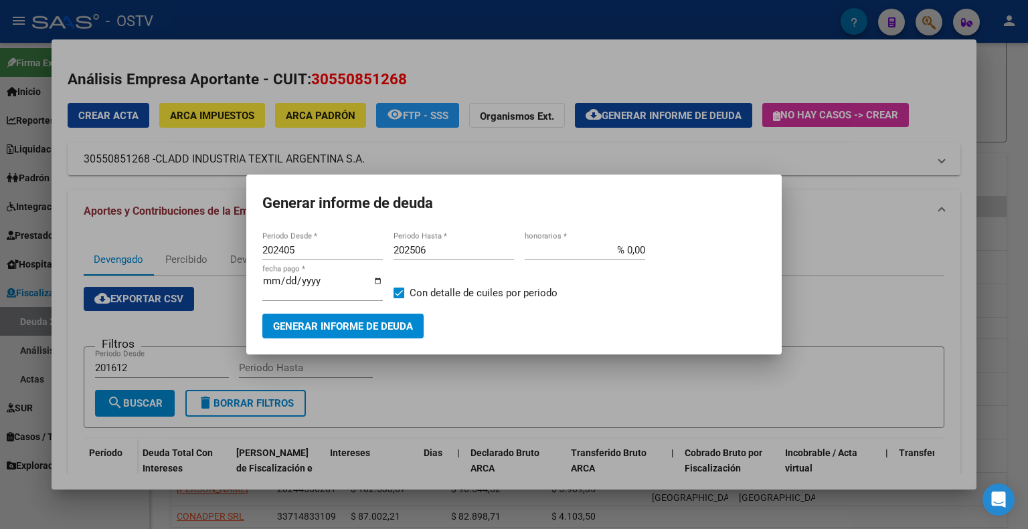
click at [503, 152] on div at bounding box center [514, 264] width 1028 height 529
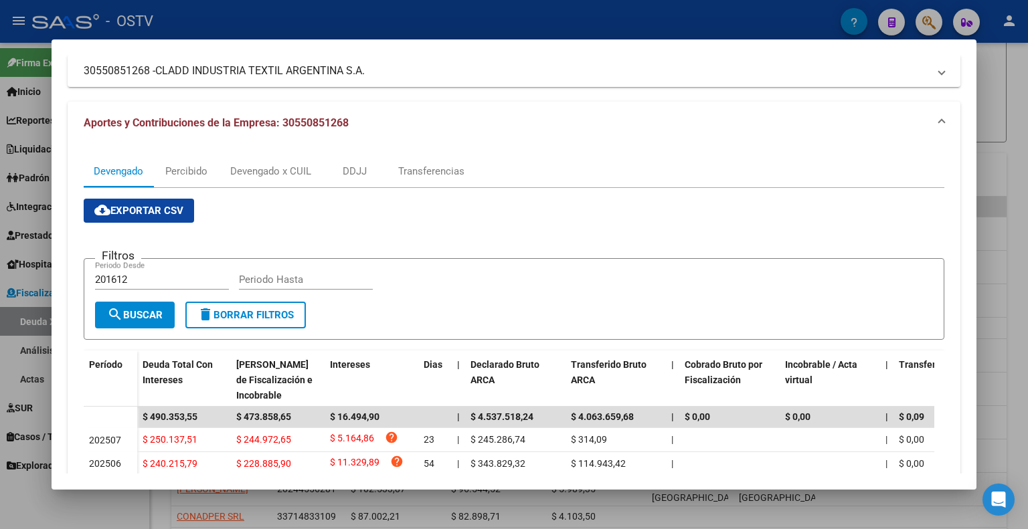
scroll to position [339, 0]
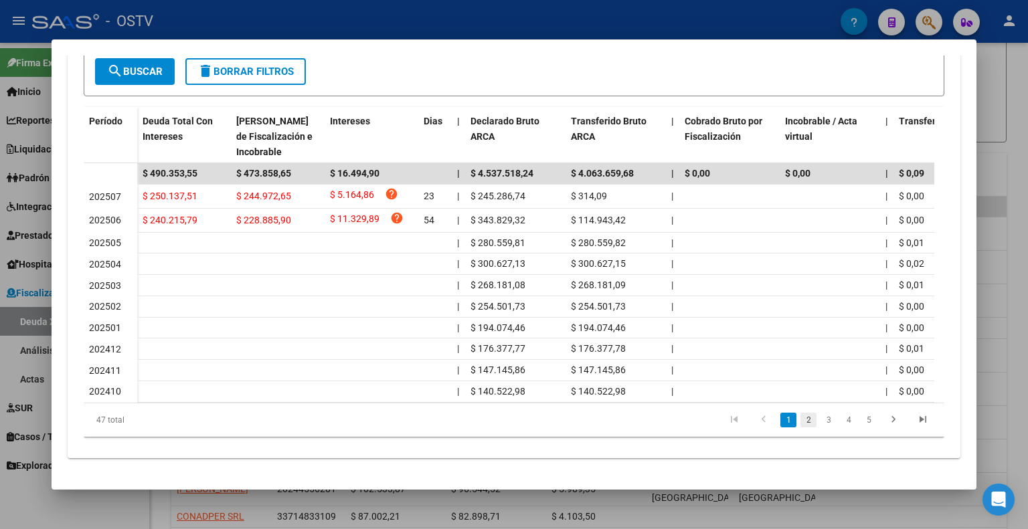
click at [806, 425] on link "2" at bounding box center [808, 420] width 16 height 15
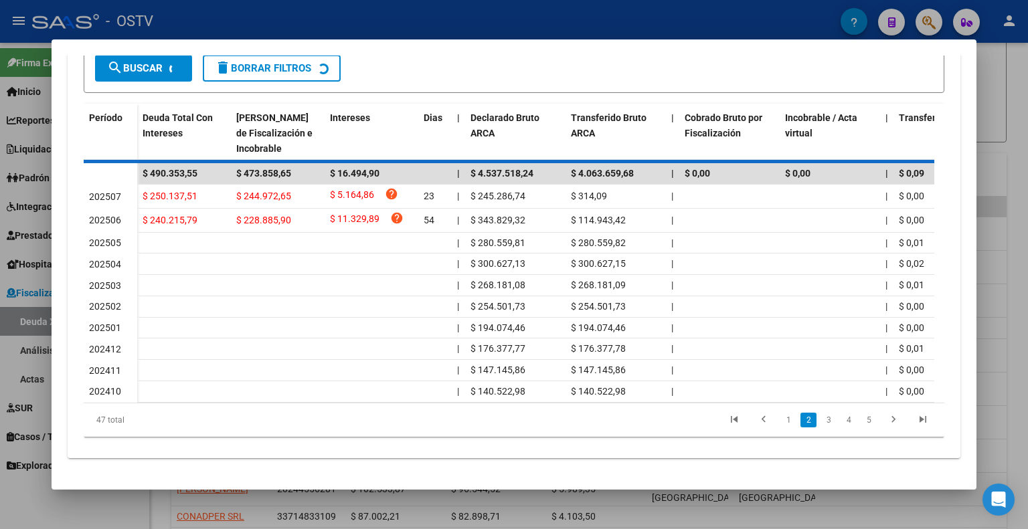
scroll to position [340, 0]
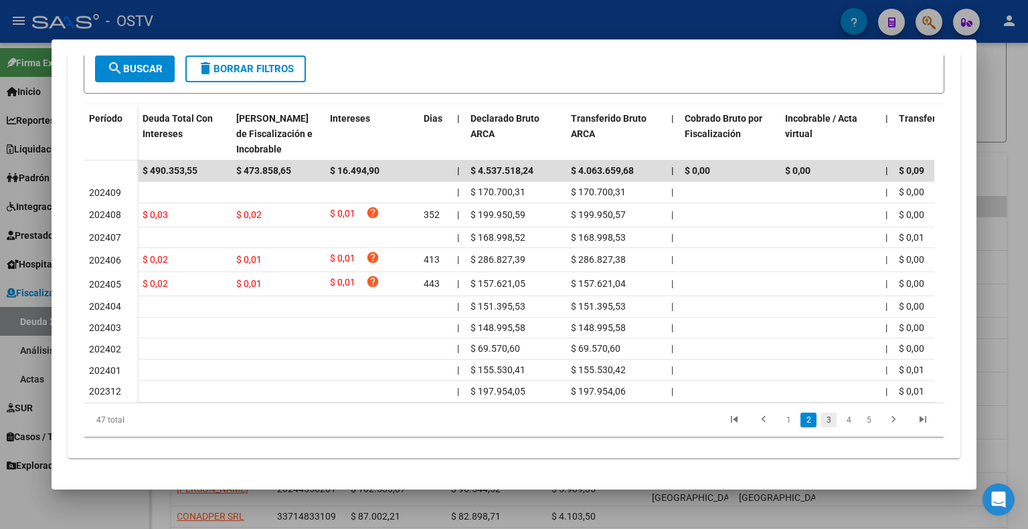
click at [821, 422] on link "3" at bounding box center [829, 420] width 16 height 15
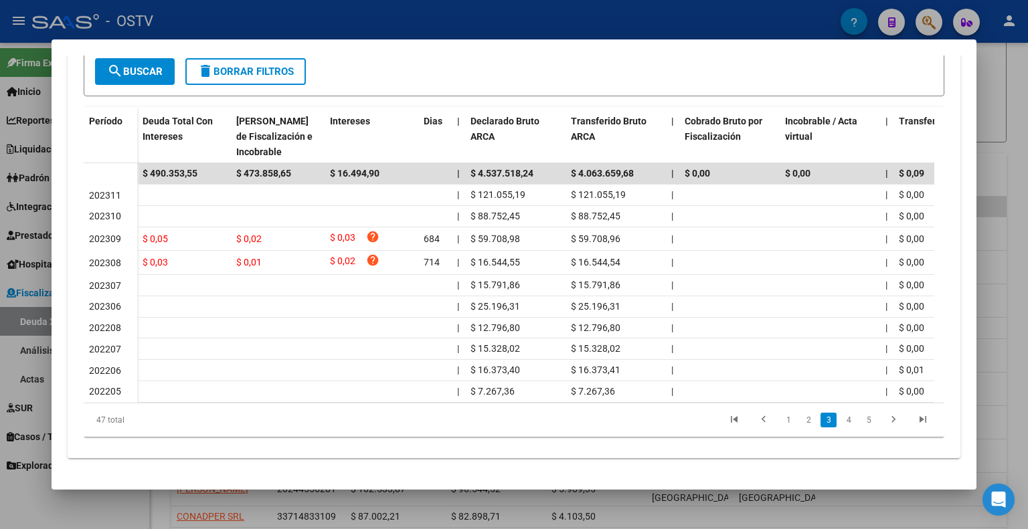
scroll to position [339, 0]
click at [843, 426] on link "4" at bounding box center [849, 420] width 16 height 15
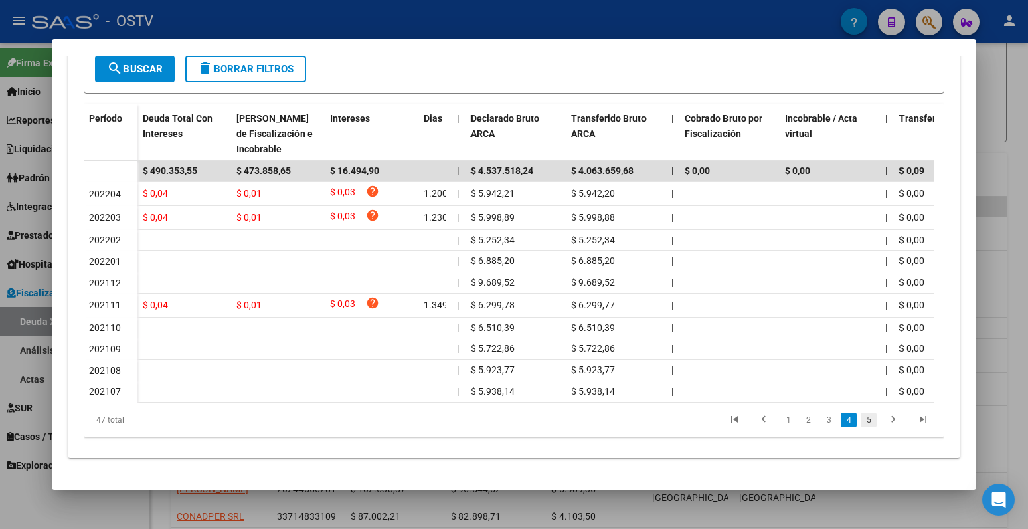
click at [861, 420] on link "5" at bounding box center [869, 420] width 16 height 15
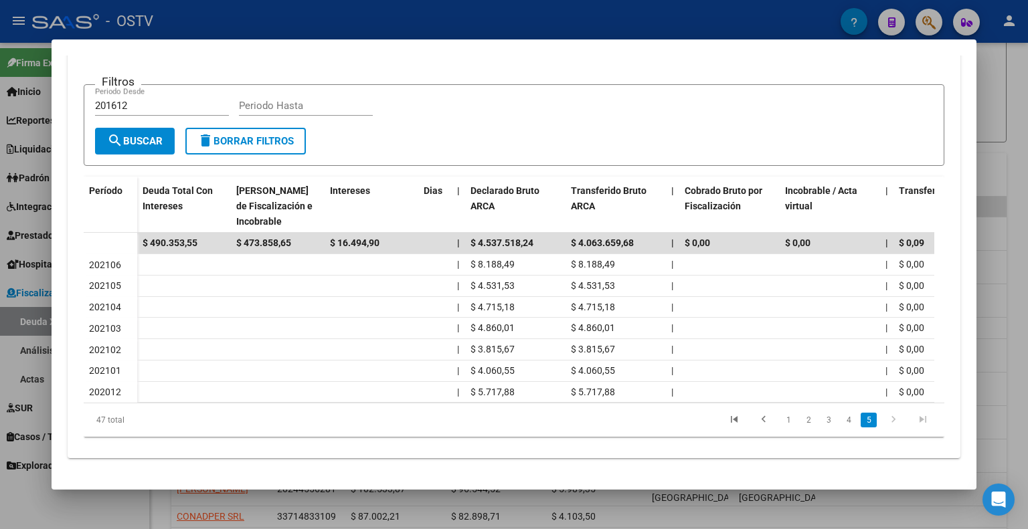
scroll to position [270, 0]
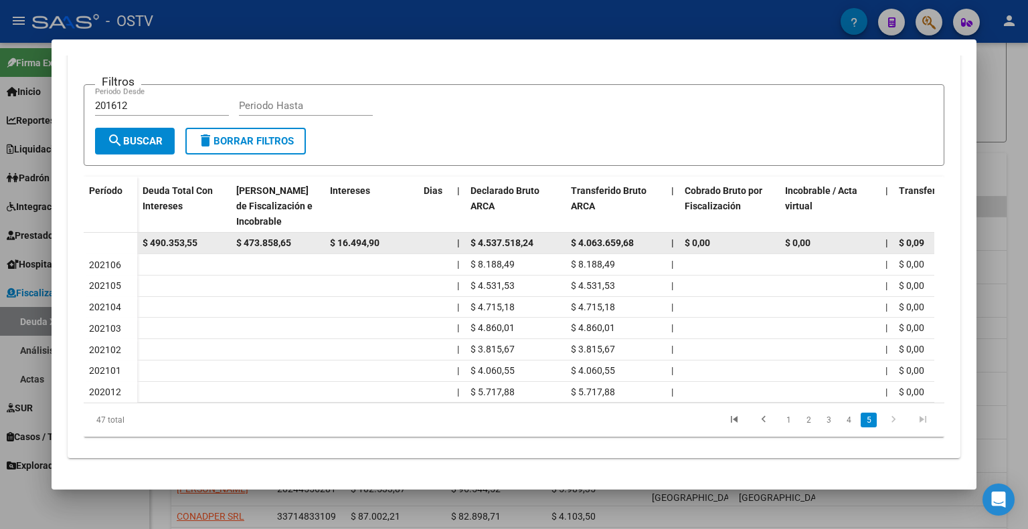
click at [191, 238] on span "$ 490.353,55" at bounding box center [170, 243] width 55 height 11
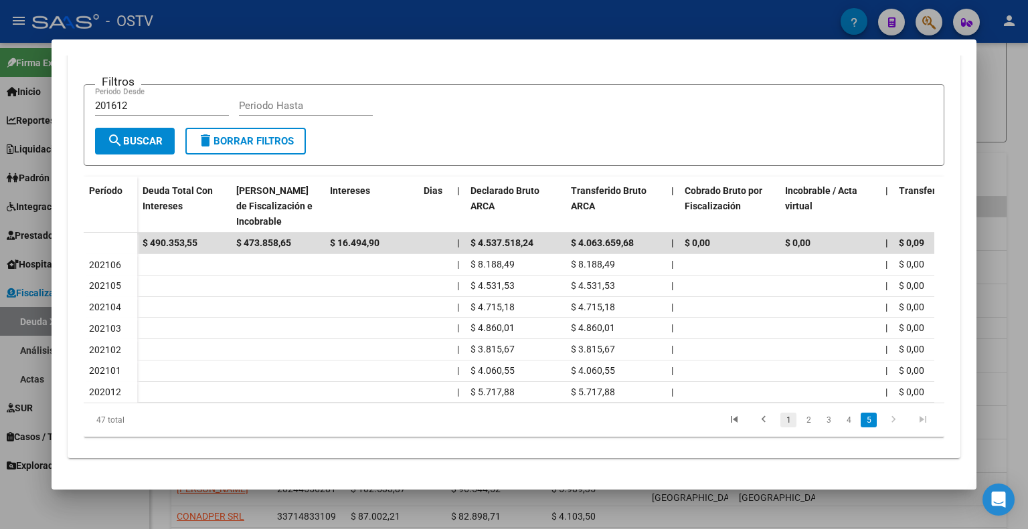
click at [780, 422] on link "1" at bounding box center [788, 420] width 16 height 15
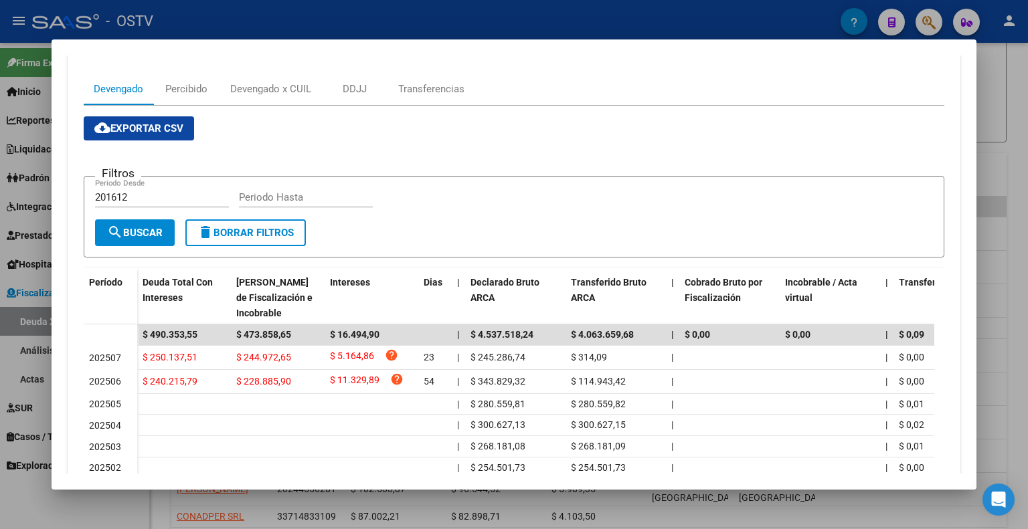
scroll to position [201, 0]
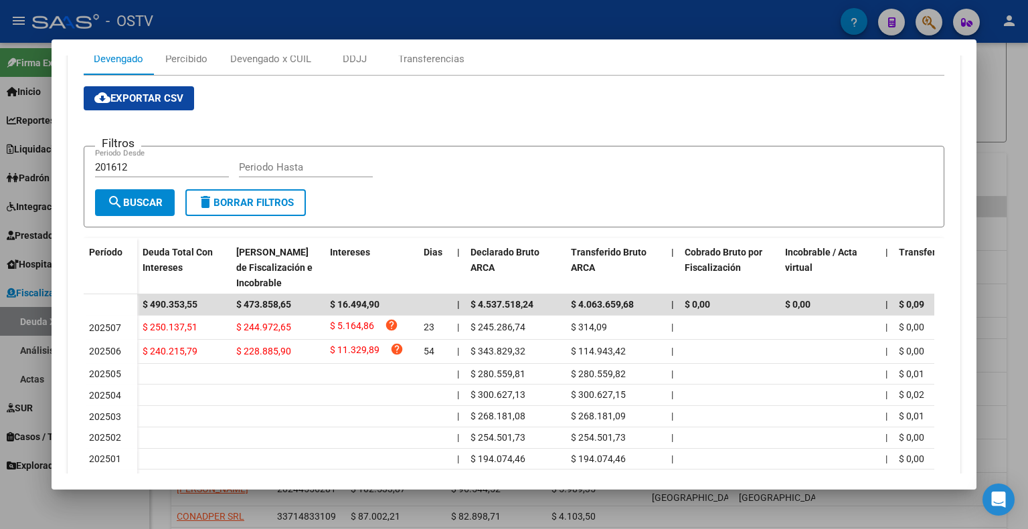
click at [1005, 110] on div at bounding box center [514, 264] width 1028 height 529
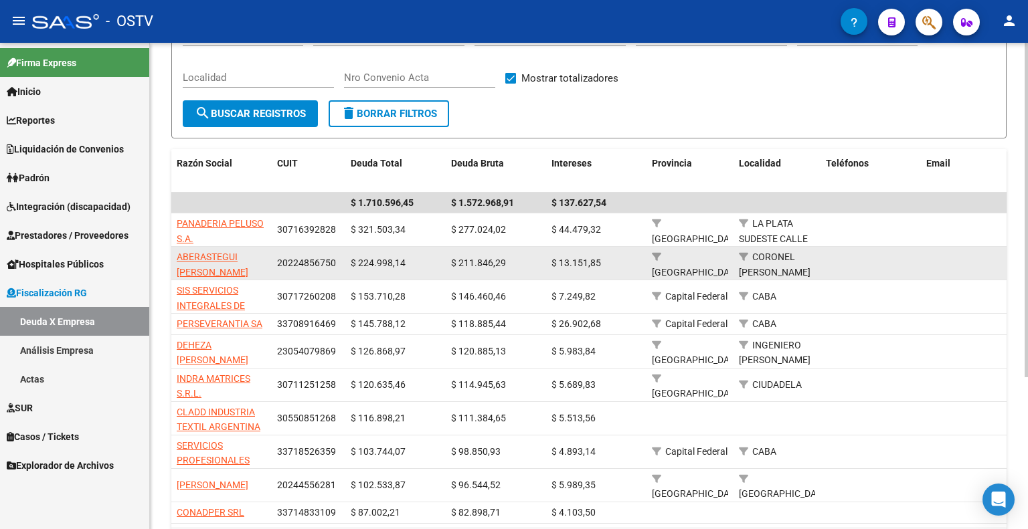
scroll to position [221, 0]
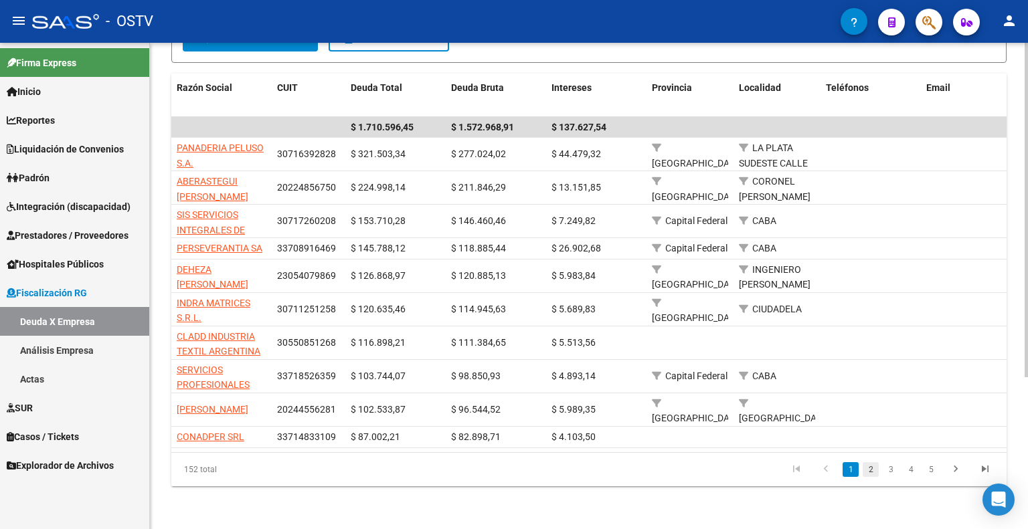
click at [871, 468] on link "2" at bounding box center [871, 469] width 16 height 15
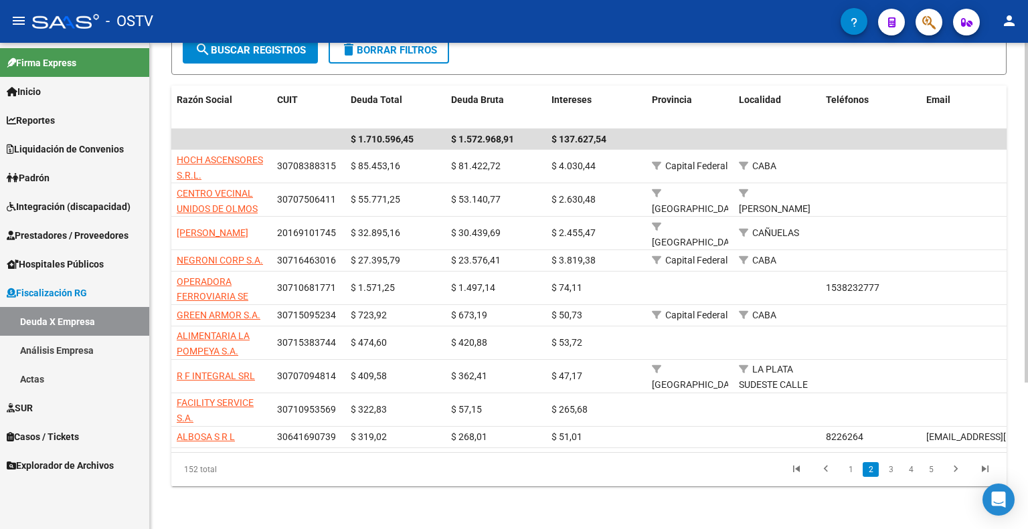
scroll to position [209, 0]
click at [847, 465] on link "1" at bounding box center [851, 469] width 16 height 15
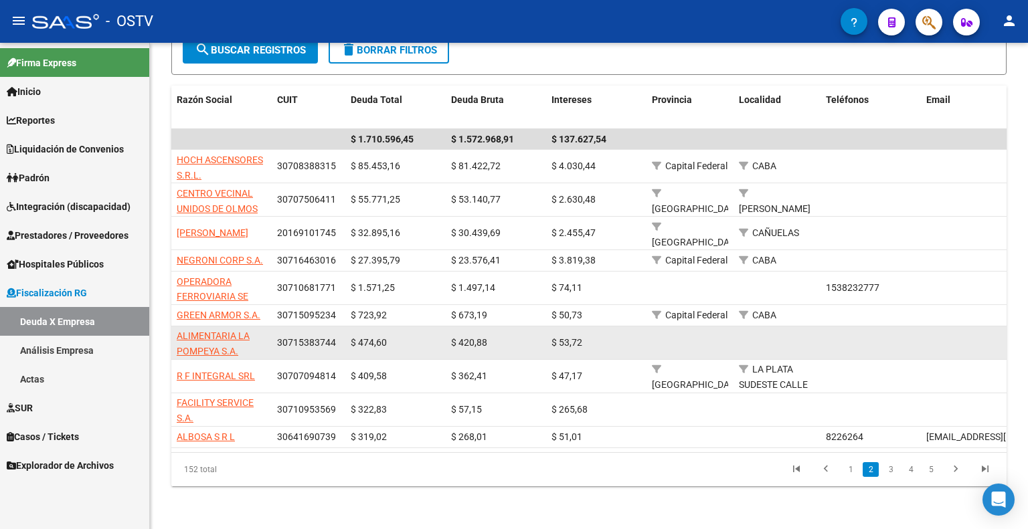
scroll to position [209, 0]
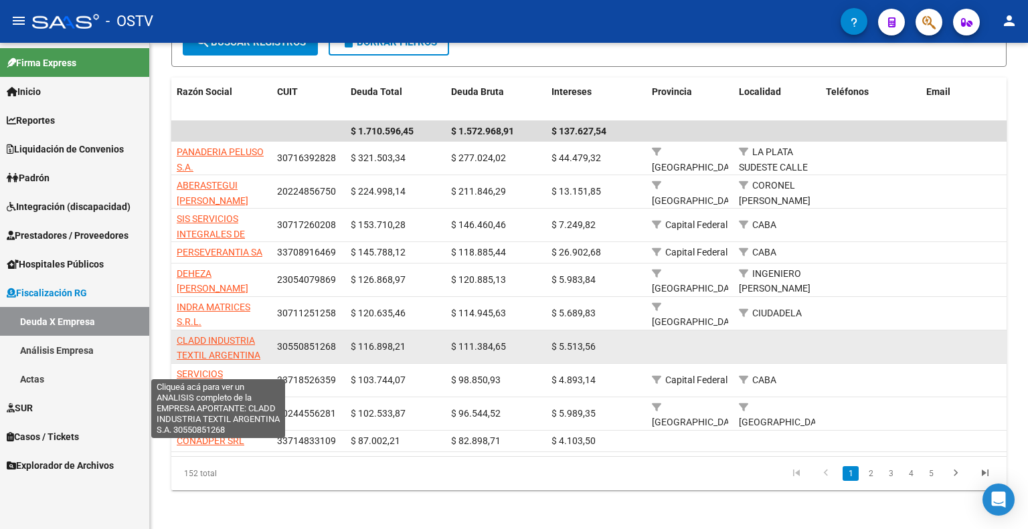
click at [208, 337] on span "CLADD INDUSTRIA TEXTIL ARGENTINA S.A." at bounding box center [219, 355] width 84 height 41
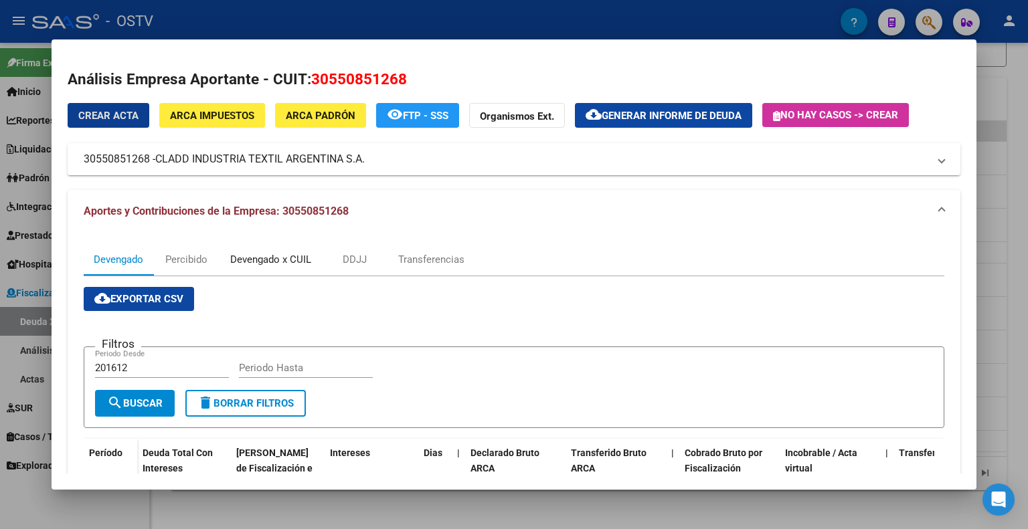
click at [242, 262] on div "Devengado x CUIL" at bounding box center [270, 259] width 81 height 15
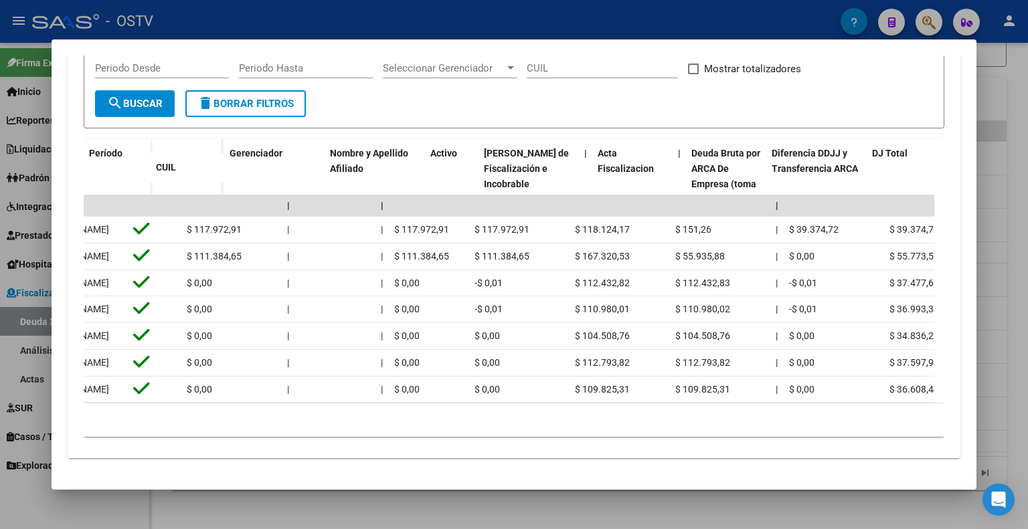
scroll to position [0, 0]
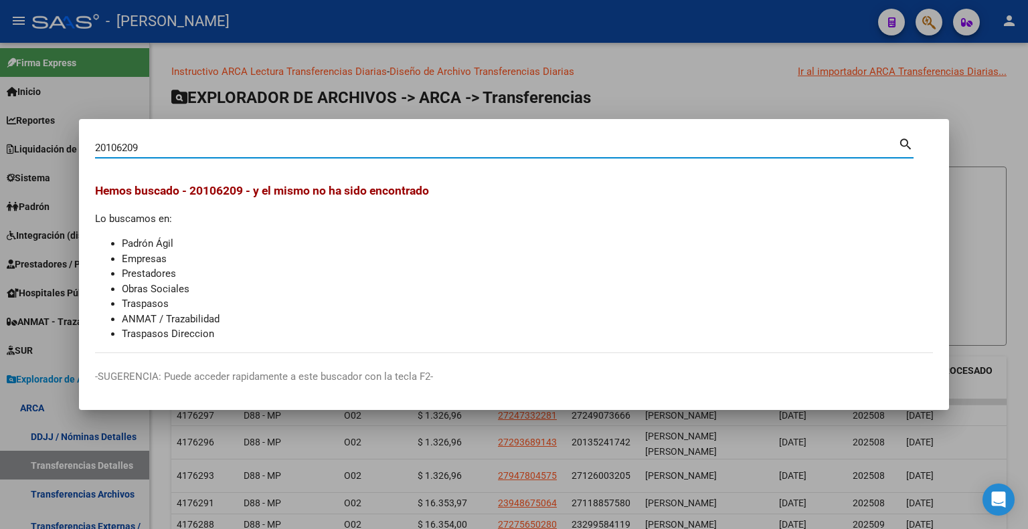
click at [744, 26] on div at bounding box center [514, 264] width 1028 height 529
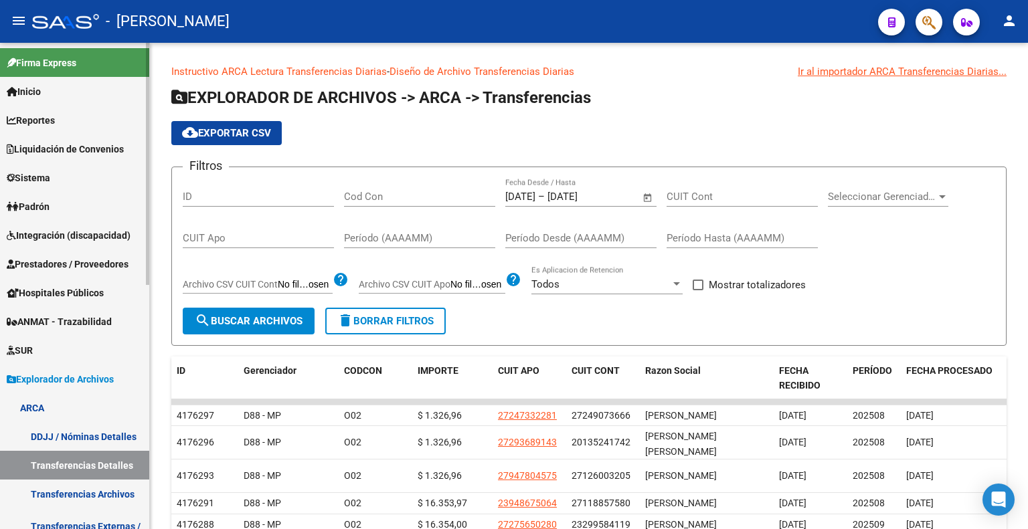
click at [26, 377] on span "Explorador de Archivos" at bounding box center [60, 379] width 107 height 15
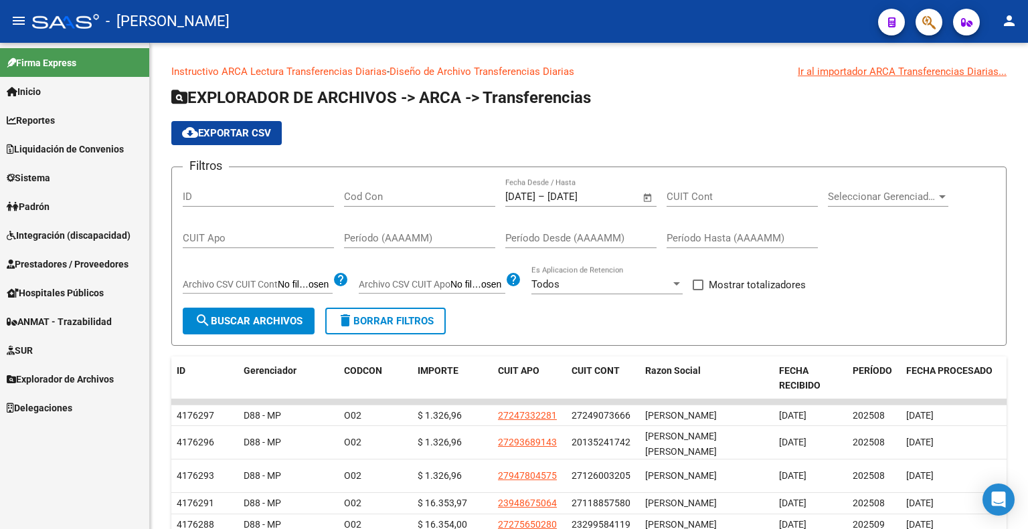
click at [1011, 24] on mat-icon "person" at bounding box center [1009, 21] width 16 height 16
click at [50, 149] on div at bounding box center [514, 264] width 1028 height 529
click at [46, 147] on span "Liquidación de Convenios" at bounding box center [65, 149] width 117 height 15
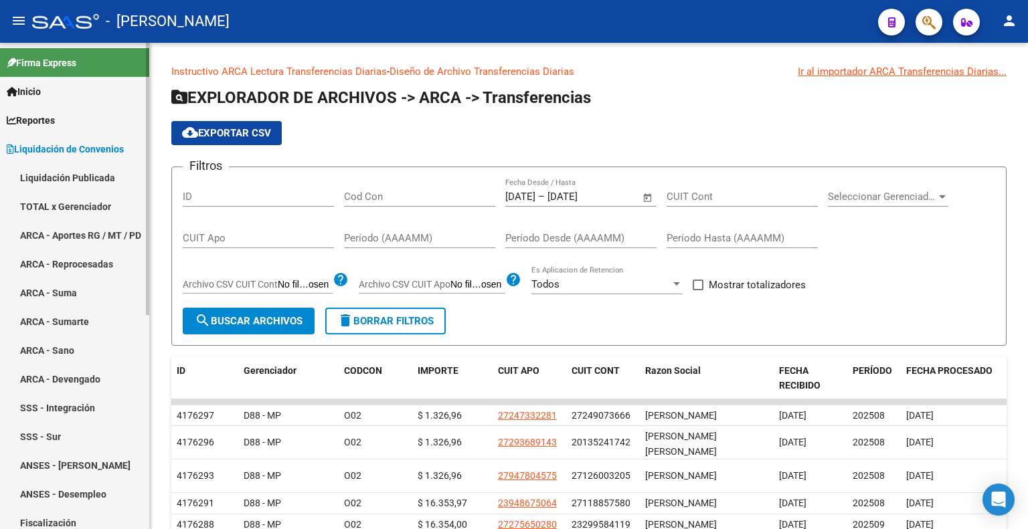
click at [66, 175] on link "Liquidación Publicada" at bounding box center [74, 177] width 149 height 29
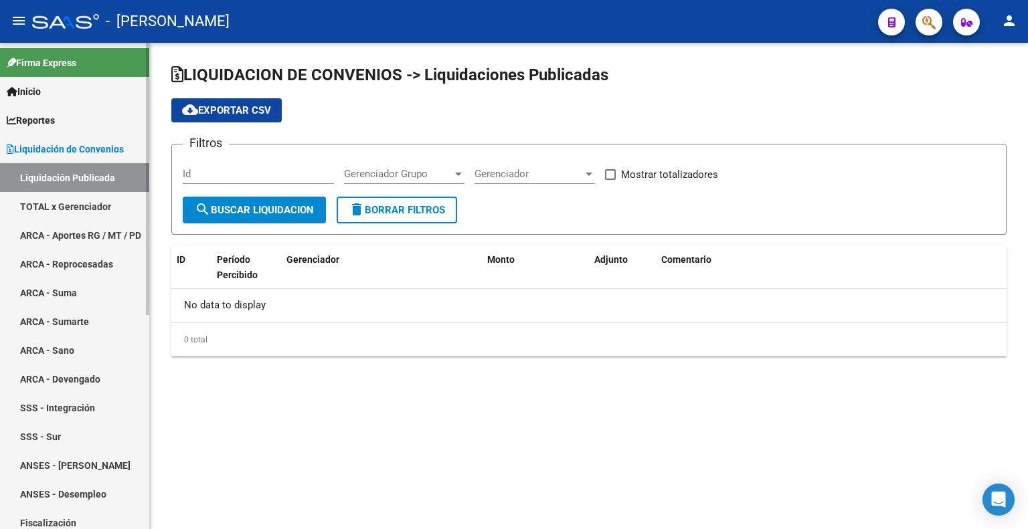
checkbox input "true"
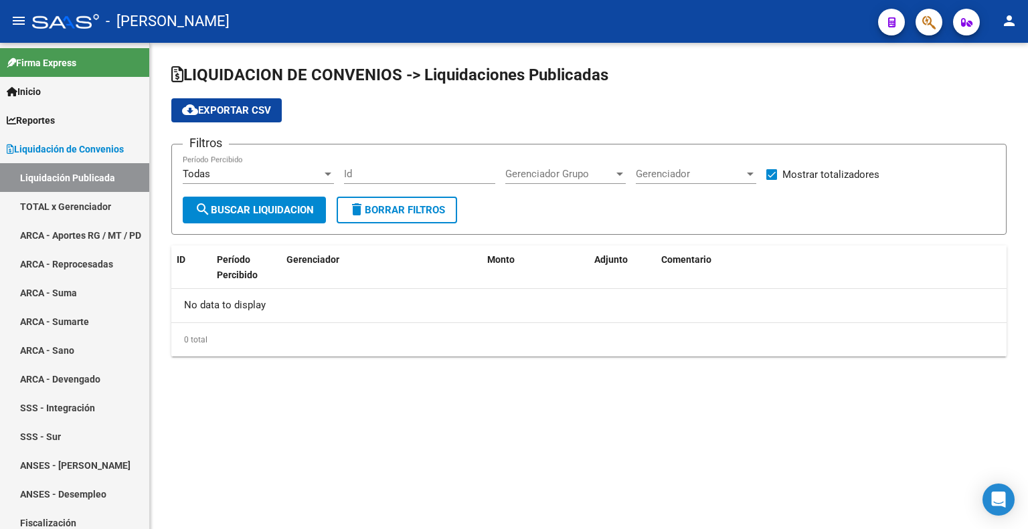
click at [252, 177] on div "Todas" at bounding box center [252, 174] width 139 height 12
click at [252, 177] on span "Todas" at bounding box center [258, 174] width 151 height 30
click at [78, 205] on link "TOTAL x Gerenciador" at bounding box center [74, 206] width 149 height 29
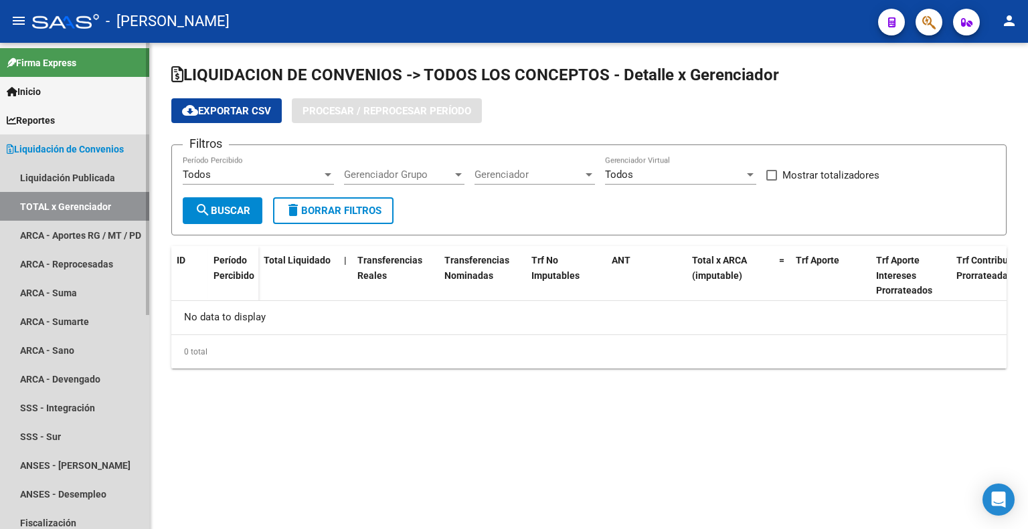
checkbox input "true"
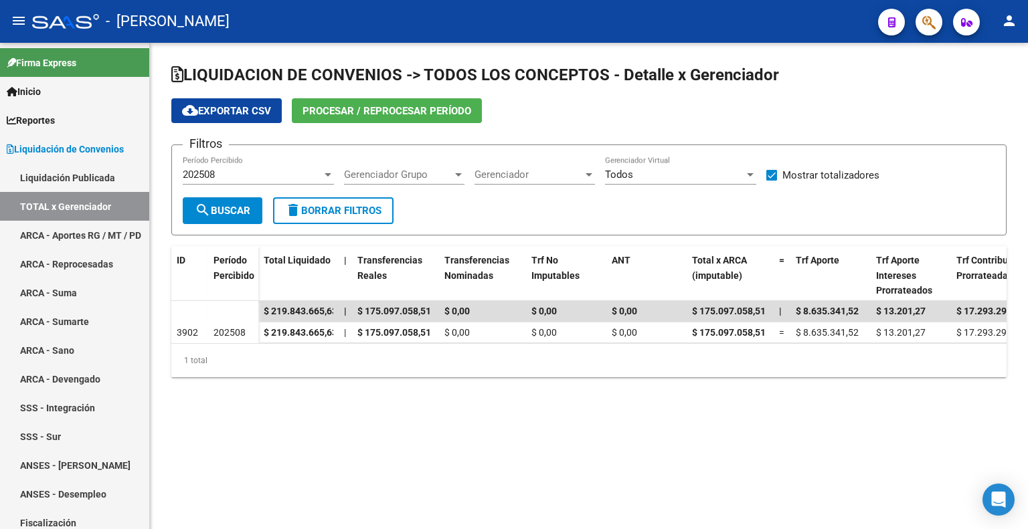
click at [428, 174] on span "Gerenciador Grupo" at bounding box center [398, 175] width 108 height 12
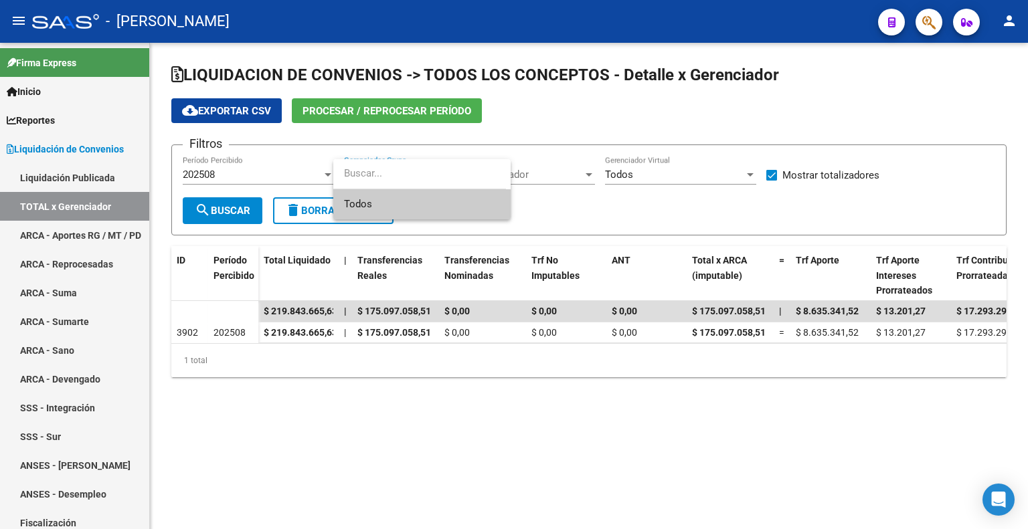
click at [321, 436] on div at bounding box center [514, 264] width 1028 height 529
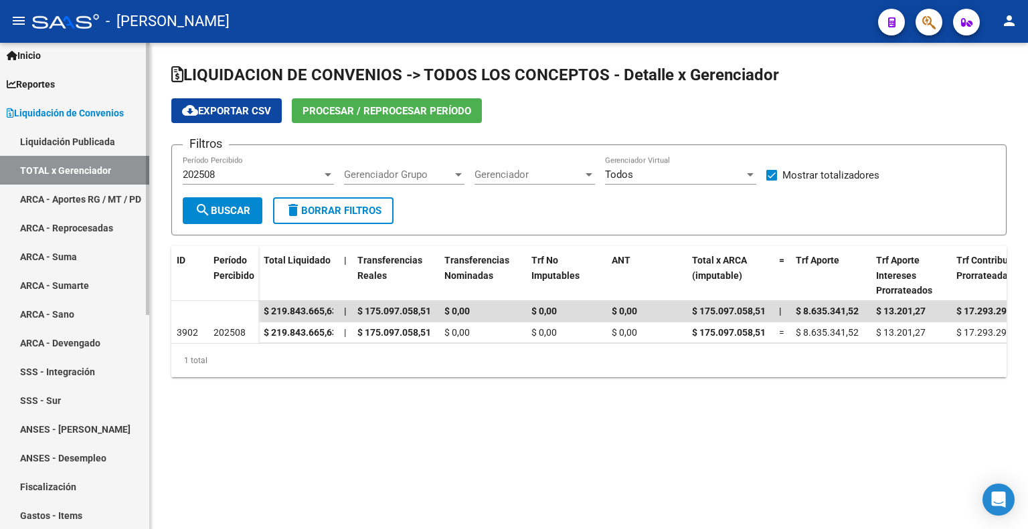
scroll to position [201, 0]
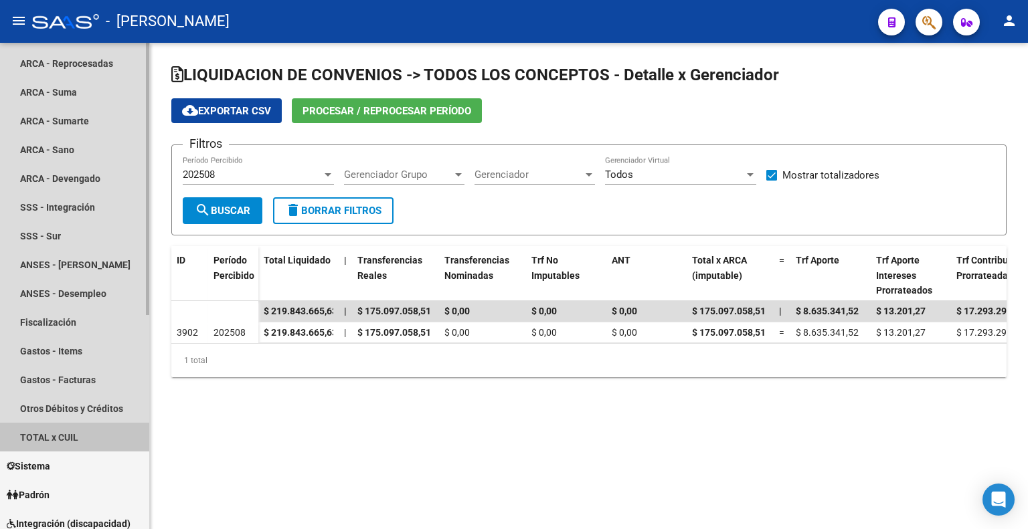
click at [56, 438] on link "TOTAL x CUIL" at bounding box center [74, 437] width 149 height 29
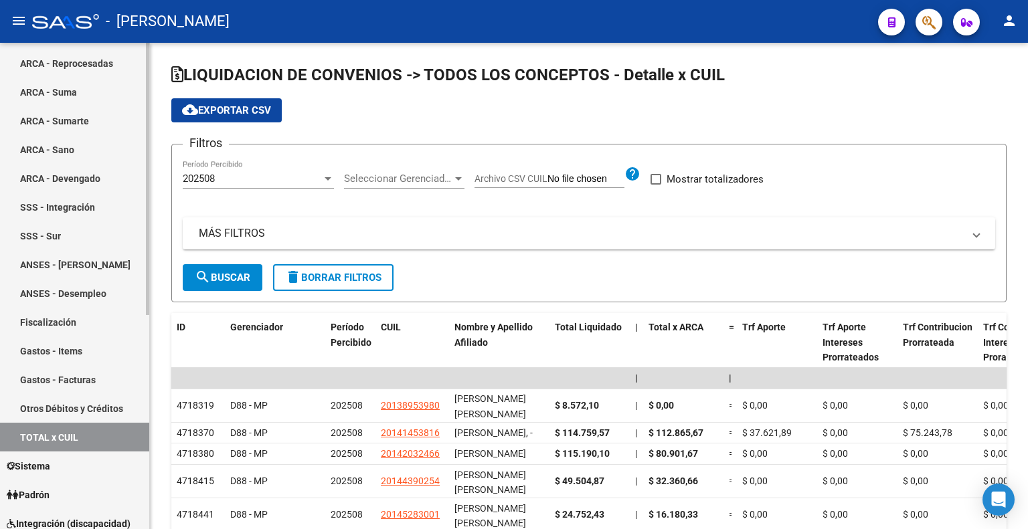
scroll to position [67, 0]
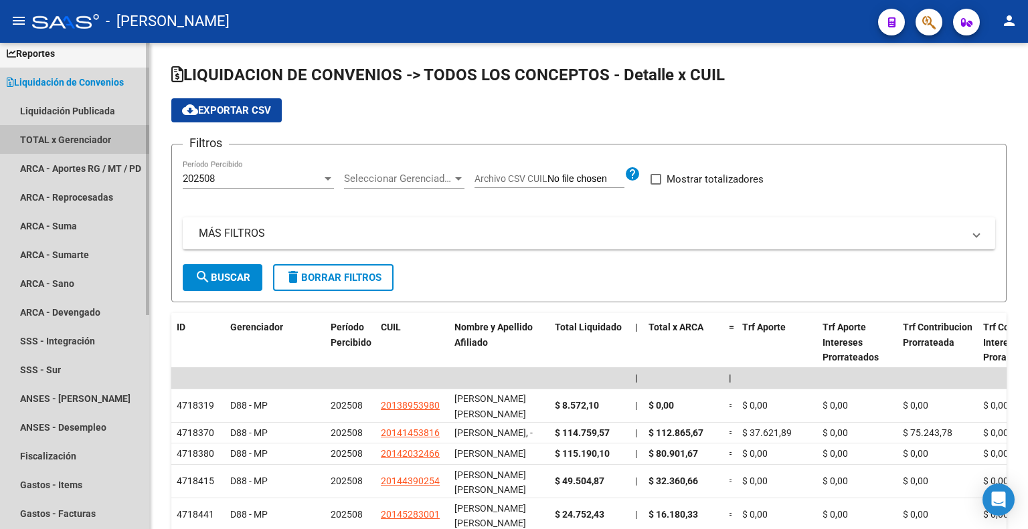
click at [74, 140] on link "TOTAL x Gerenciador" at bounding box center [74, 139] width 149 height 29
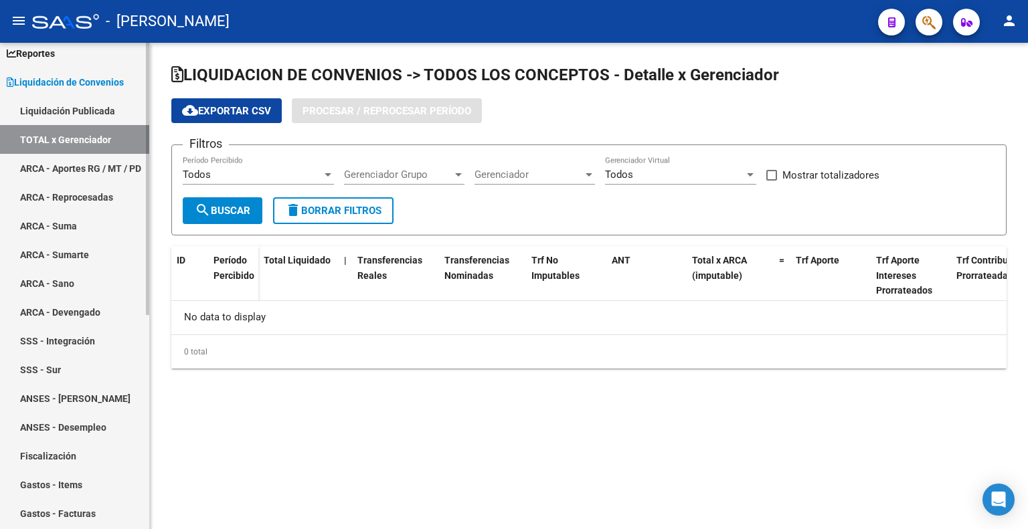
checkbox input "true"
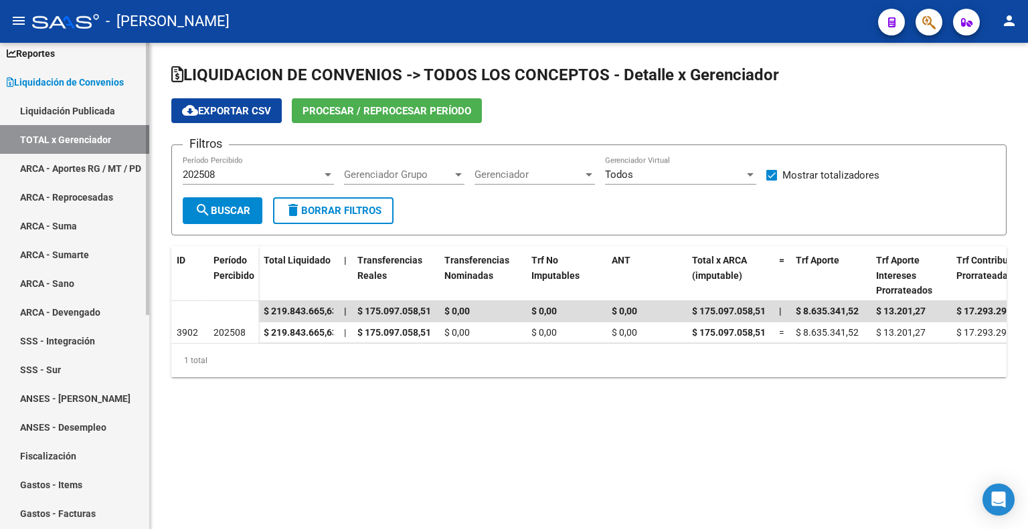
click at [59, 163] on link "ARCA - Aportes RG / MT / PD" at bounding box center [74, 168] width 149 height 29
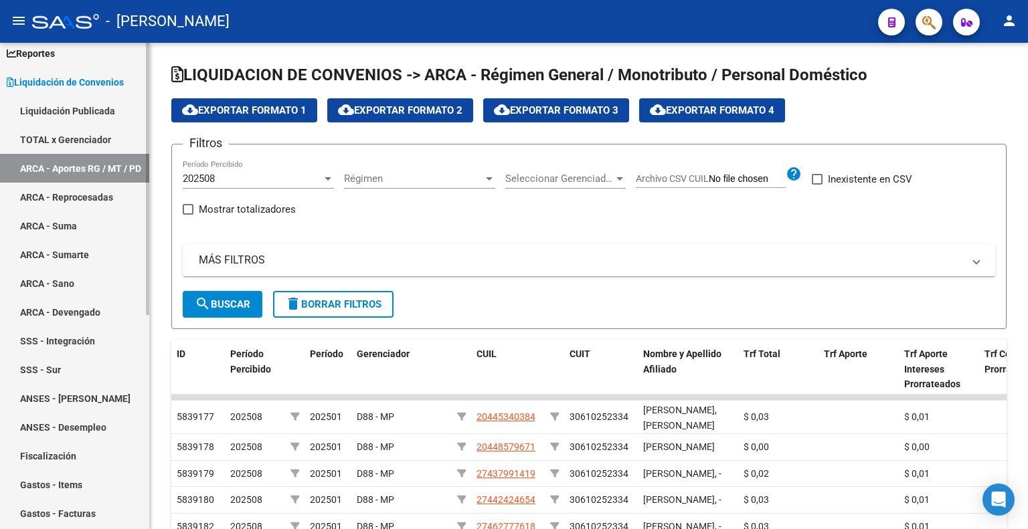
scroll to position [134, 0]
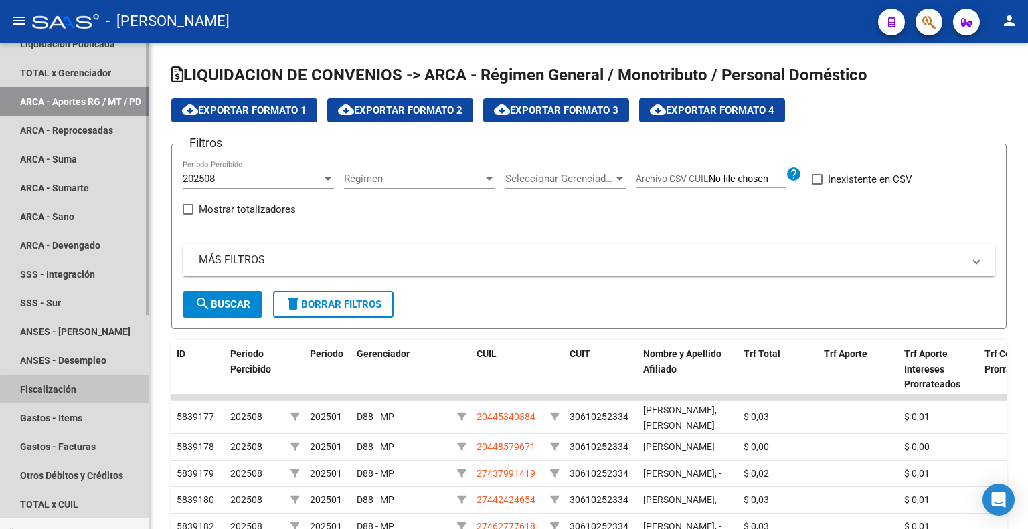
click at [80, 397] on link "Fiscalización" at bounding box center [74, 389] width 149 height 29
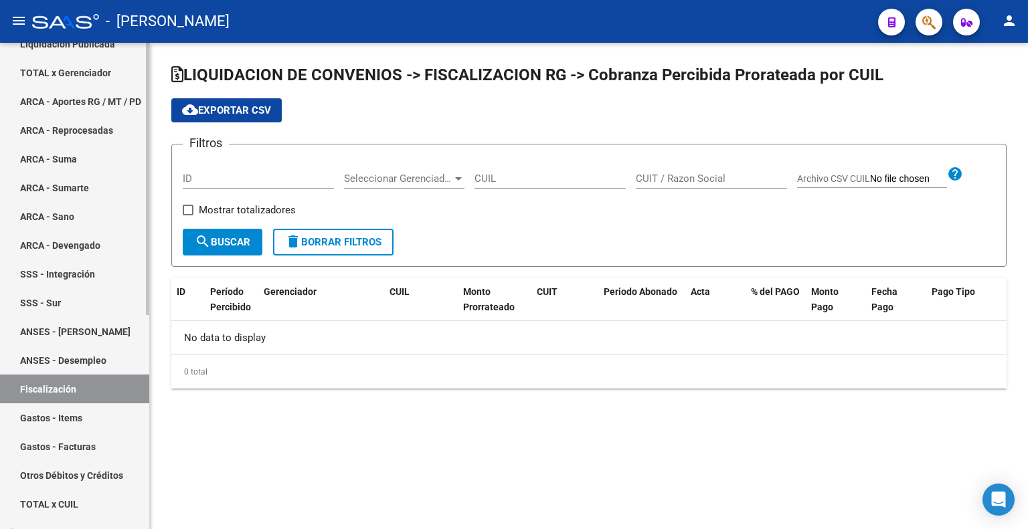
checkbox input "true"
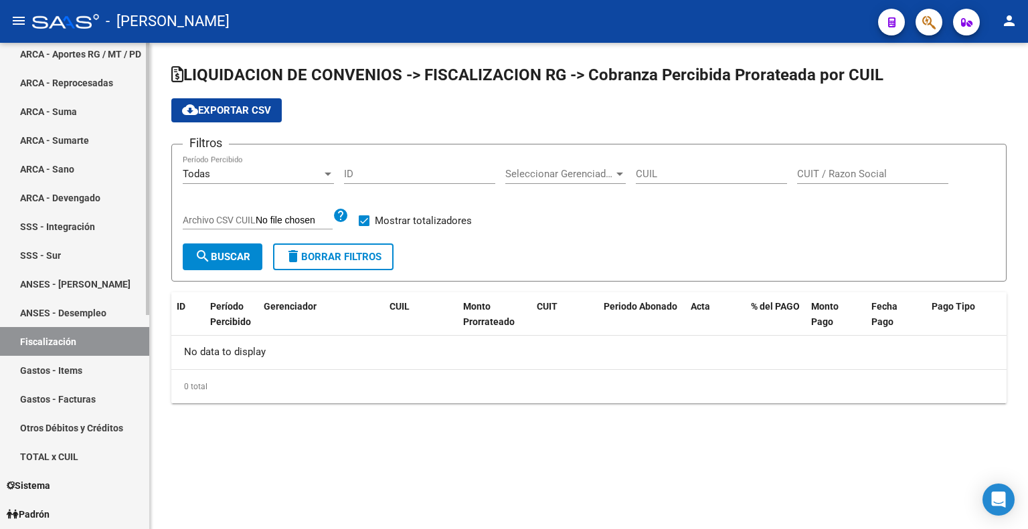
scroll to position [201, 0]
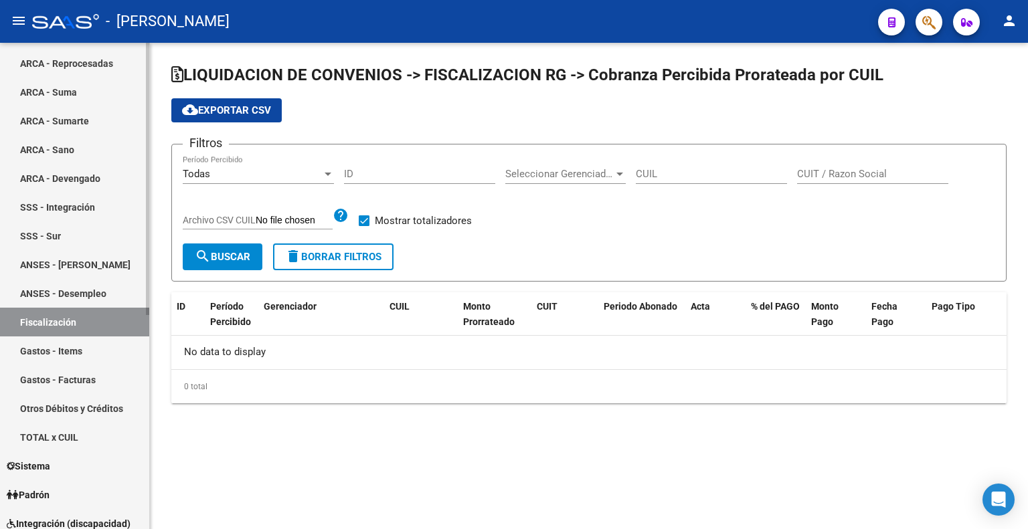
click at [82, 403] on link "Otros Débitos y Créditos" at bounding box center [74, 408] width 149 height 29
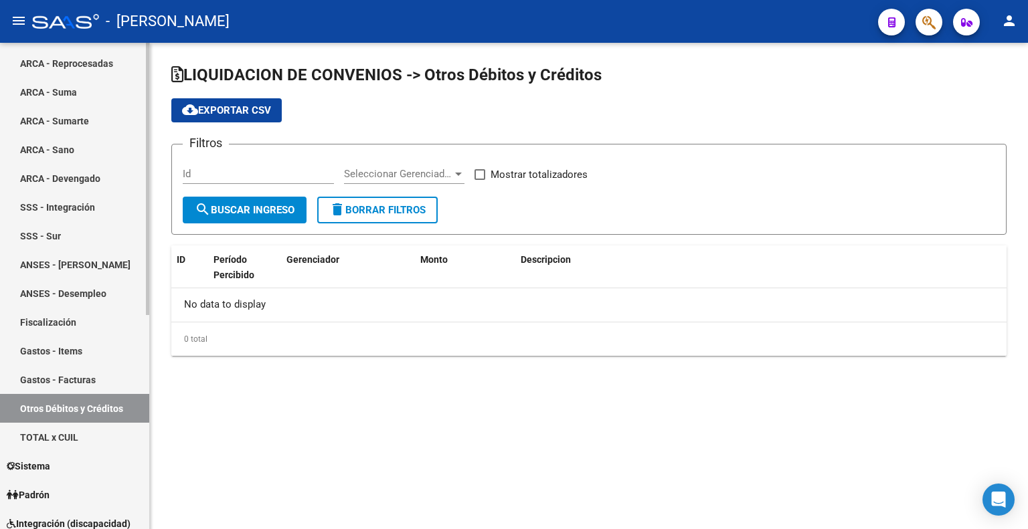
checkbox input "true"
click at [58, 438] on link "TOTAL x CUIL" at bounding box center [74, 437] width 149 height 29
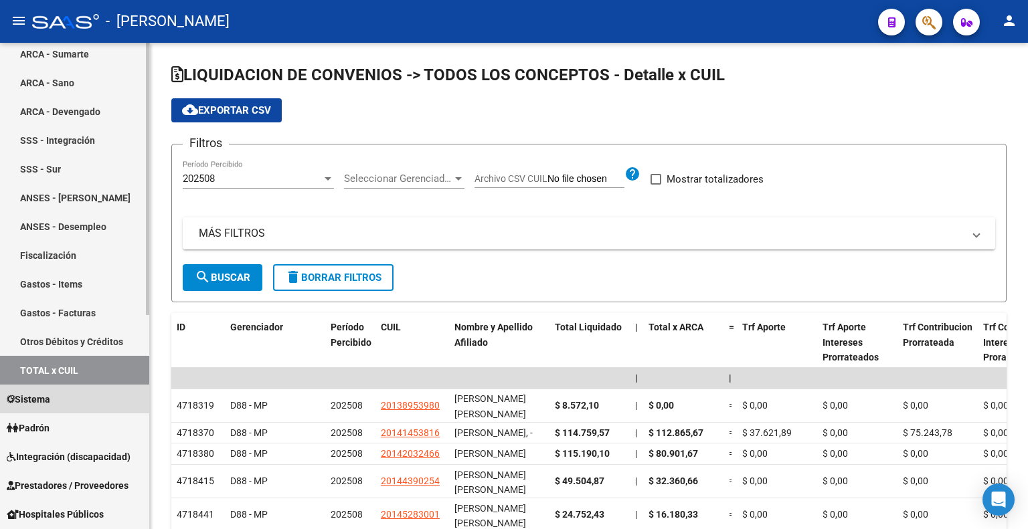
click at [57, 400] on link "Sistema" at bounding box center [74, 399] width 149 height 29
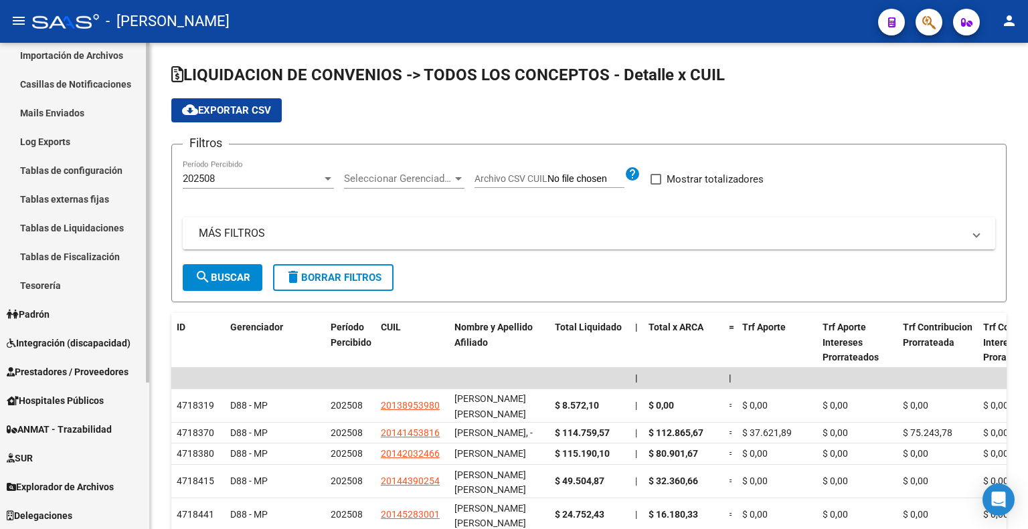
scroll to position [75, 0]
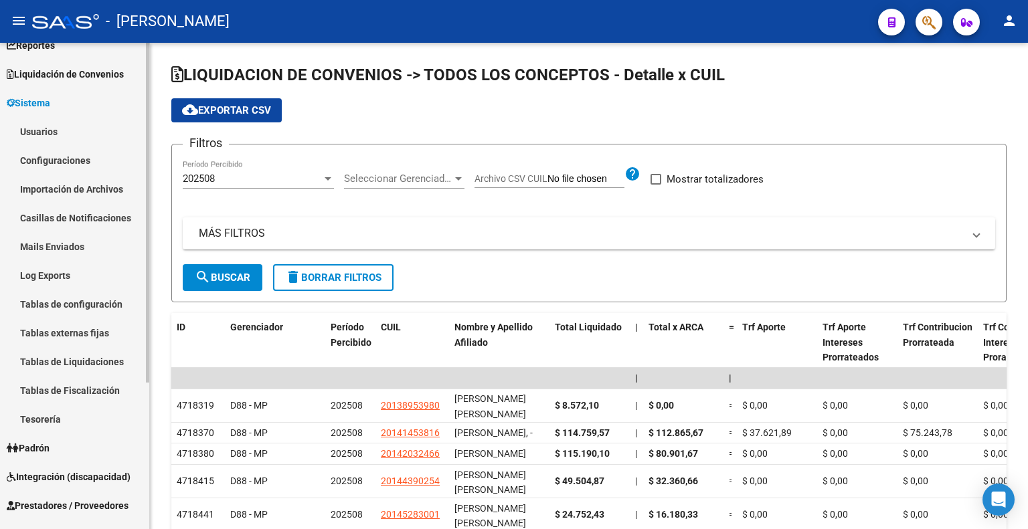
click at [57, 354] on link "Tablas de Liquidaciones" at bounding box center [74, 361] width 149 height 29
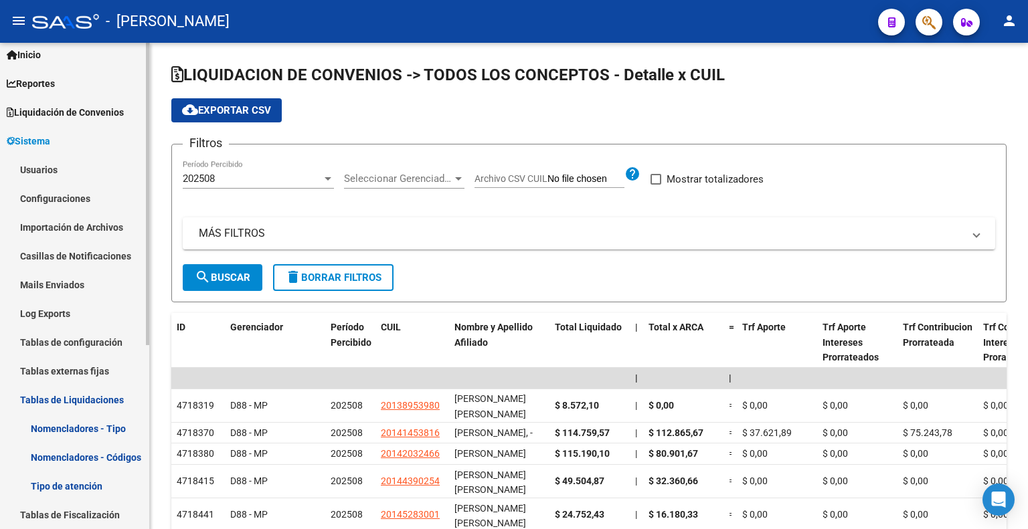
scroll to position [0, 0]
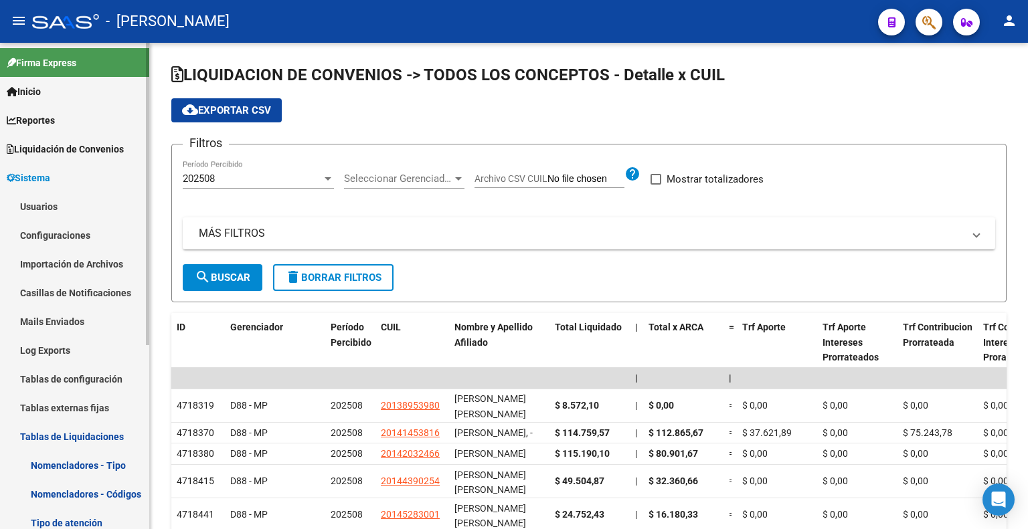
click at [47, 119] on span "Reportes" at bounding box center [31, 120] width 48 height 15
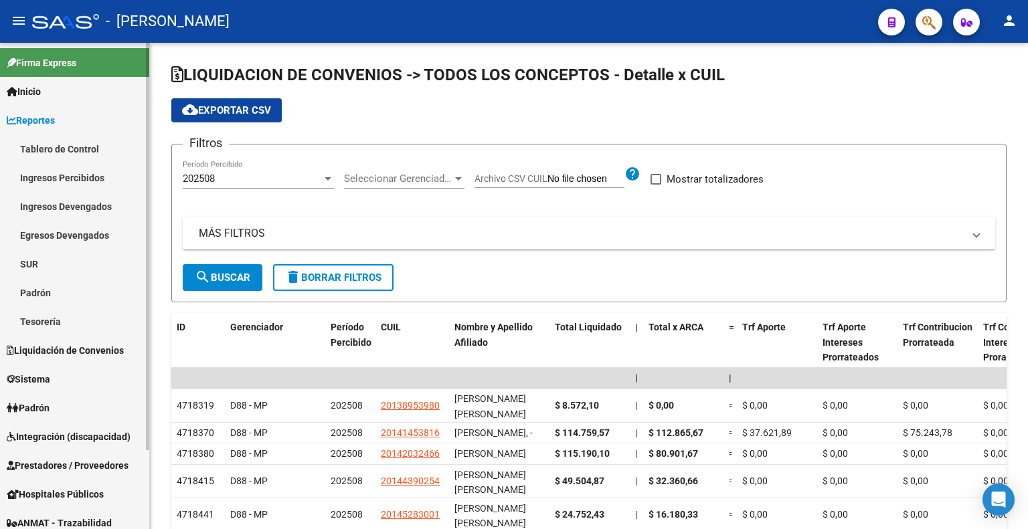
click at [60, 207] on link "Ingresos Devengados" at bounding box center [74, 206] width 149 height 29
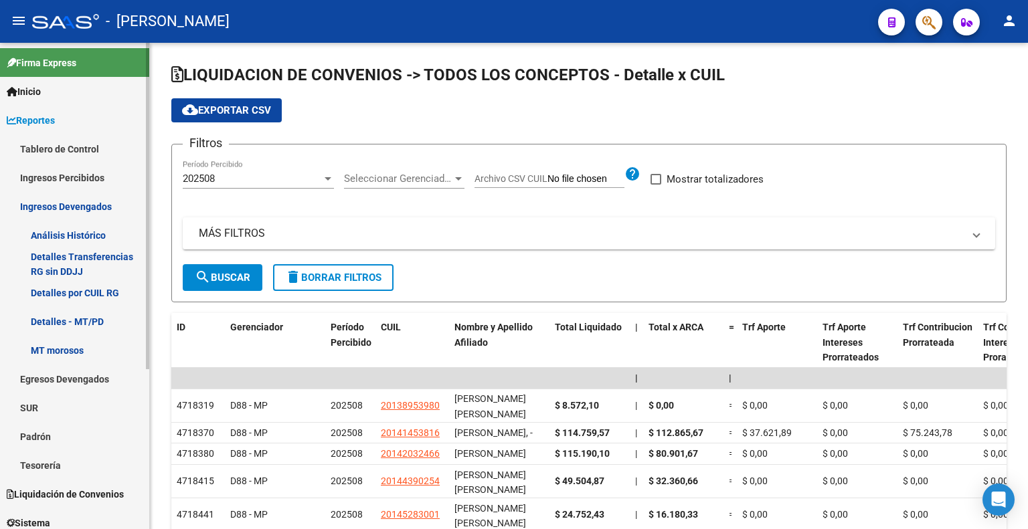
click at [62, 172] on link "Ingresos Percibidos" at bounding box center [74, 177] width 149 height 29
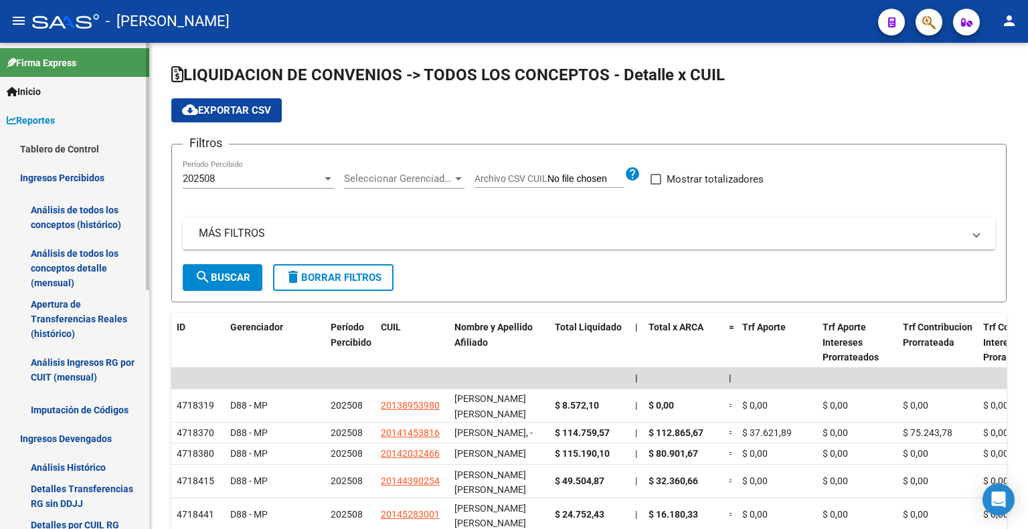
click at [62, 216] on link "Análisis de todos los conceptos (histórico)" at bounding box center [74, 217] width 149 height 51
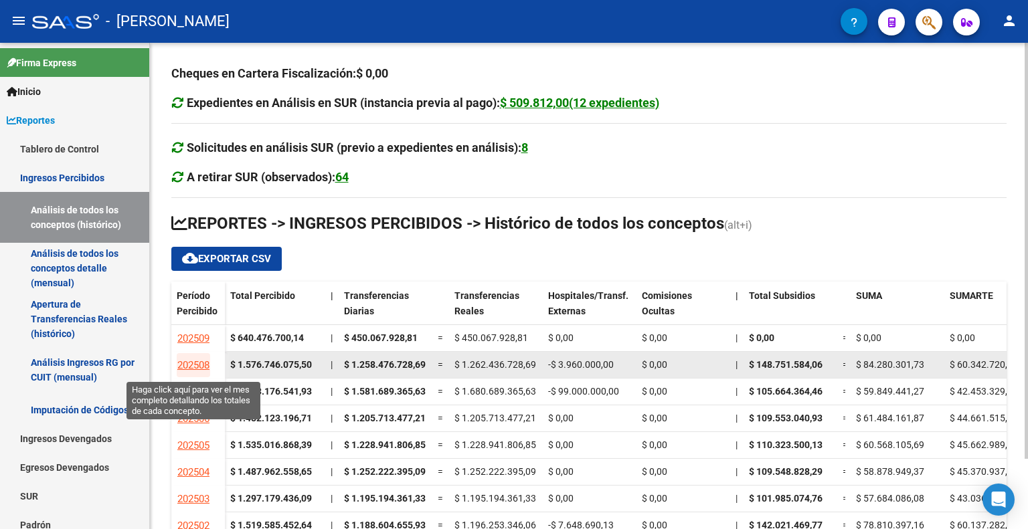
click at [197, 364] on span "202508" at bounding box center [193, 365] width 32 height 12
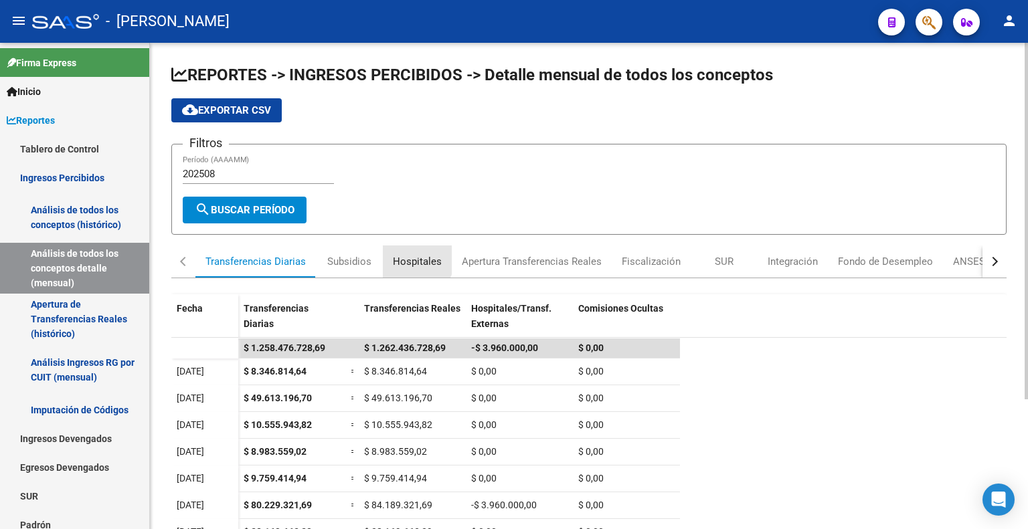
click at [414, 259] on div "Hospitales" at bounding box center [417, 261] width 49 height 15
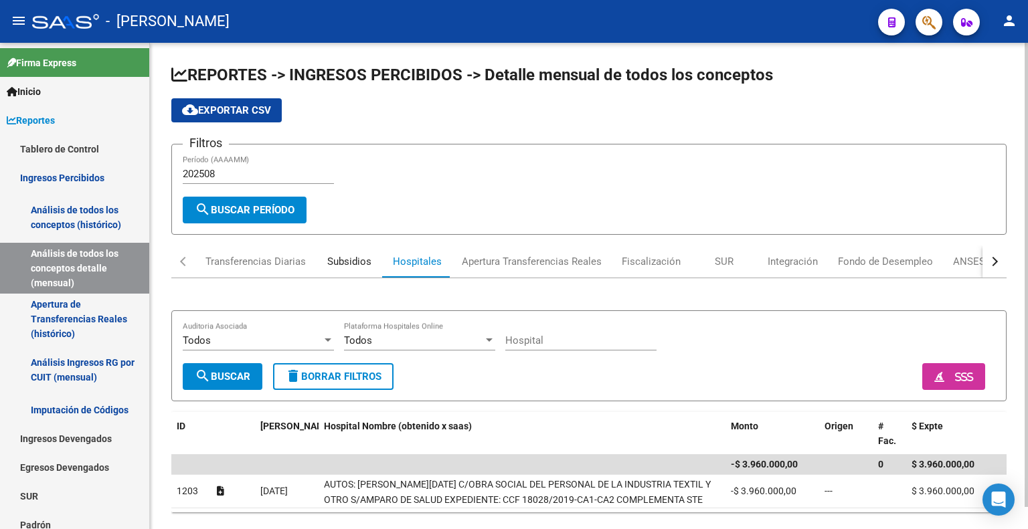
click at [359, 262] on div "Subsidios" at bounding box center [349, 261] width 44 height 15
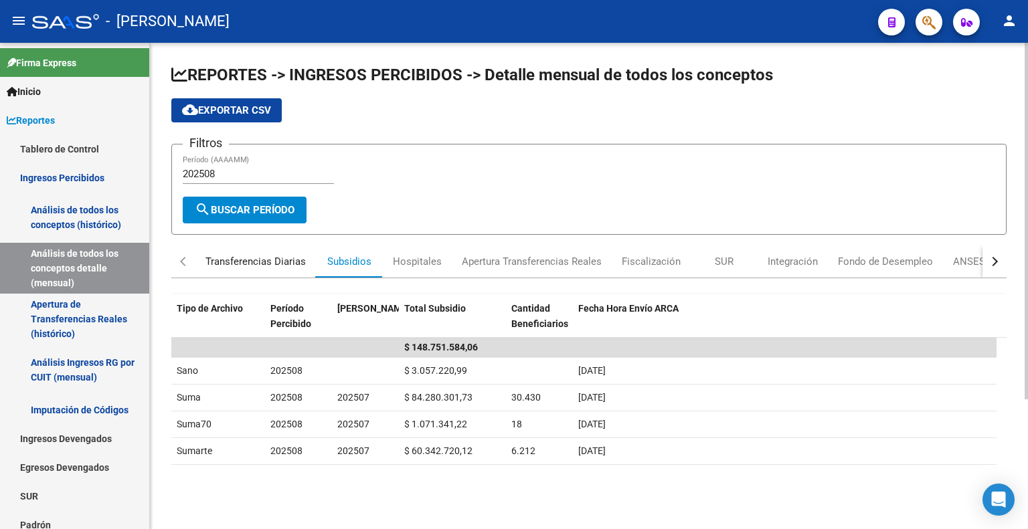
drag, startPoint x: 262, startPoint y: 263, endPoint x: 254, endPoint y: 266, distance: 8.7
click at [262, 263] on div "Transferencias Diarias" at bounding box center [255, 261] width 100 height 15
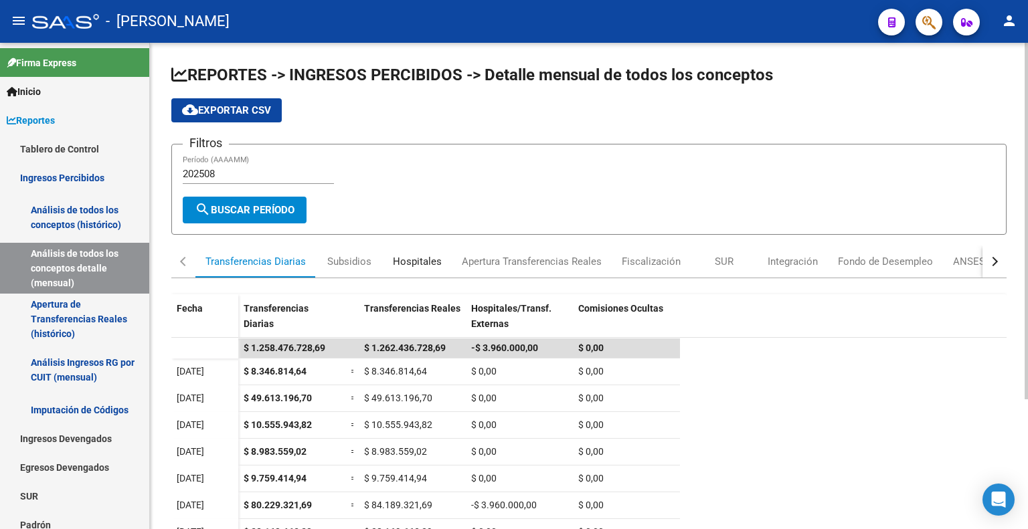
click at [400, 258] on div "Hospitales" at bounding box center [417, 261] width 49 height 15
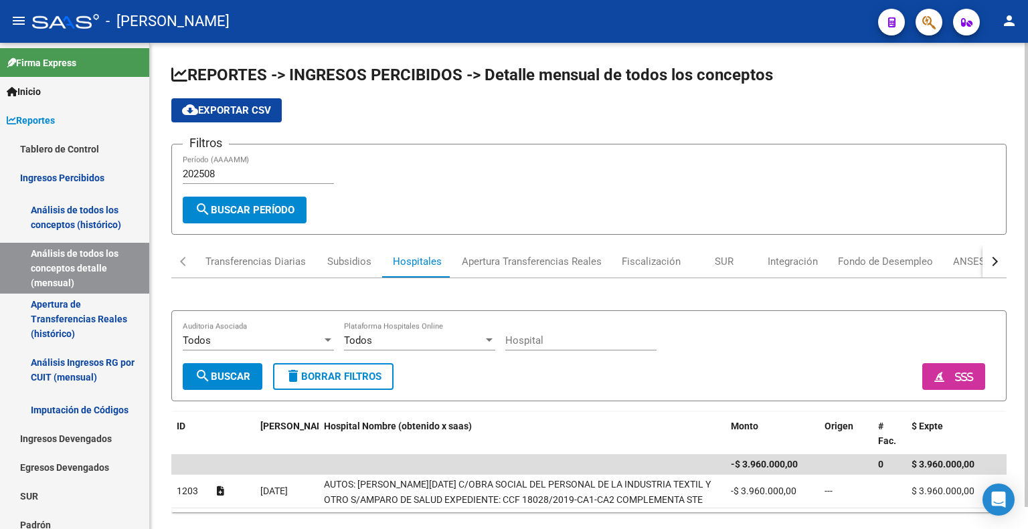
scroll to position [23, 0]
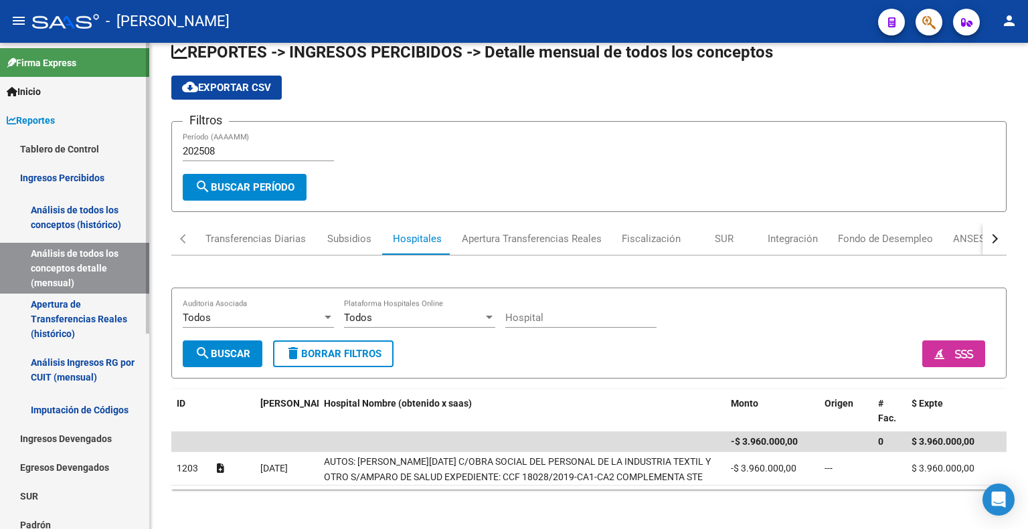
click at [86, 264] on link "Análisis de todos los conceptos detalle (mensual)" at bounding box center [74, 268] width 149 height 51
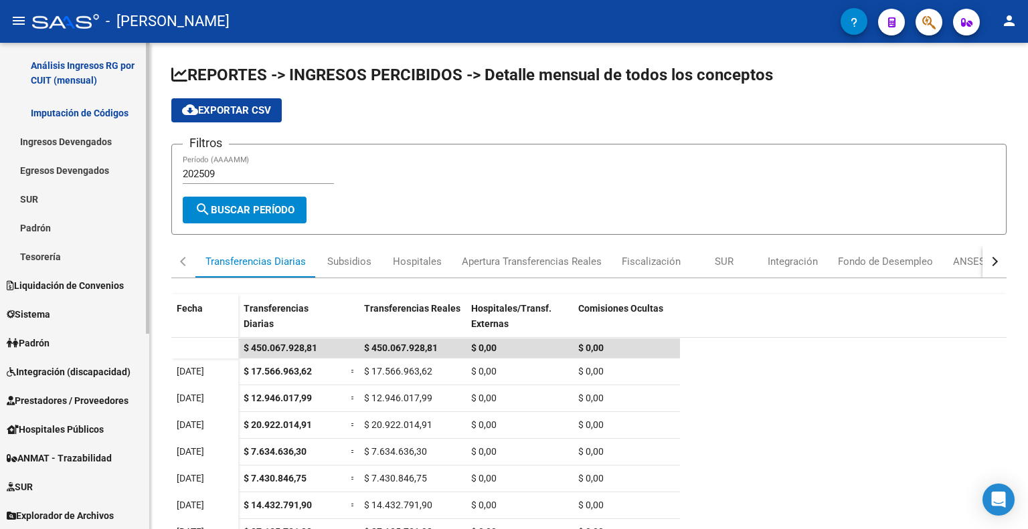
scroll to position [327, 0]
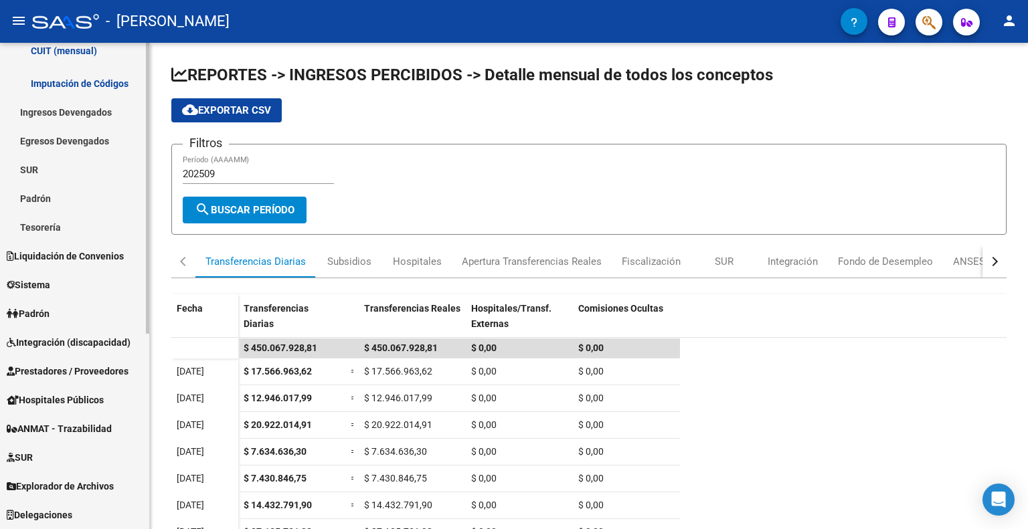
click at [65, 482] on span "Explorador de Archivos" at bounding box center [60, 486] width 107 height 15
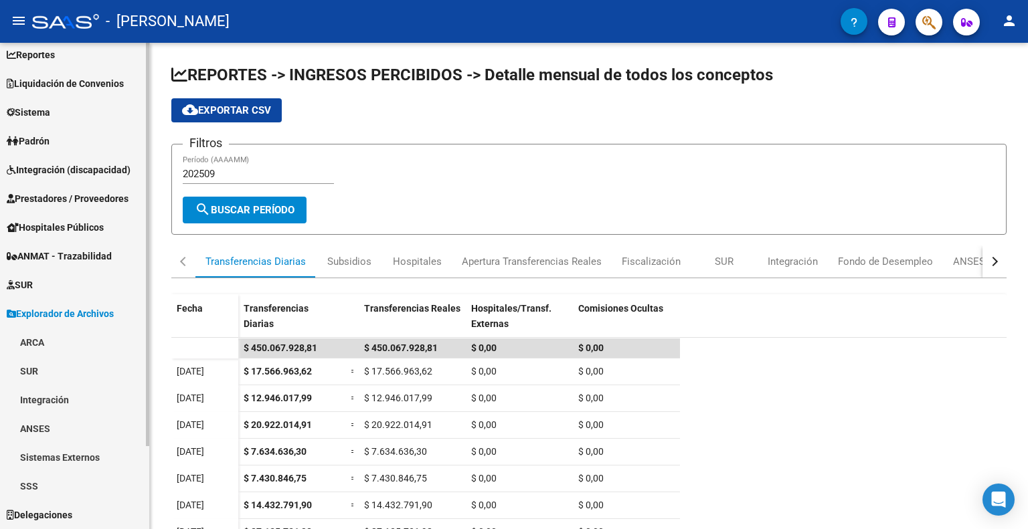
scroll to position [65, 0]
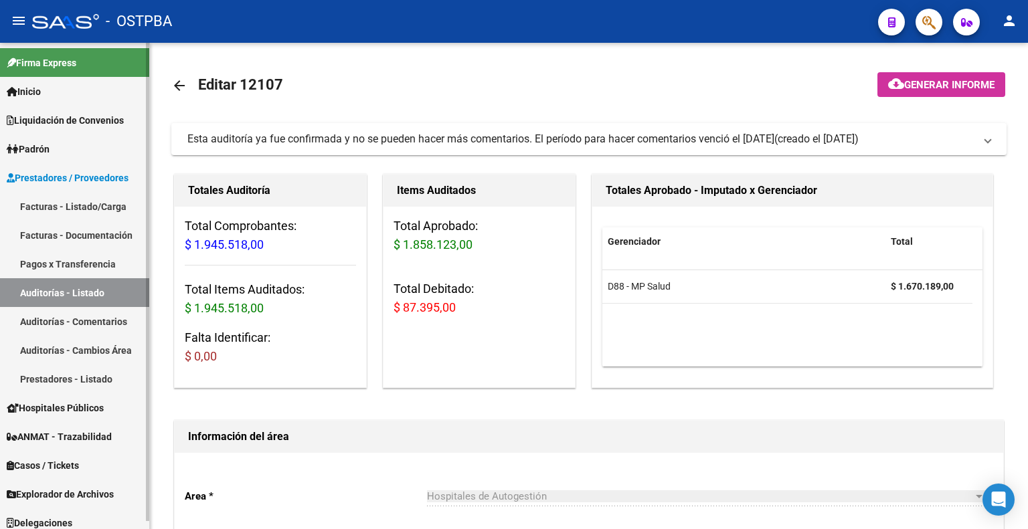
click at [48, 93] on link "Inicio" at bounding box center [74, 91] width 149 height 29
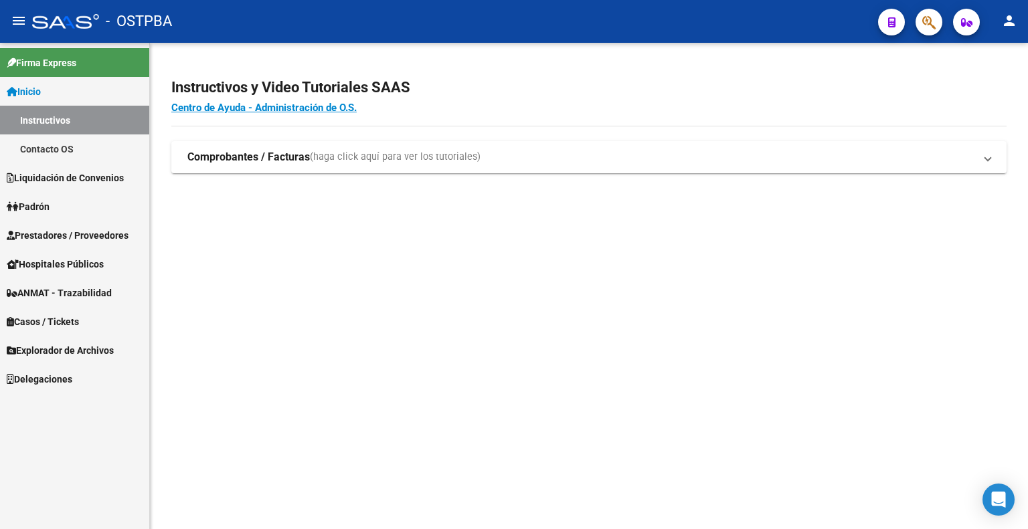
click at [1005, 18] on mat-icon "person" at bounding box center [1009, 21] width 16 height 16
click at [988, 90] on button "exit_to_app Salir" at bounding box center [982, 88] width 82 height 32
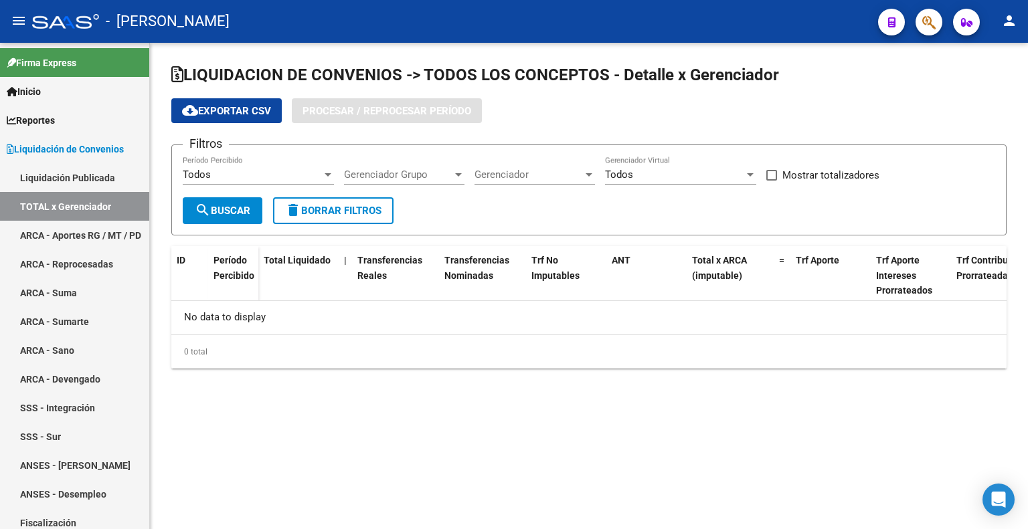
checkbox input "true"
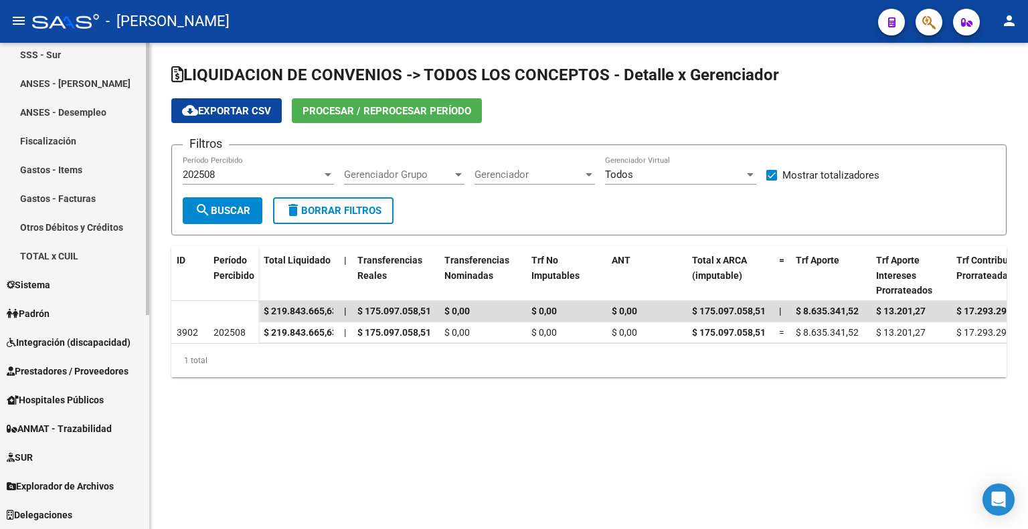
click at [58, 287] on link "Sistema" at bounding box center [74, 284] width 149 height 29
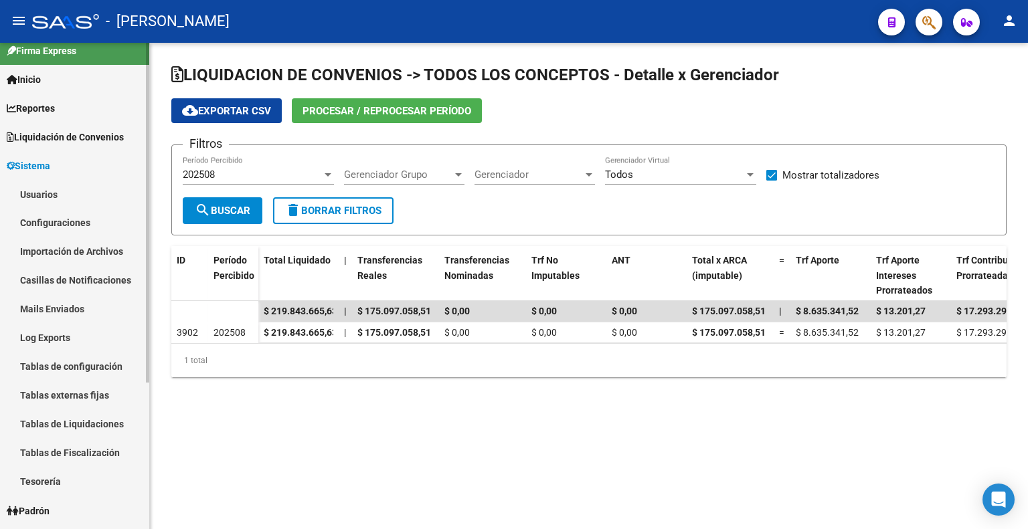
scroll to position [8, 0]
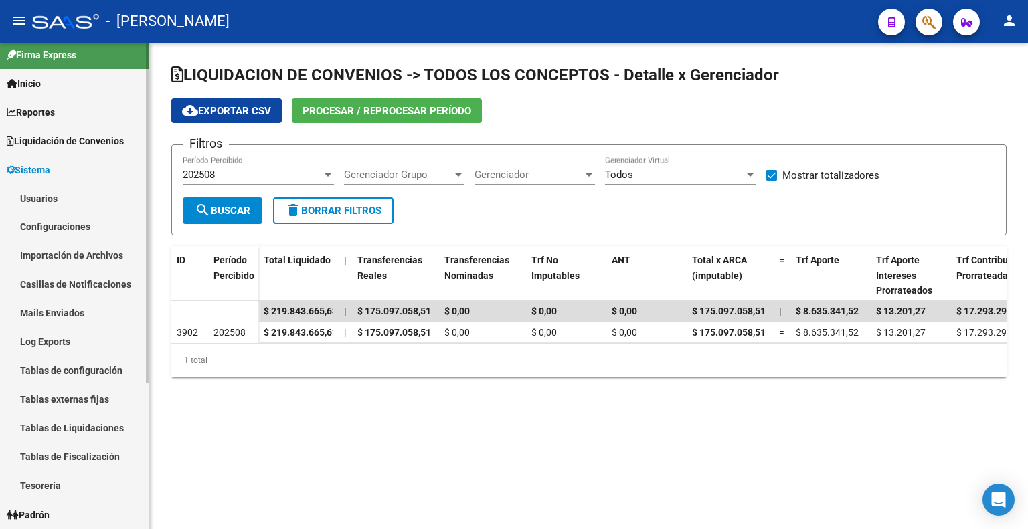
click at [56, 203] on link "Usuarios" at bounding box center [74, 198] width 149 height 29
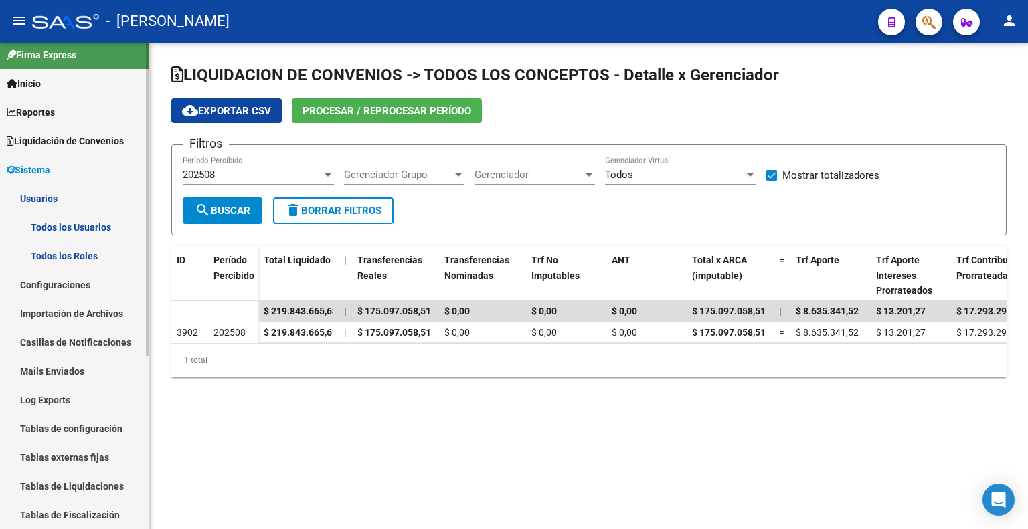
click at [74, 232] on link "Todos los Usuarios" at bounding box center [74, 227] width 149 height 29
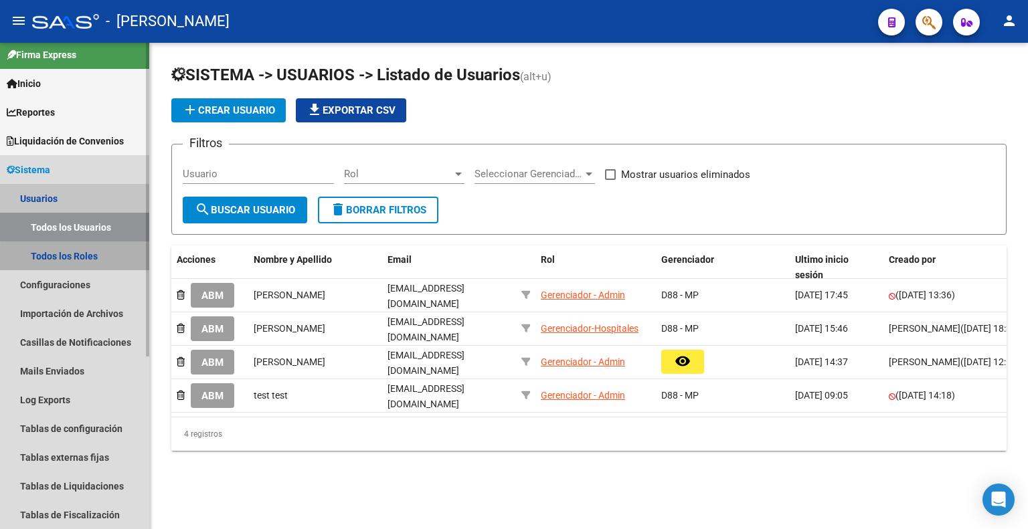
click at [107, 259] on link "Todos los Roles" at bounding box center [74, 256] width 149 height 29
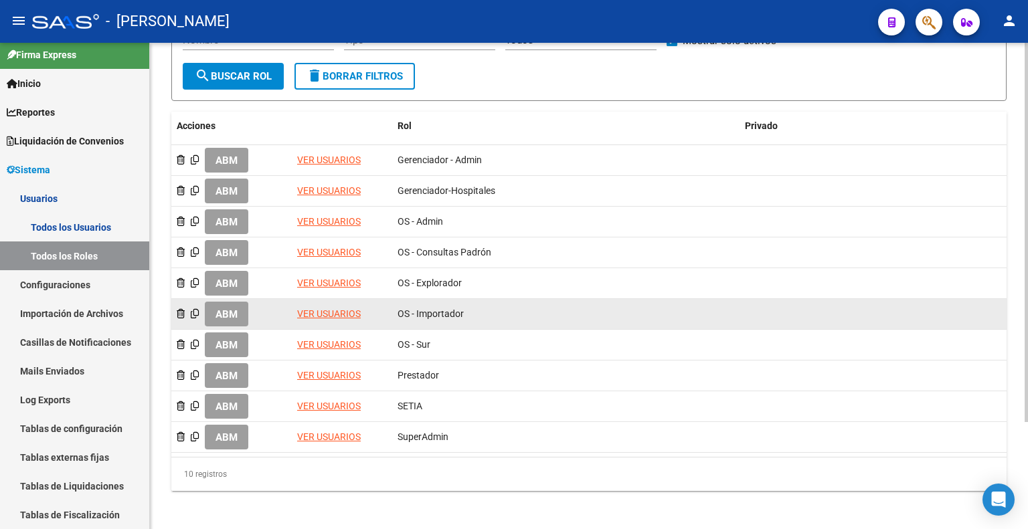
scroll to position [67, 0]
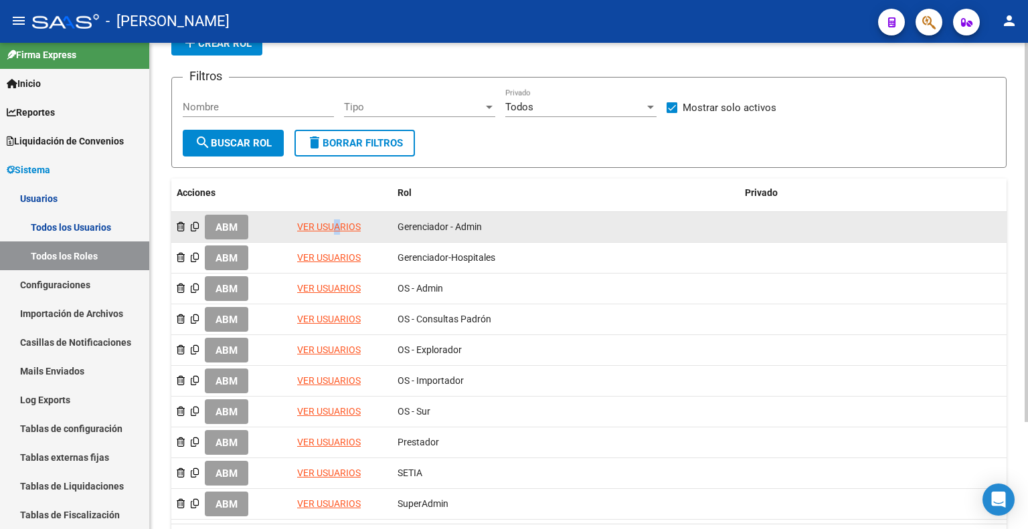
click at [331, 226] on link "VER USUARIOS" at bounding box center [329, 227] width 64 height 11
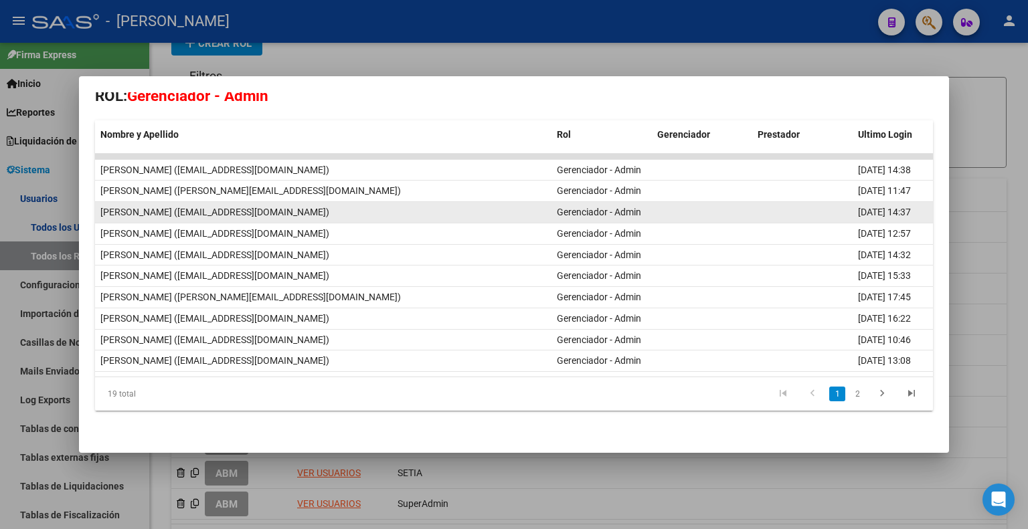
scroll to position [141, 0]
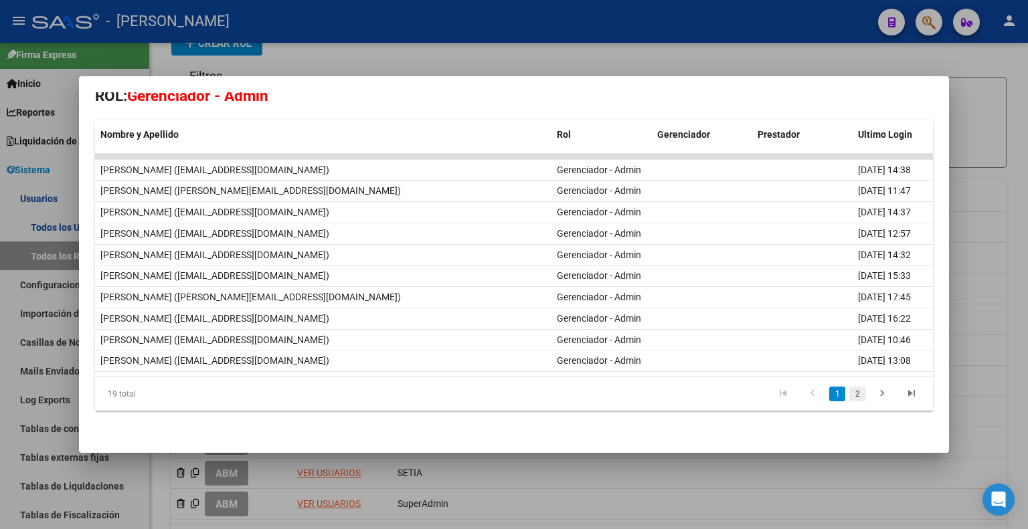
click at [849, 398] on link "2" at bounding box center [857, 394] width 16 height 15
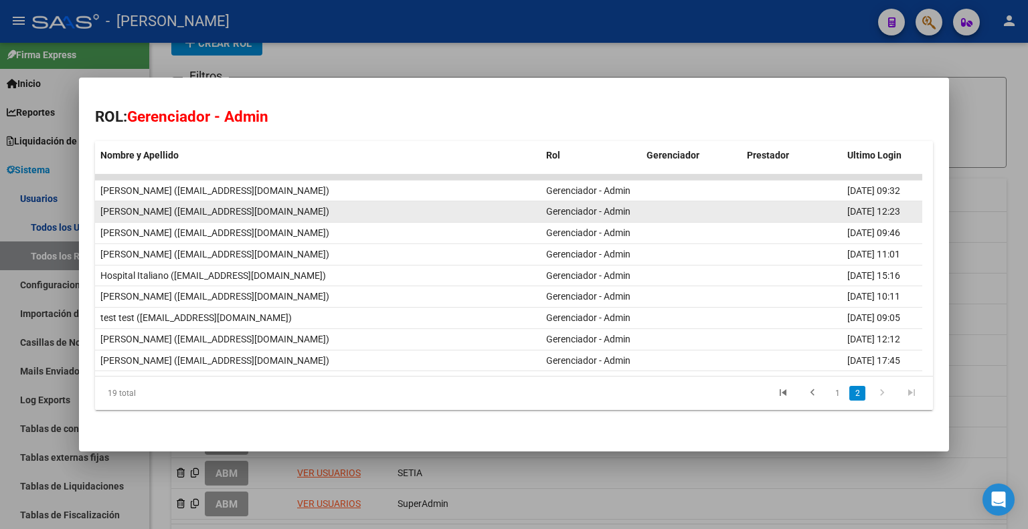
scroll to position [108, 0]
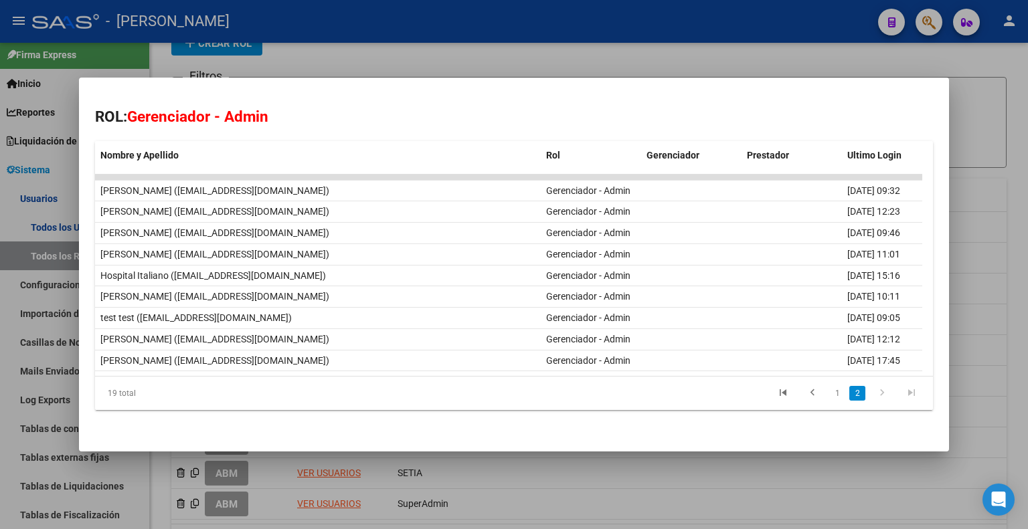
click at [983, 256] on div at bounding box center [514, 264] width 1028 height 529
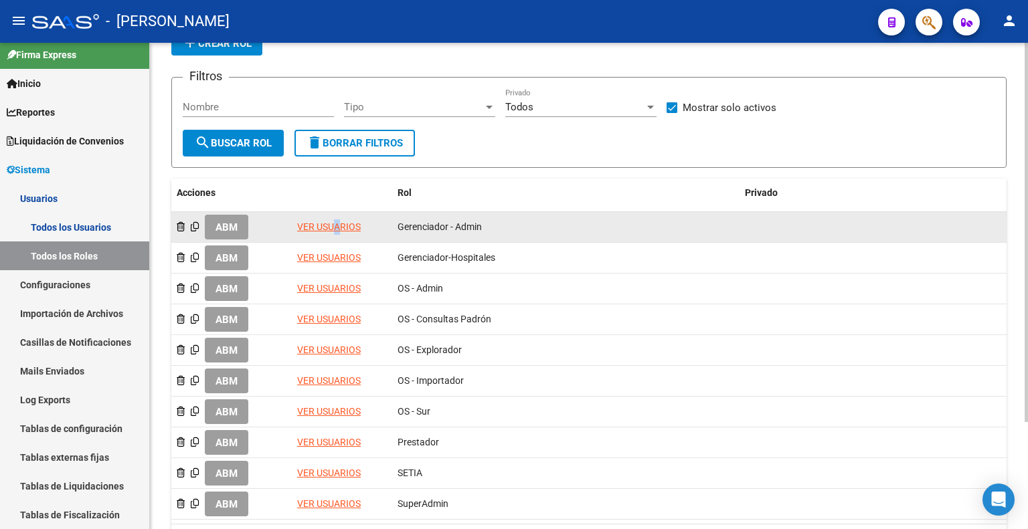
click at [323, 222] on link "VER USUARIOS" at bounding box center [329, 227] width 64 height 11
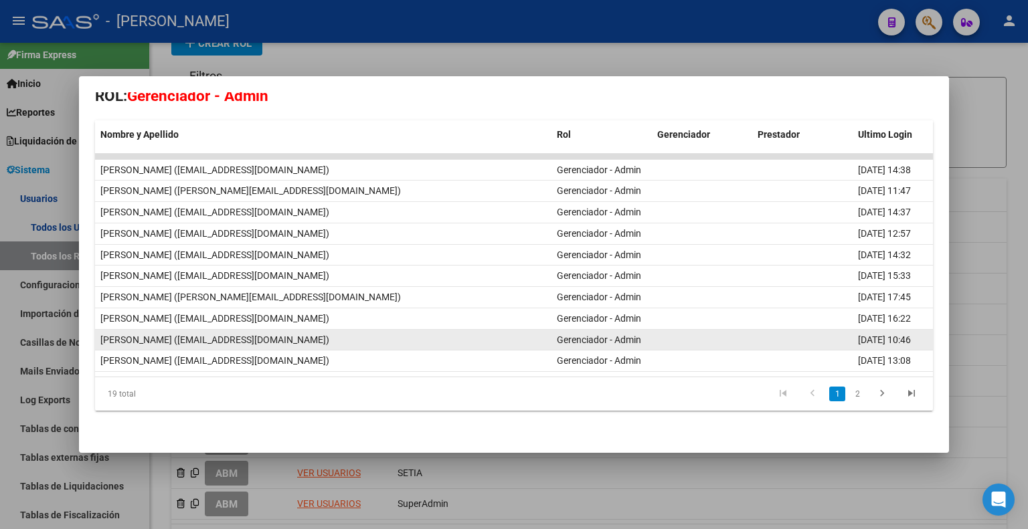
scroll to position [141, 0]
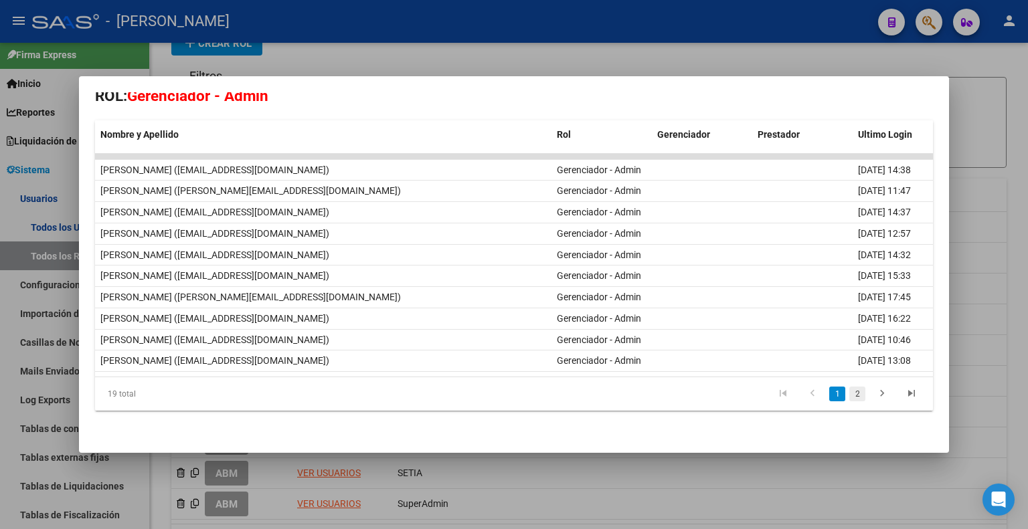
click at [849, 391] on link "2" at bounding box center [857, 394] width 16 height 15
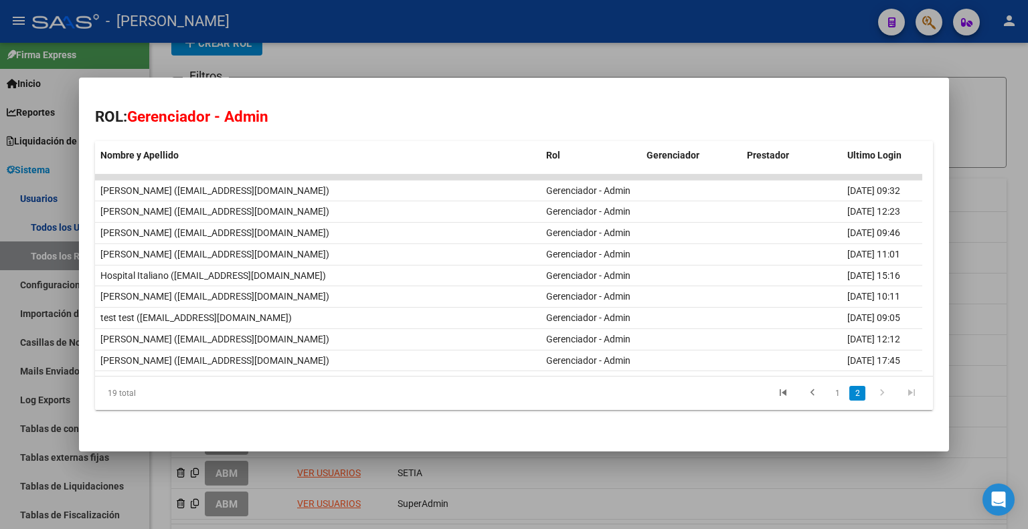
scroll to position [108, 0]
click at [985, 179] on div at bounding box center [514, 264] width 1028 height 529
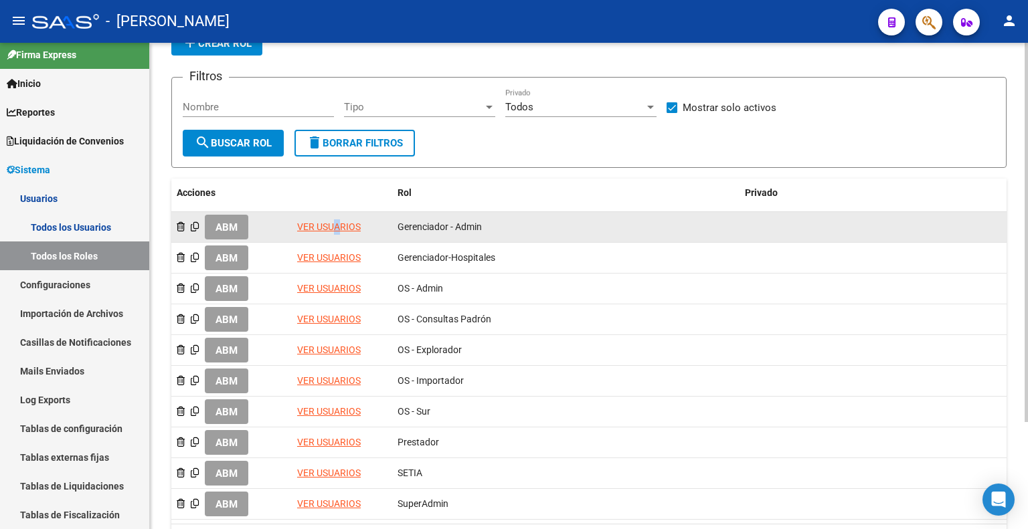
click at [235, 225] on span "ABM" at bounding box center [227, 228] width 22 height 12
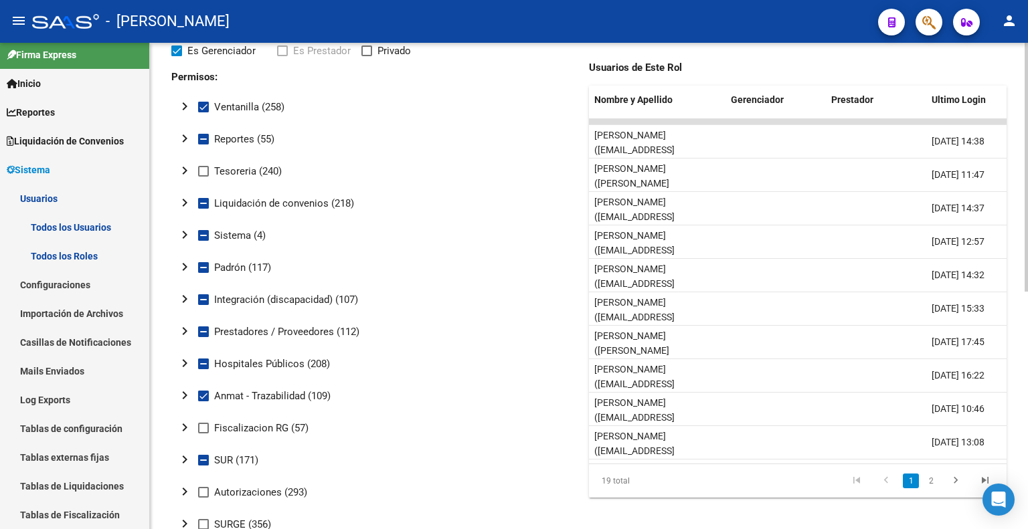
scroll to position [134, 0]
click at [181, 426] on mat-icon "chevron_right" at bounding box center [185, 426] width 16 height 16
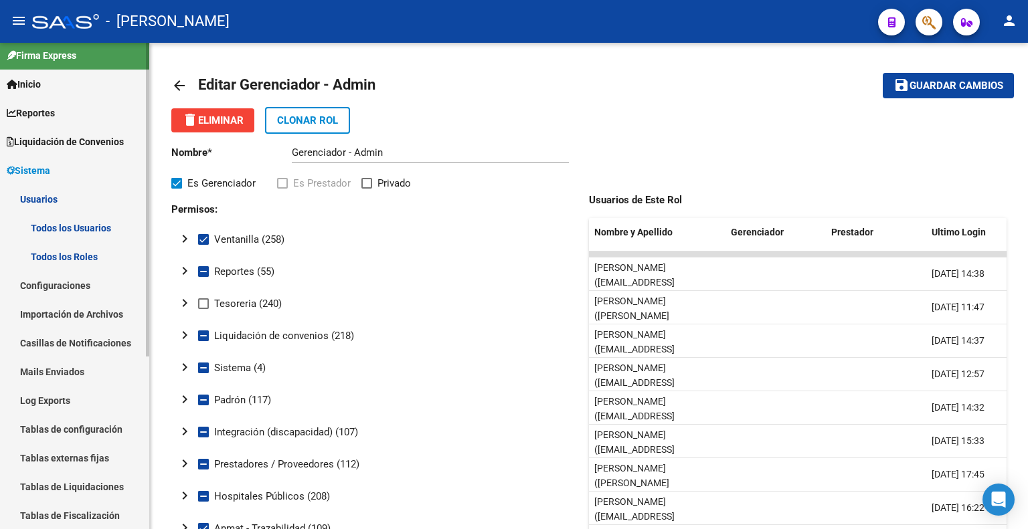
scroll to position [0, 0]
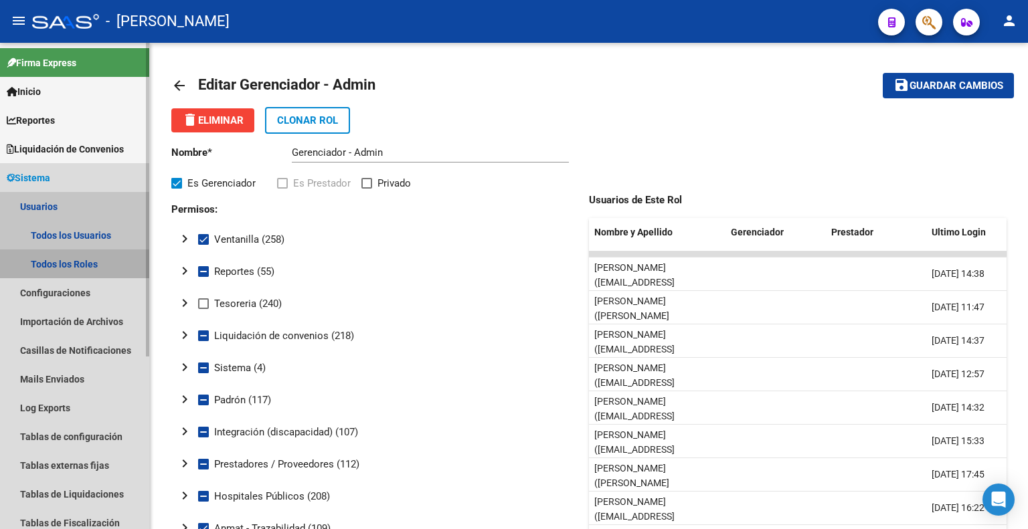
click at [64, 264] on link "Todos los Roles" at bounding box center [74, 264] width 149 height 29
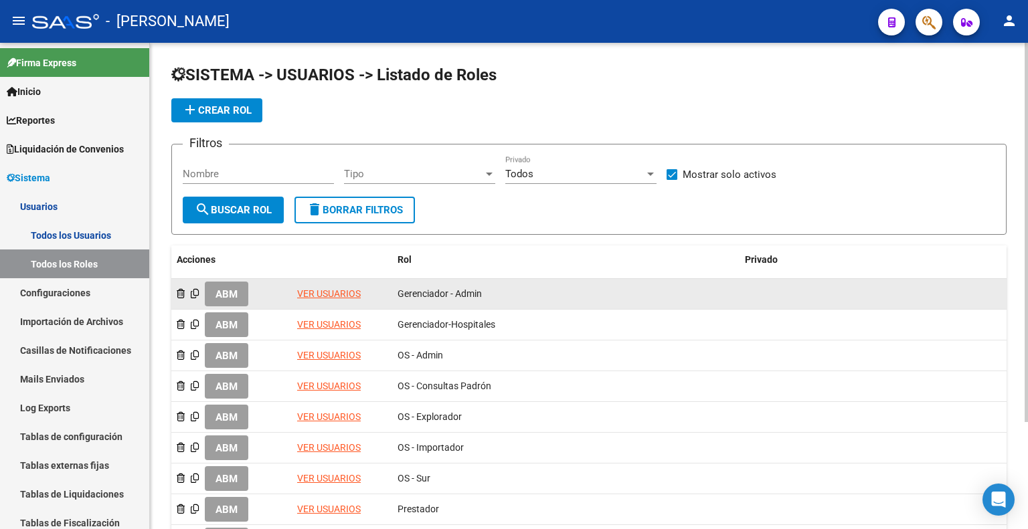
click at [237, 291] on span "ABM" at bounding box center [227, 294] width 22 height 12
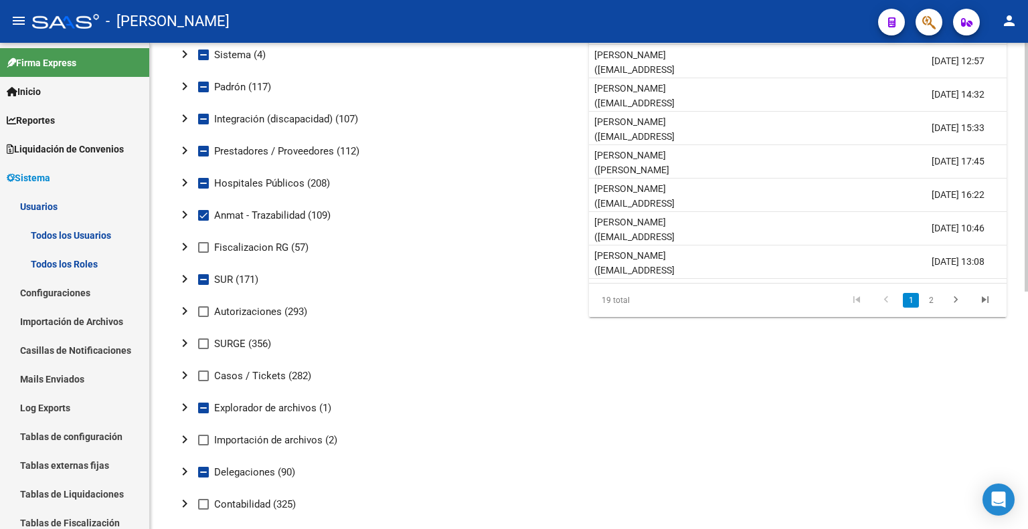
scroll to position [335, 0]
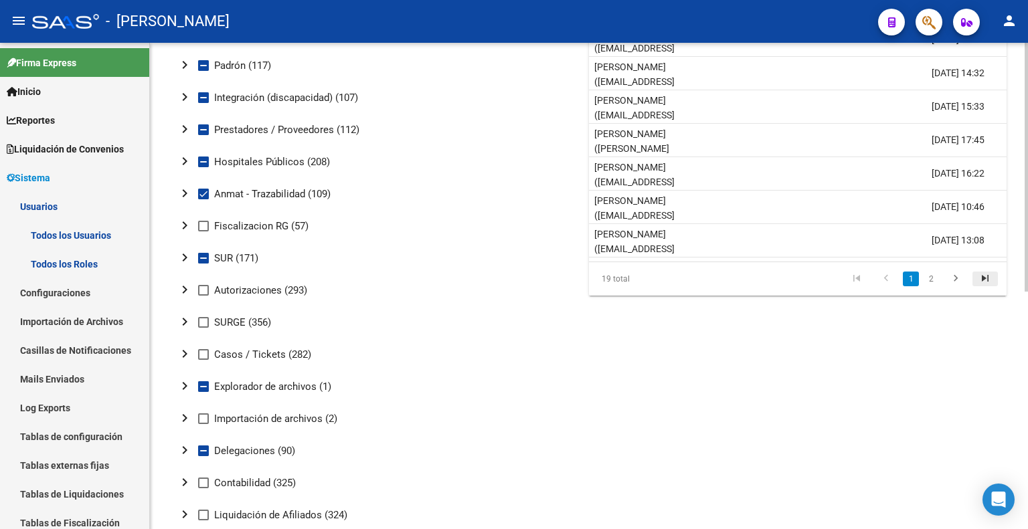
click at [990, 274] on icon "go to last page" at bounding box center [984, 280] width 17 height 16
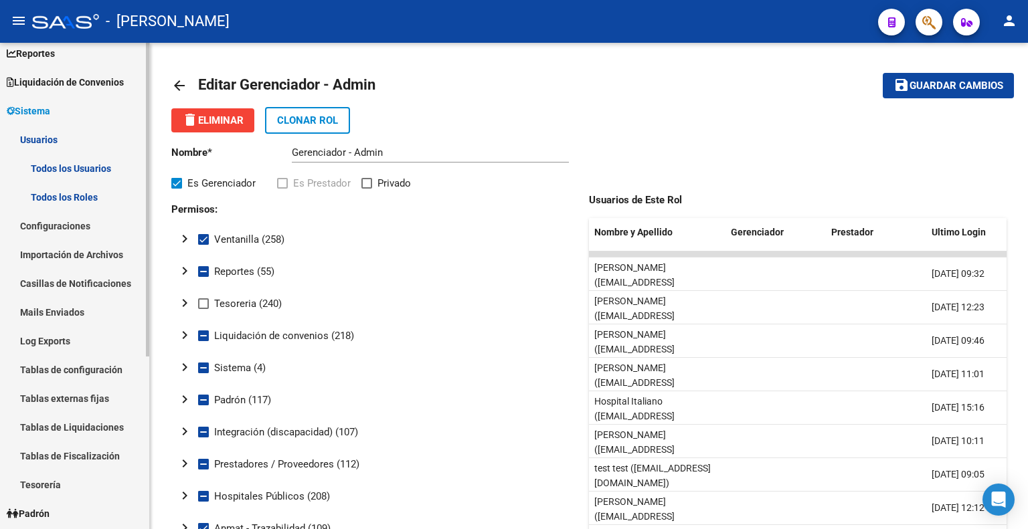
scroll to position [0, 0]
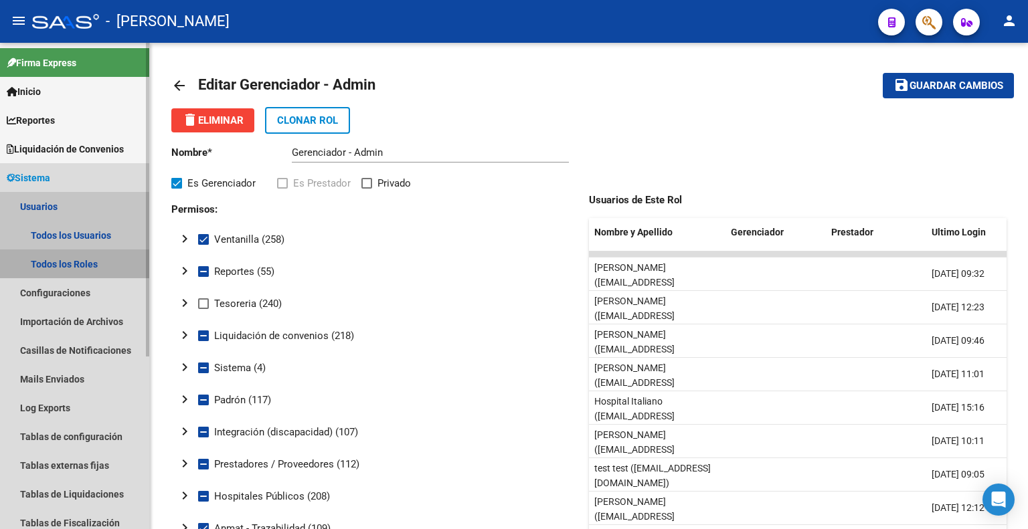
click at [56, 274] on link "Todos los Roles" at bounding box center [74, 264] width 149 height 29
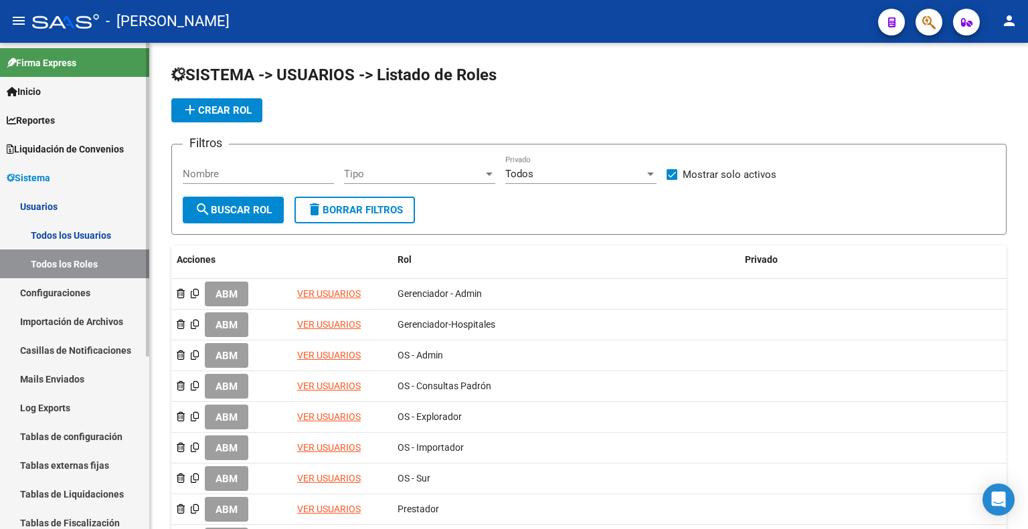
click at [33, 181] on span "Sistema" at bounding box center [29, 178] width 44 height 15
